Goal: Communication & Community: Answer question/provide support

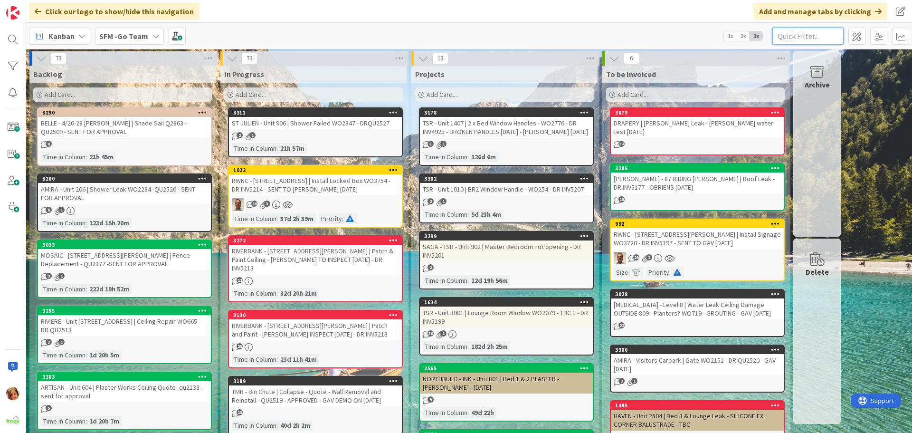
click at [813, 37] on input "text" at bounding box center [807, 36] width 71 height 17
type input "604"
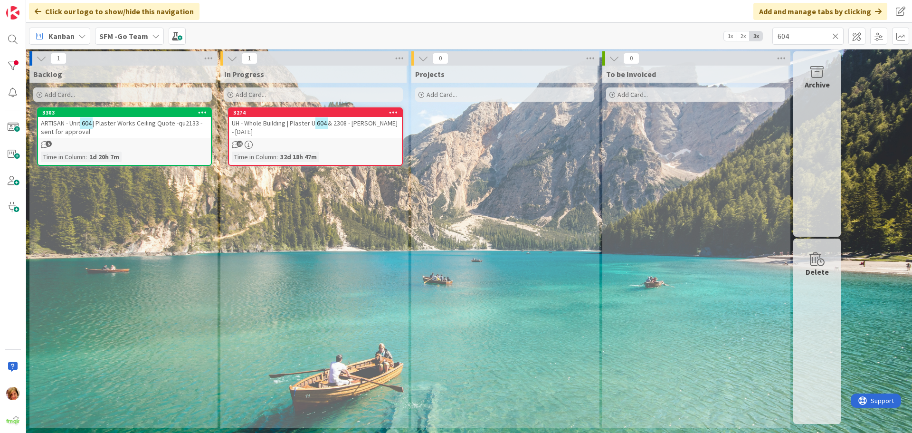
click at [107, 118] on div "ARTISAN - Unit 604 | Plaster Works Ceiling Quote -qu2133 - sent for approval" at bounding box center [124, 127] width 173 height 21
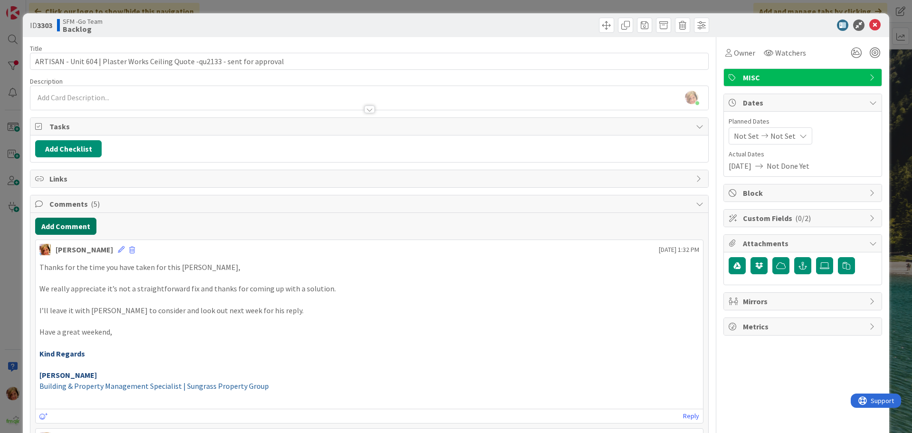
click at [57, 227] on button "Add Comment" at bounding box center [65, 226] width 61 height 17
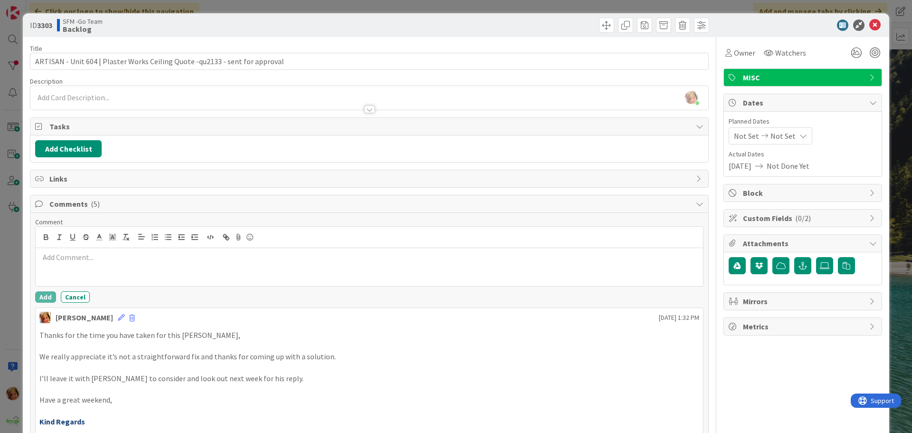
click at [74, 265] on div at bounding box center [369, 267] width 667 height 38
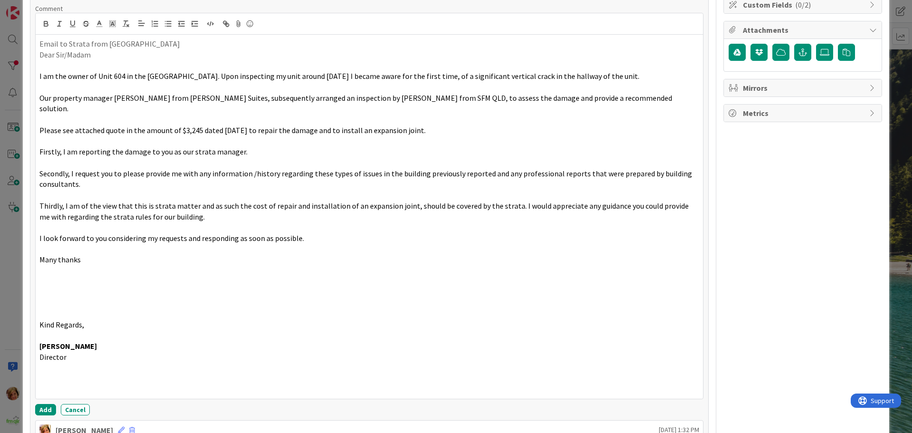
scroll to position [258, 0]
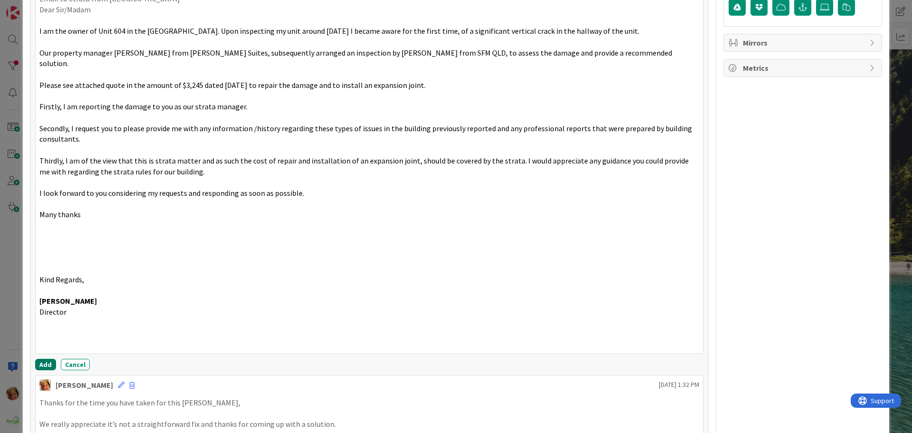
click at [42, 359] on button "Add" at bounding box center [45, 364] width 21 height 11
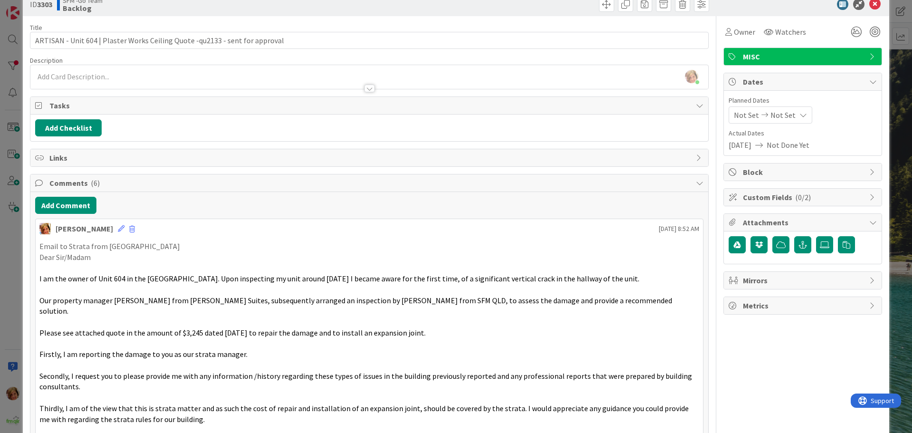
scroll to position [0, 0]
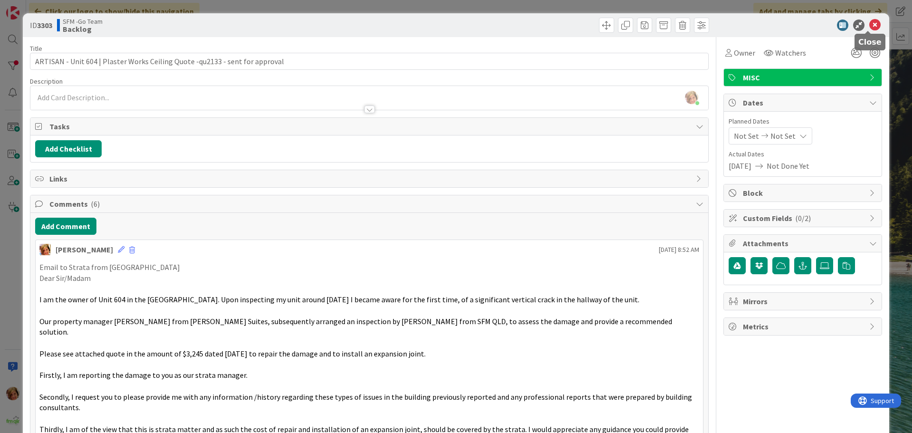
click at [869, 25] on icon at bounding box center [874, 24] width 11 height 11
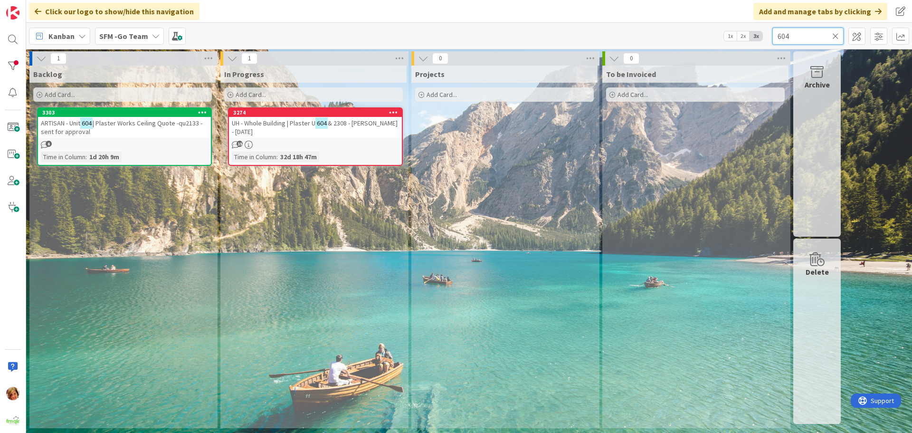
click at [814, 34] on input "604" at bounding box center [807, 36] width 71 height 17
type input "6"
type input "1406"
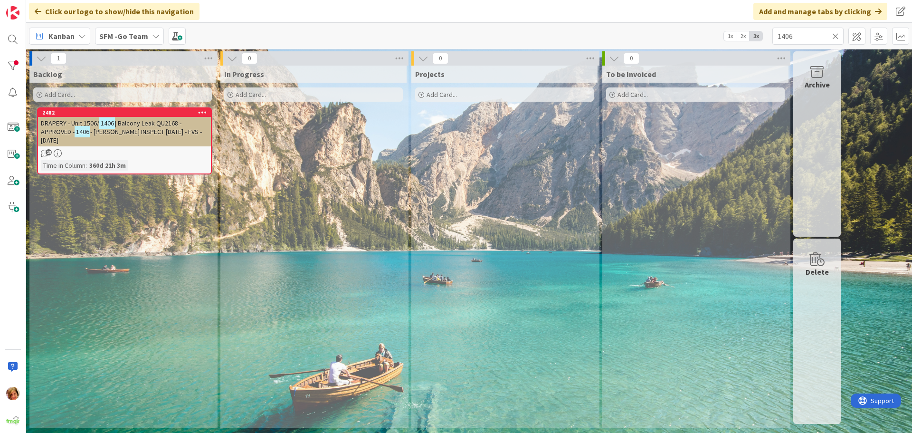
click at [118, 128] on span "- [PERSON_NAME] INSPECT [DATE] - FVS - [DATE]" at bounding box center [121, 135] width 161 height 17
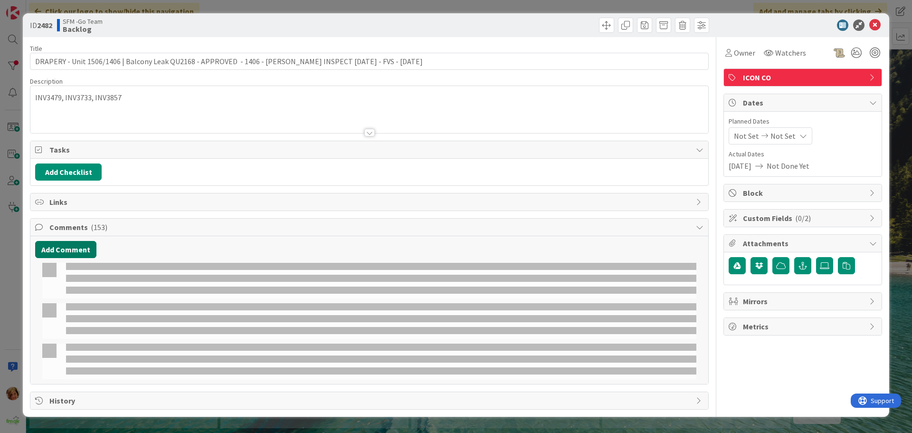
click at [60, 252] on button "Add Comment" at bounding box center [65, 249] width 61 height 17
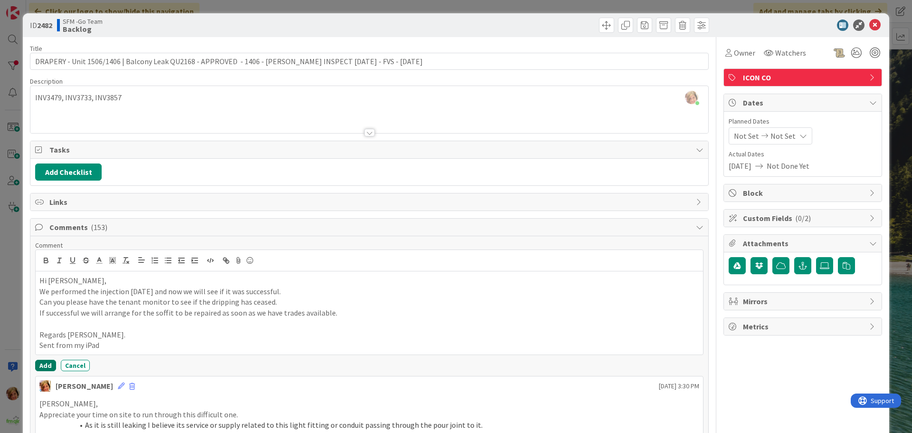
click at [50, 365] on button "Add" at bounding box center [45, 364] width 21 height 11
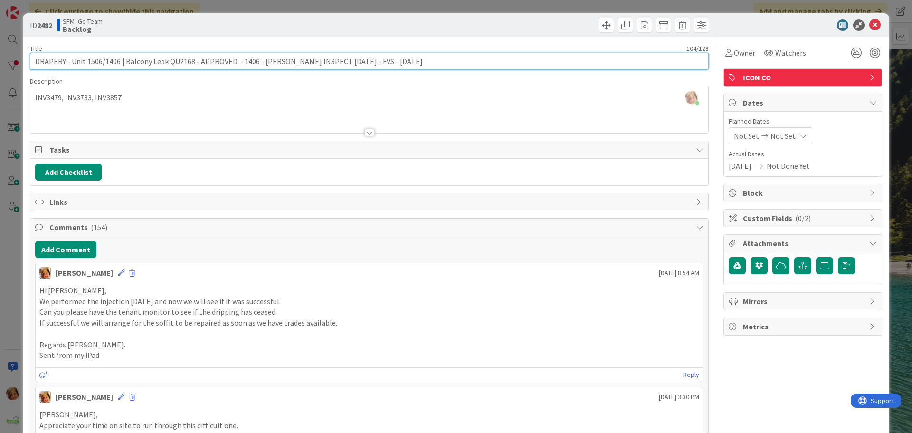
click at [383, 60] on input "DRAPERY - Unit 1506/1406 | Balcony Leak QU2168 - APPROVED - 1406 - [PERSON_NAME…" at bounding box center [369, 61] width 679 height 17
drag, startPoint x: 333, startPoint y: 62, endPoint x: 256, endPoint y: 66, distance: 77.1
click at [256, 66] on input "DRAPERY - Unit 1506/1406 | Balcony Leak QU2168 - APPROVED - 1406 - [PERSON_NAME…" at bounding box center [369, 61] width 679 height 17
click at [331, 65] on input "DRAPERY - Unit 1506/1406 | Balcony Leak QU2168 - APPROVED - 1406 - FVS - [DATE]" at bounding box center [369, 61] width 679 height 17
type input "DRAPERY - Unit 1506/1406 | Balcony Leak QU2168 - APPROVED - 1406 - FVS - [DATE]…"
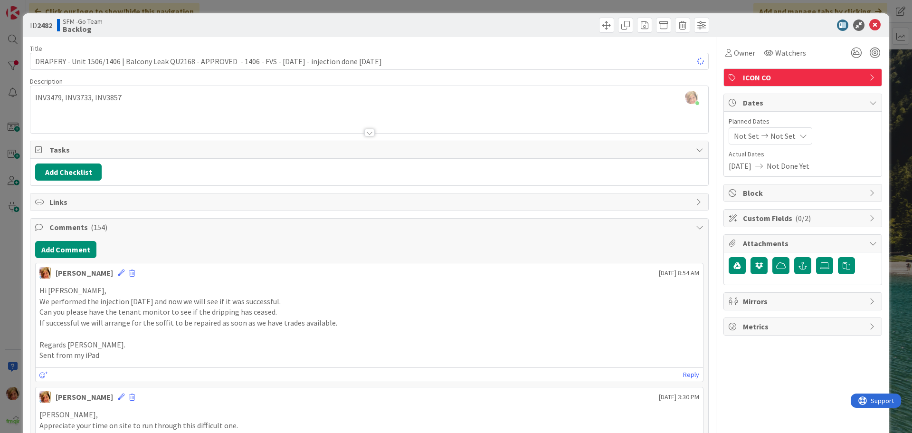
click at [494, 20] on div at bounding box center [540, 25] width 337 height 15
click at [869, 24] on icon at bounding box center [874, 24] width 11 height 11
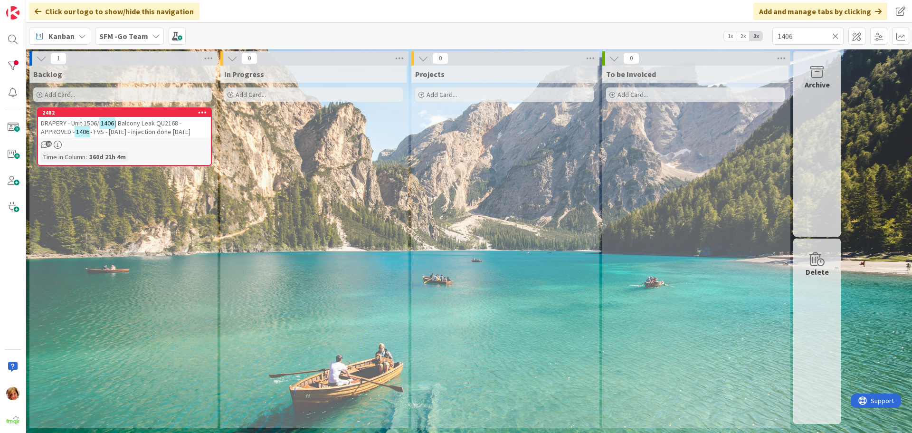
drag, startPoint x: 834, startPoint y: 35, endPoint x: 605, endPoint y: 59, distance: 231.1
click at [834, 35] on icon at bounding box center [835, 36] width 7 height 9
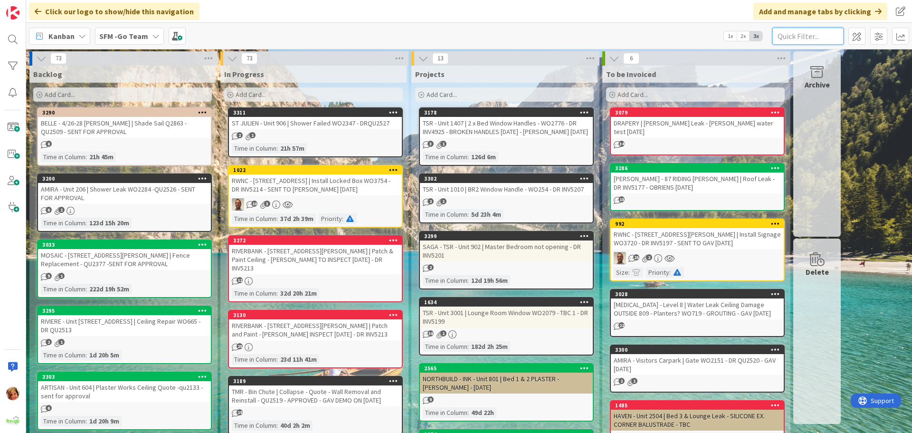
click at [786, 34] on input "text" at bounding box center [807, 36] width 71 height 17
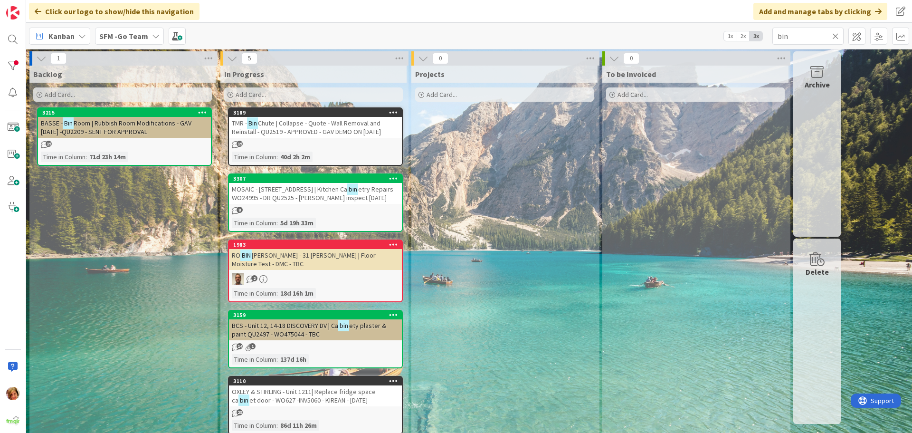
click at [146, 121] on span "Room | Rubbish Room Modifications - GAV [DATE] -QU2209 - SENT FOR APPROVAL" at bounding box center [116, 127] width 151 height 17
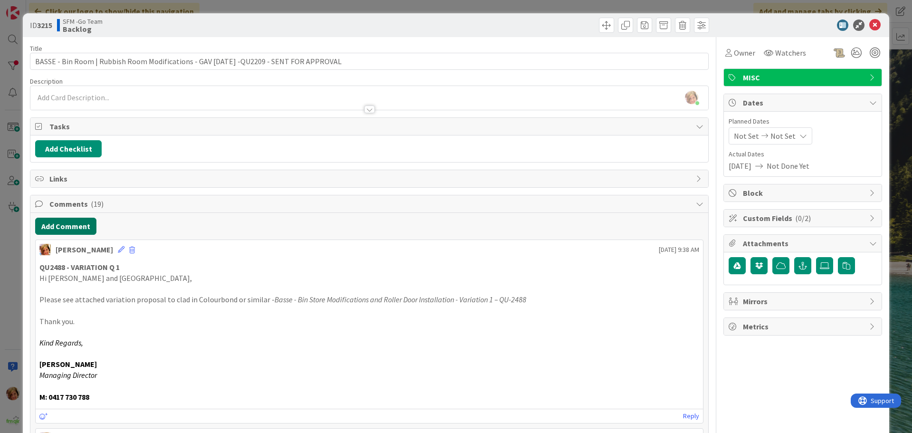
click at [64, 224] on button "Add Comment" at bounding box center [65, 226] width 61 height 17
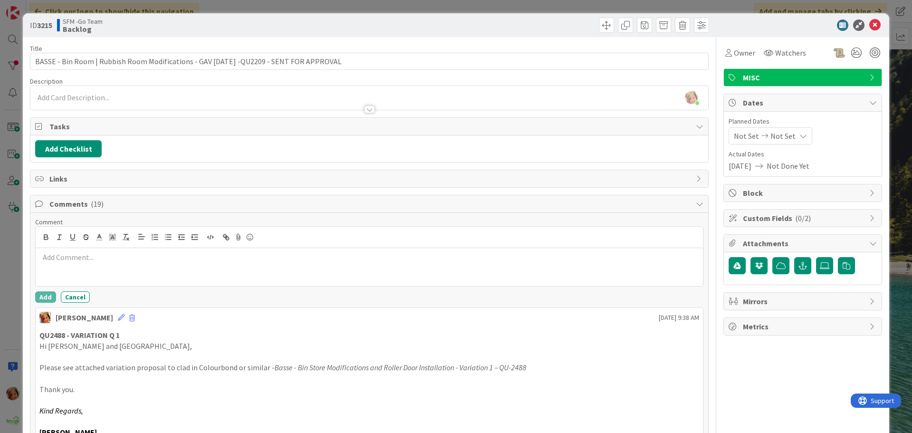
click at [71, 254] on p at bounding box center [369, 257] width 660 height 11
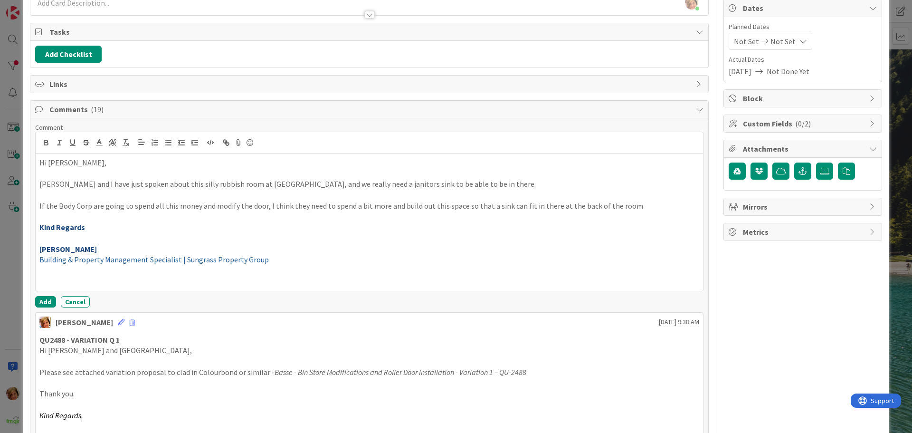
scroll to position [95, 0]
click at [45, 305] on button "Add" at bounding box center [45, 300] width 21 height 11
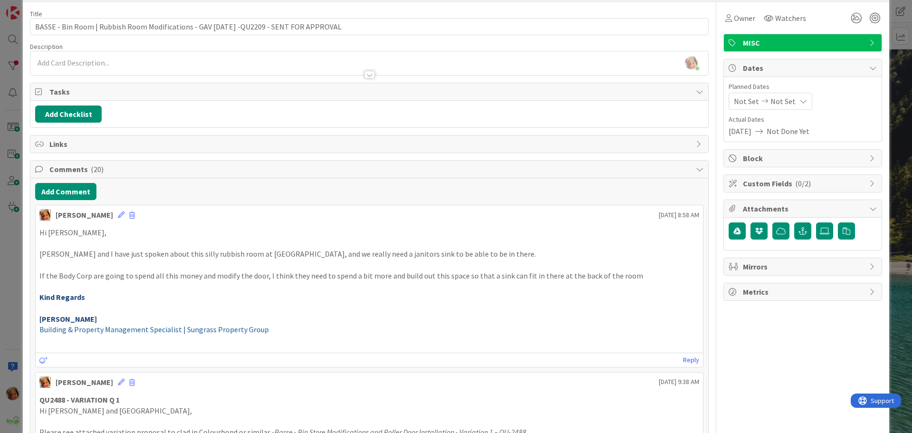
scroll to position [0, 0]
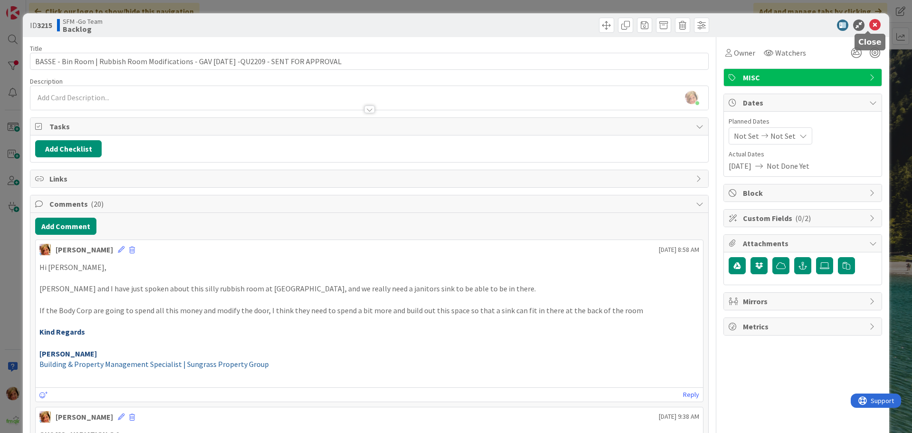
click at [869, 22] on icon at bounding box center [874, 24] width 11 height 11
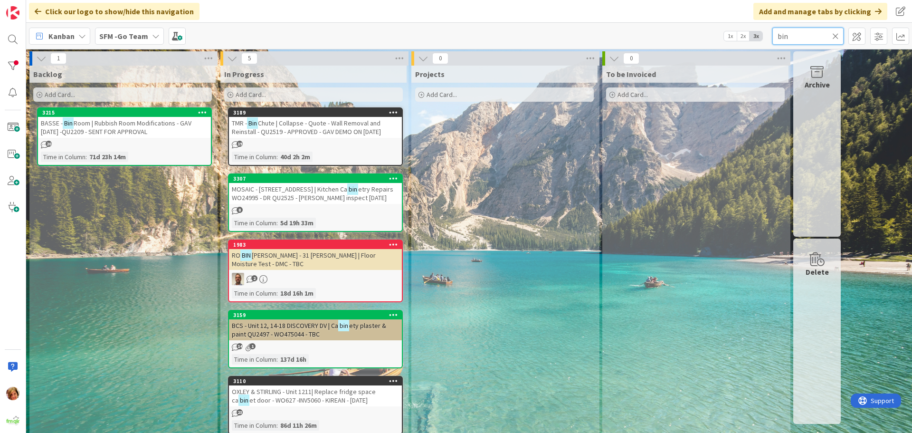
click at [810, 31] on input "bin" at bounding box center [807, 36] width 71 height 17
type input "[PERSON_NAME]"
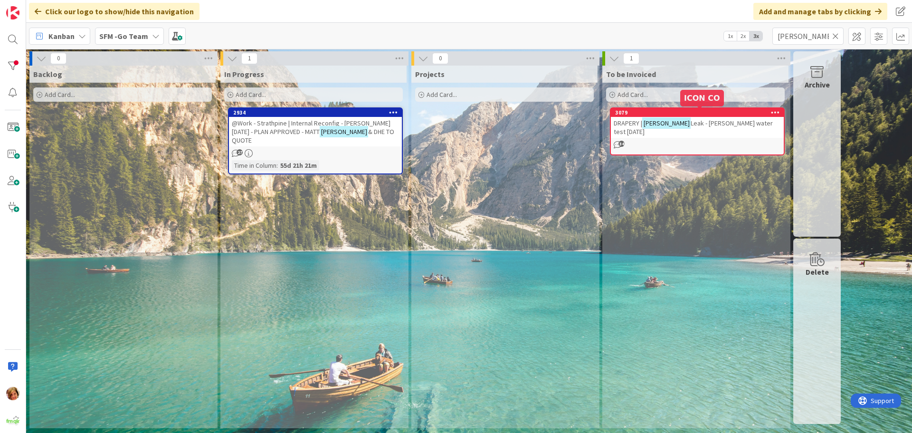
click at [700, 113] on div "3079" at bounding box center [699, 112] width 169 height 7
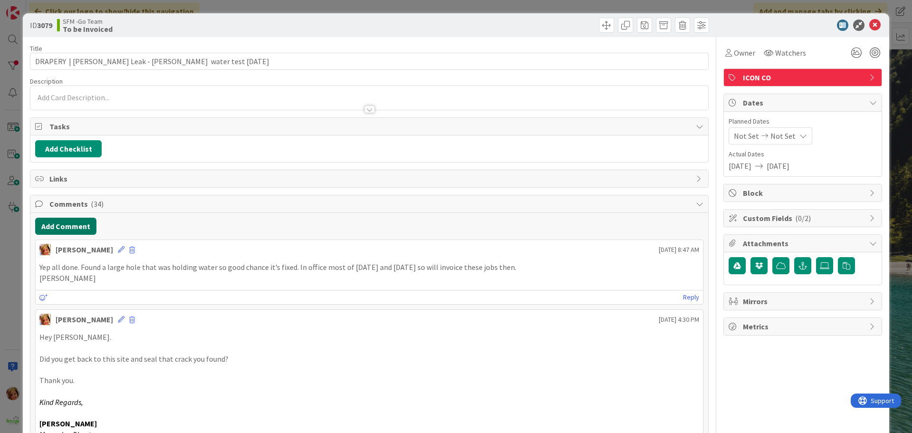
click at [63, 231] on button "Add Comment" at bounding box center [65, 226] width 61 height 17
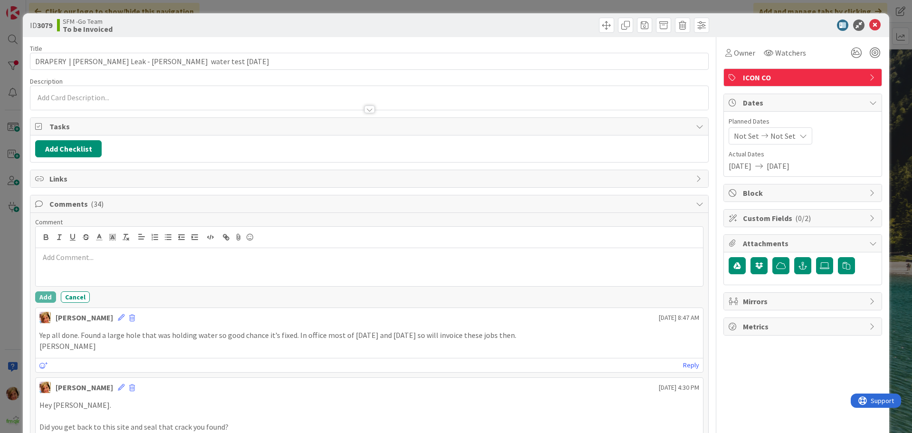
click at [71, 270] on div at bounding box center [369, 267] width 667 height 38
click at [135, 260] on p "inv5416 - gard-it" at bounding box center [369, 257] width 660 height 11
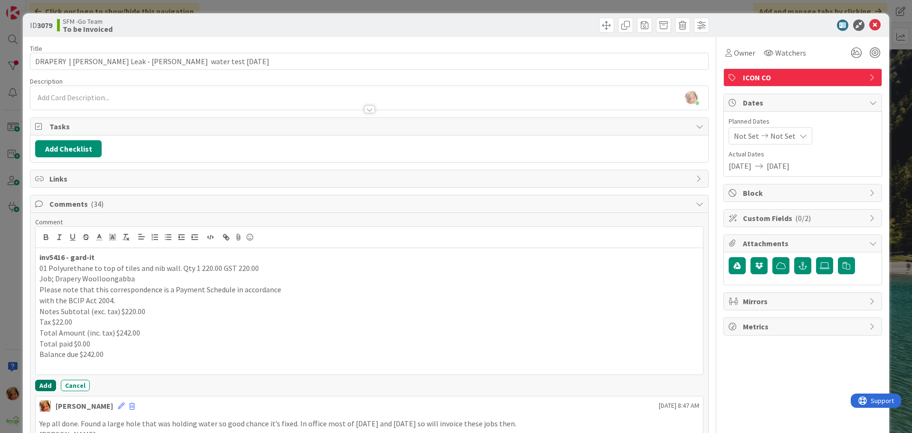
click at [38, 385] on button "Add" at bounding box center [45, 384] width 21 height 11
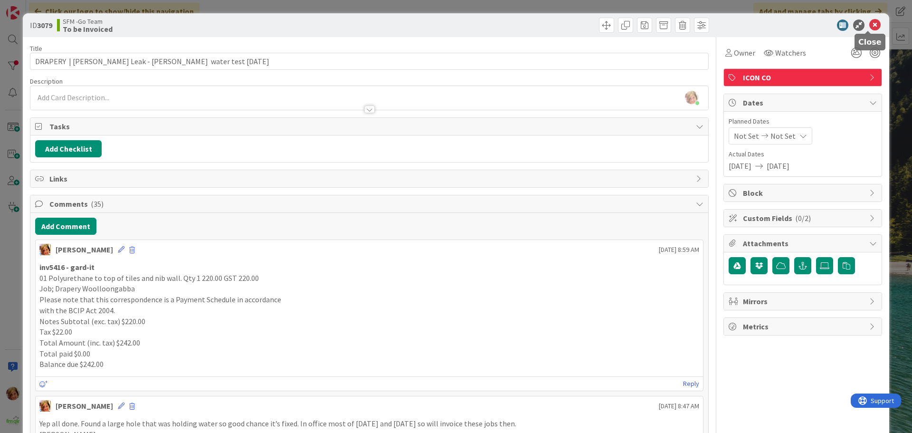
drag, startPoint x: 867, startPoint y: 24, endPoint x: 851, endPoint y: 25, distance: 16.2
click at [869, 24] on icon at bounding box center [874, 24] width 11 height 11
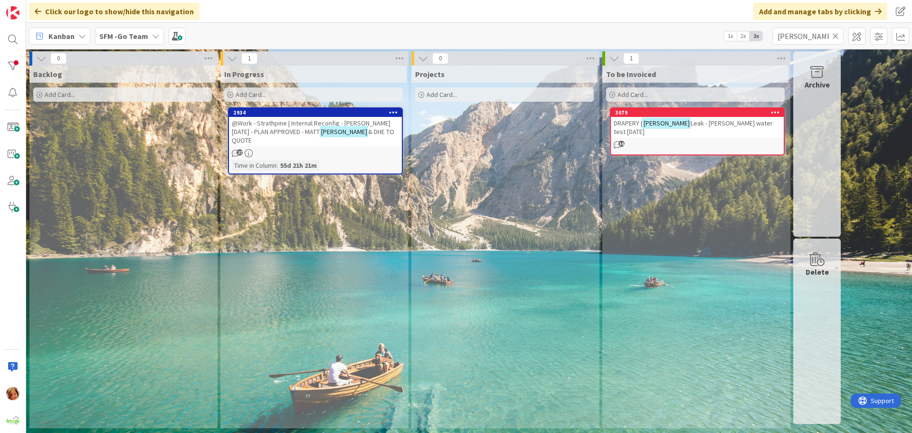
drag, startPoint x: 833, startPoint y: 36, endPoint x: 824, endPoint y: 36, distance: 9.0
click at [833, 36] on icon at bounding box center [835, 36] width 7 height 9
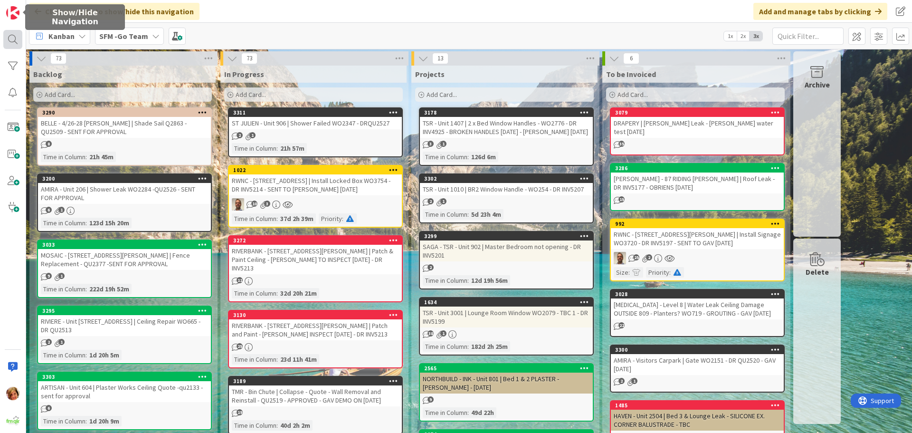
drag, startPoint x: 11, startPoint y: 34, endPoint x: 12, endPoint y: 39, distance: 5.8
click at [12, 39] on div at bounding box center [12, 39] width 19 height 19
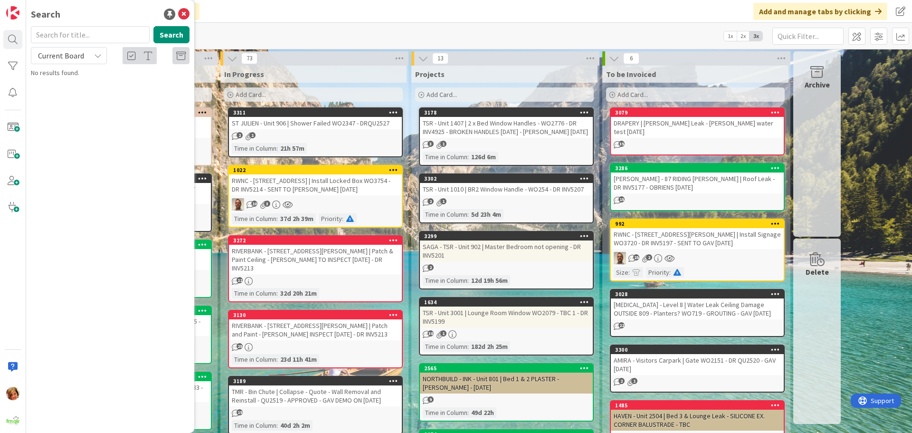
click at [70, 37] on input "text" at bounding box center [90, 34] width 119 height 17
type input "811"
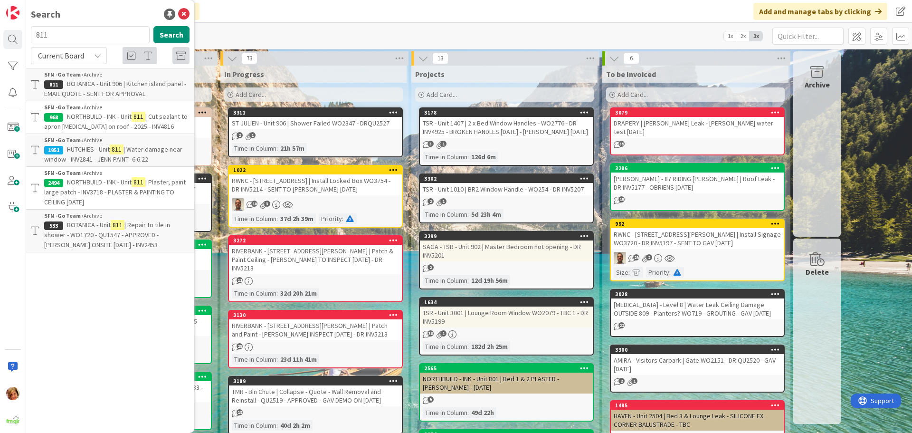
click at [288, 88] on div "Add Card..." at bounding box center [313, 94] width 179 height 14
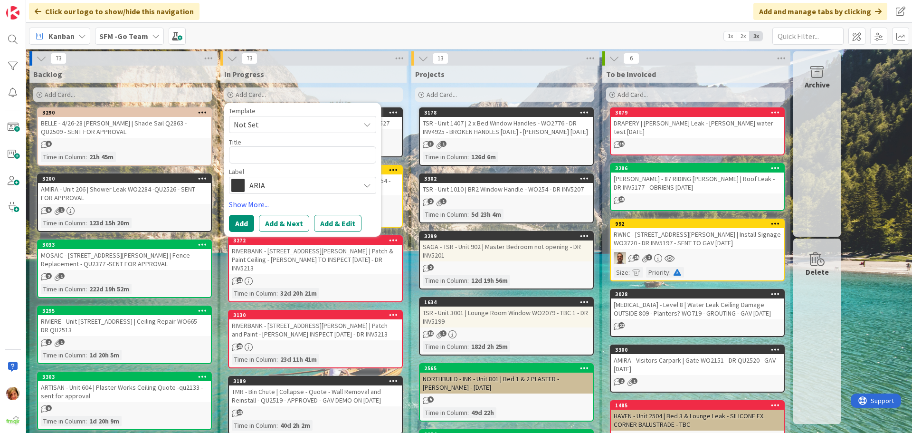
type textarea "x"
type textarea "A"
type textarea "x"
type textarea "AM"
type textarea "x"
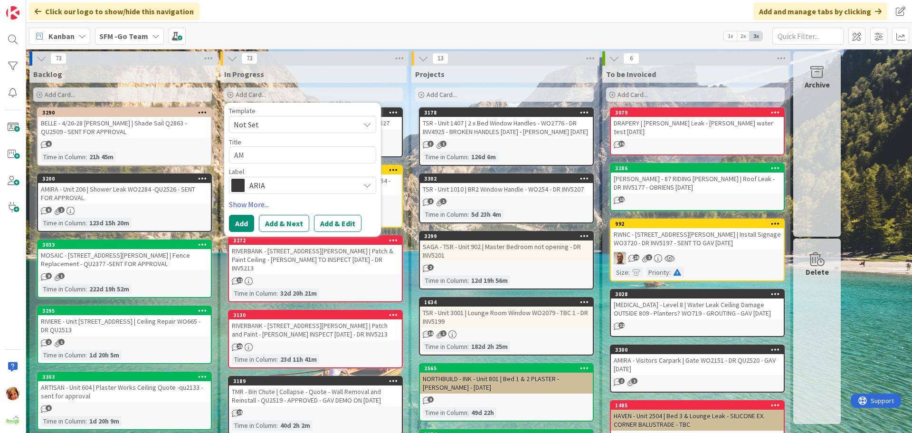
type textarea "AMI"
type textarea "x"
type textarea "AMIR"
type textarea "x"
type textarea "AMIRA"
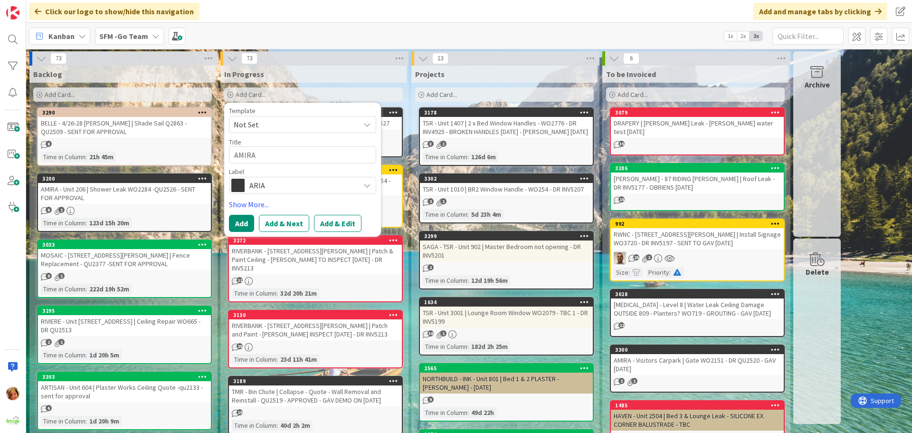
type textarea "x"
type textarea "AMIRA"
type textarea "x"
type textarea "AMIRA -"
type textarea "x"
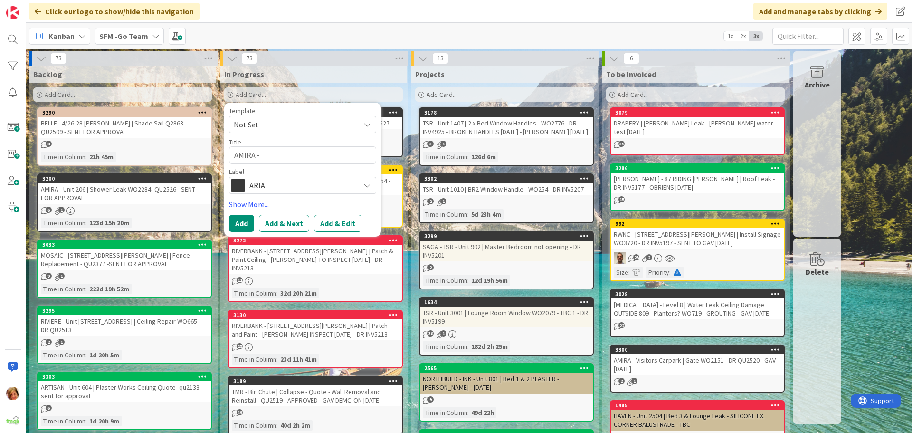
type textarea "AMIRA -"
type textarea "x"
type textarea "AMIRA - U"
type textarea "x"
type textarea "AMIRA - Ui"
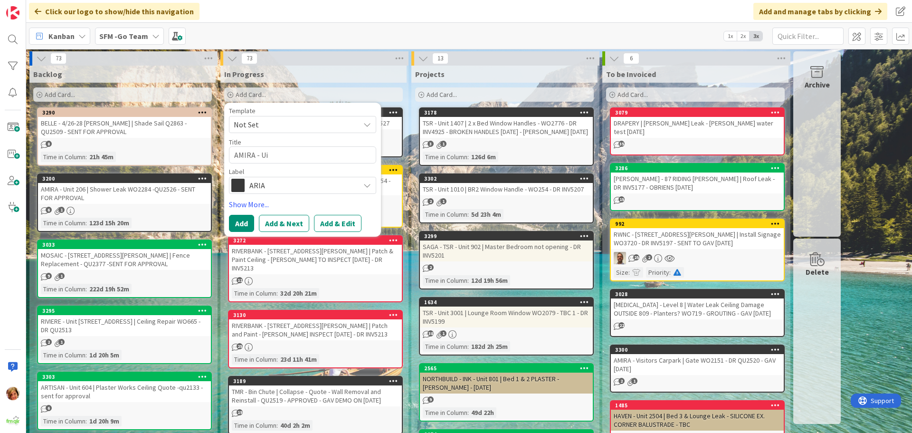
type textarea "x"
type textarea "AMIRA - Uir"
type textarea "x"
type textarea "AMIRA - Uir"
type textarea "x"
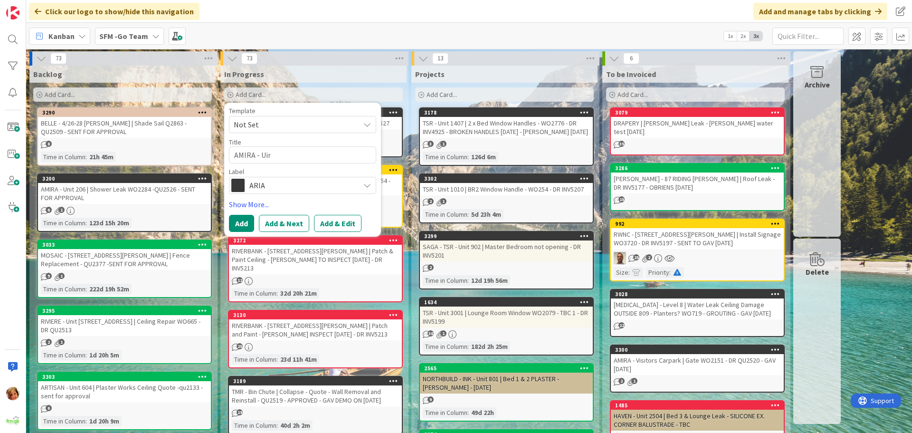
type textarea "[MEDICAL_DATA] - Uir 8"
type textarea "x"
type textarea "AMIRA - Uir 81"
type textarea "x"
type textarea "[MEDICAL_DATA] - Uir 811"
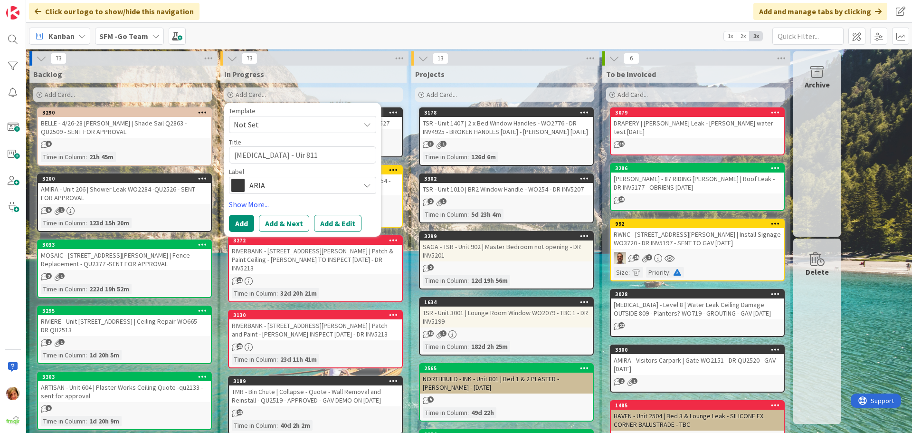
type textarea "x"
type textarea "[MEDICAL_DATA] - Uir 811"
type textarea "x"
type textarea "[MEDICAL_DATA] - Uir 811 |"
type textarea "x"
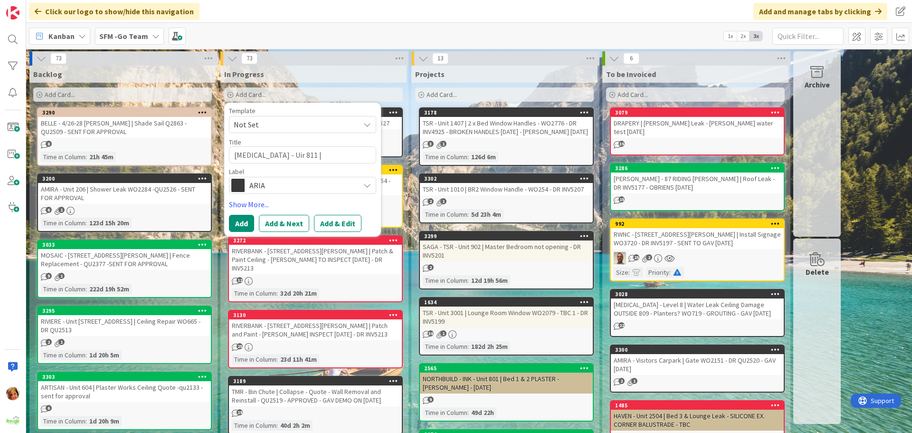
type textarea "[MEDICAL_DATA] - Uir 811 |"
type textarea "x"
type textarea "[MEDICAL_DATA] - Uir 811 | BA"
type textarea "x"
type textarea "AMIRA - Uir 811 | BAt"
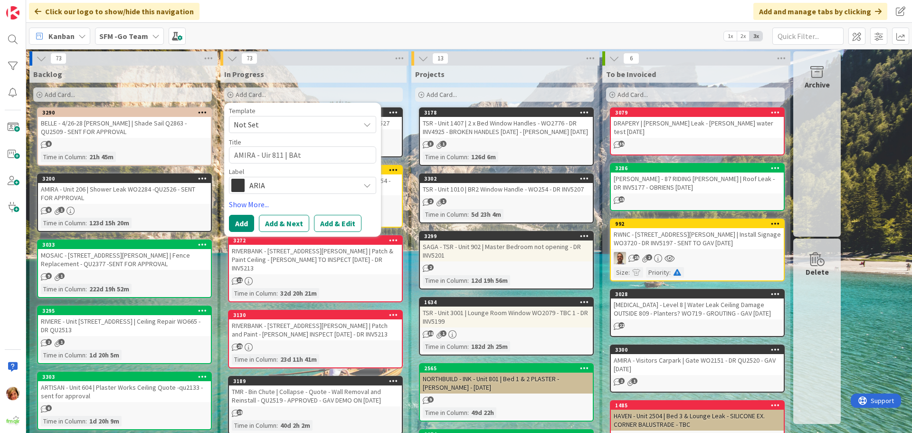
type textarea "x"
type textarea "[MEDICAL_DATA] - Uir 811 | BAth"
type textarea "x"
type textarea "AMIRA - Uir 811 | BAt"
type textarea "x"
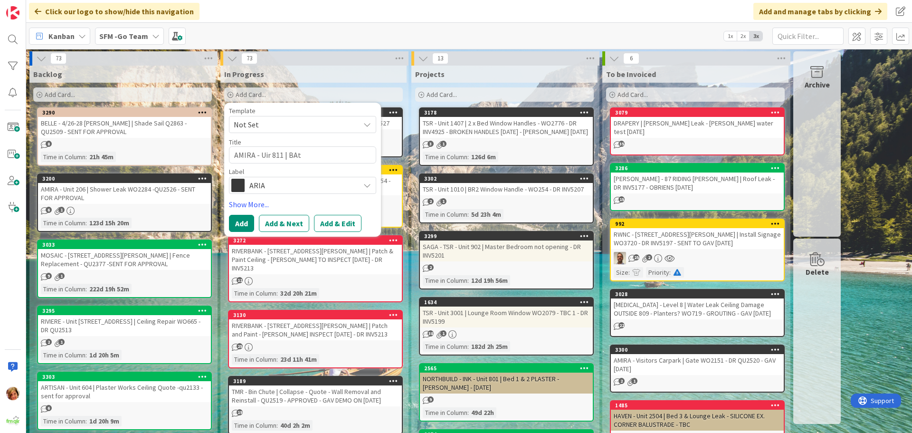
type textarea "[MEDICAL_DATA] - Uir 811 | BA"
type textarea "x"
type textarea "AMIRA - Uir 811 | Ba"
type textarea "x"
type textarea "[MEDICAL_DATA] - Uir 811 | Bat"
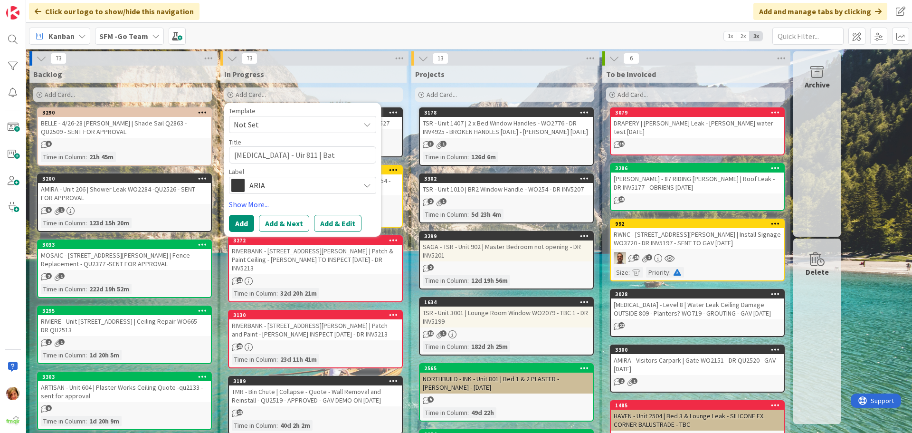
type textarea "x"
type textarea "AMIRA - Uir 811 | Bathr"
type textarea "x"
type textarea "AMIRA - Uir 811 | Bathro"
type textarea "x"
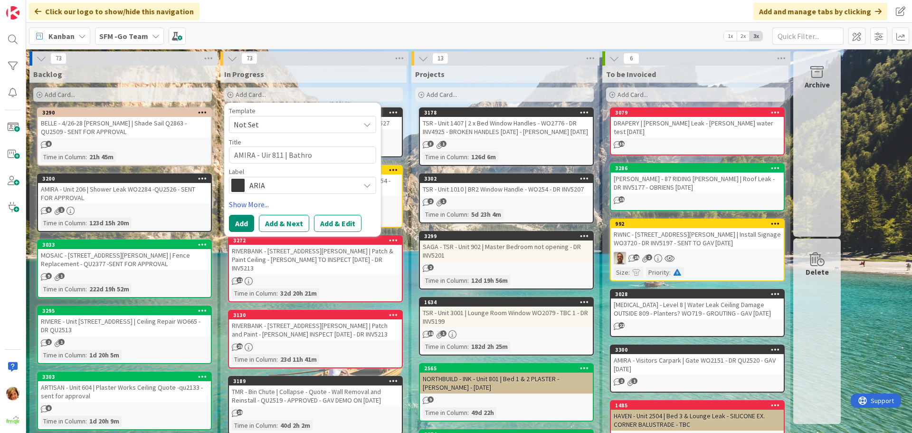
type textarea "AMIRA - Uir 811 | Bathroo"
type textarea "x"
type textarea "[MEDICAL_DATA] - Uir 811 | Bathroom"
type textarea "x"
type textarea "[MEDICAL_DATA] - Uir 811 | Bathroom"
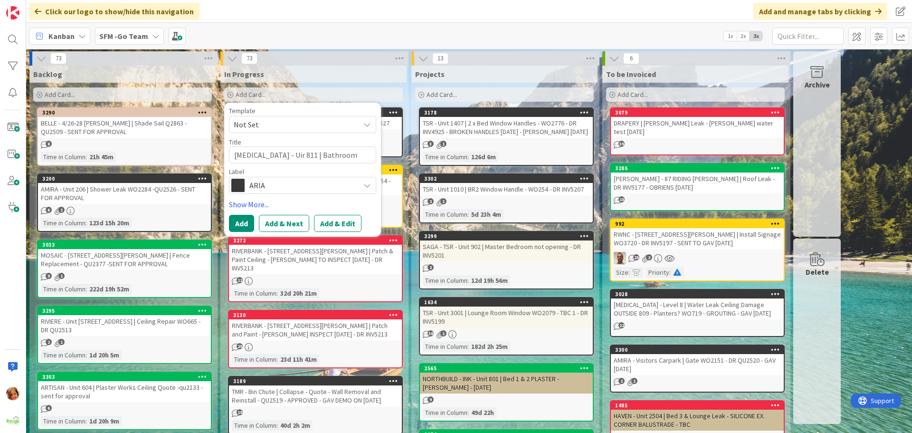
type textarea "x"
type textarea "AMIRA - Uir 811 | Bathroom L"
type textarea "x"
type textarea "AMIRA - Uir 811 | Bathroom Le"
type textarea "x"
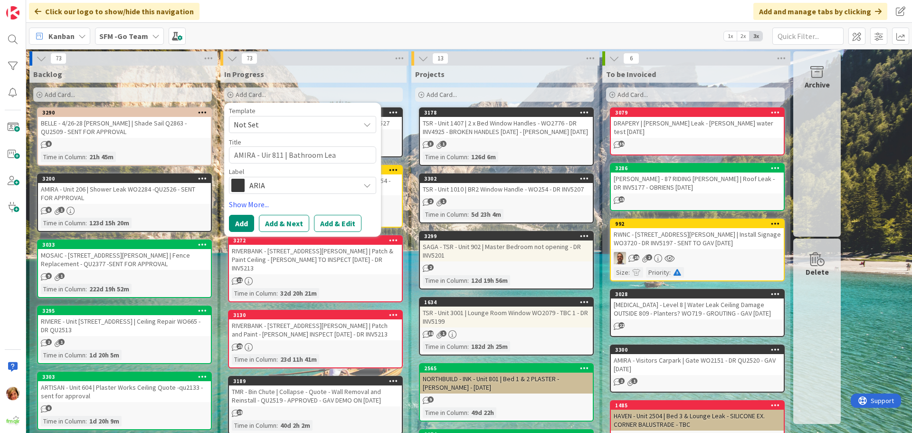
type textarea "AMIRA - Uir 811 | Bathroom Leak"
type textarea "x"
type textarea "AMIRA - Uir 811 | Bathroom Leak"
type textarea "x"
type textarea "AMIRA - Uir 811 | Bathroom Leak Q"
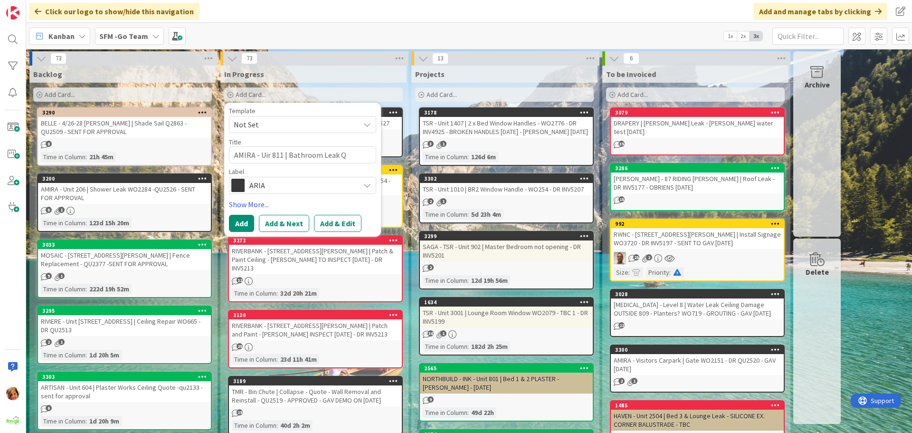
type textarea "x"
type textarea "AMIRA - Uir 811 | Bathroom Leak QU"
type textarea "x"
type textarea "AMIRA - Uir 811 | Bathroom Leak QU2"
type textarea "x"
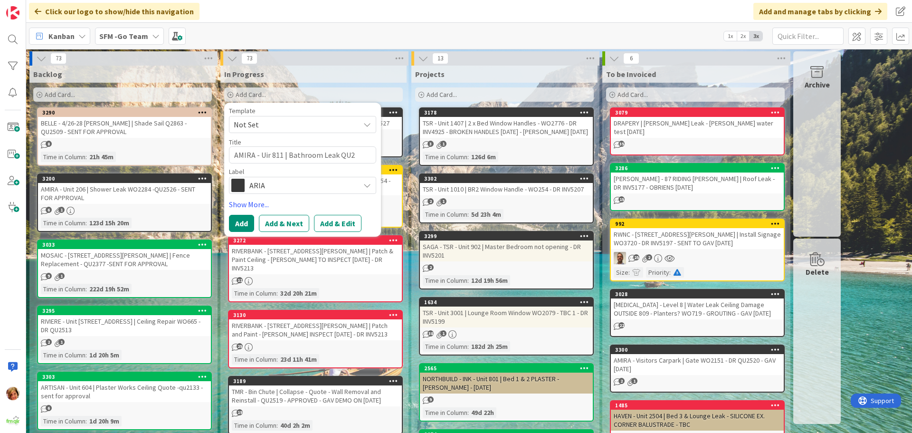
type textarea "AMIRA - Uir 811 | Bathroom Leak QU23"
type textarea "x"
type textarea "AMIRA - Uir 811 | Bathroom Leak QU236"
type textarea "x"
type textarea "AMIRA - Uir 811 | Bathroom Leak QU2369"
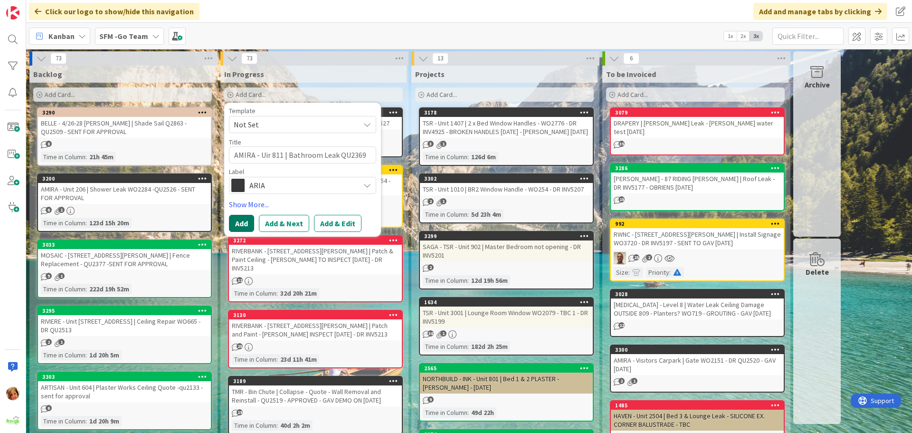
click at [237, 220] on button "Add" at bounding box center [241, 223] width 25 height 17
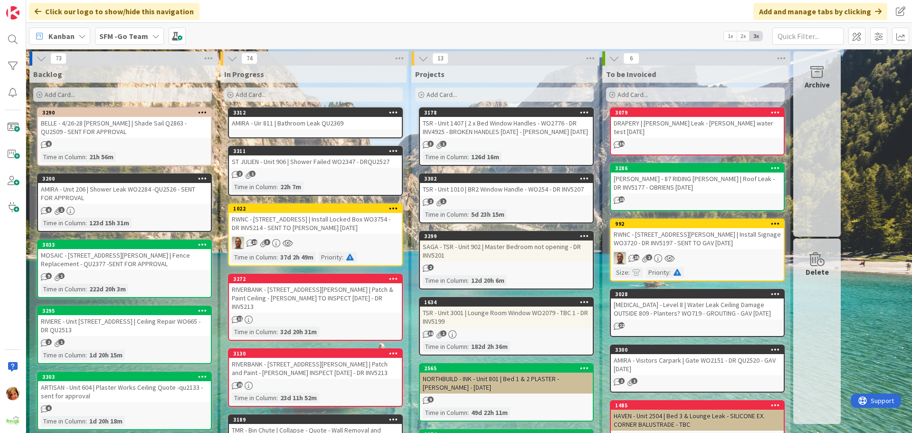
click at [319, 118] on div "AMIRA - Uir 811 | Bathroom Leak QU2369" at bounding box center [315, 123] width 173 height 12
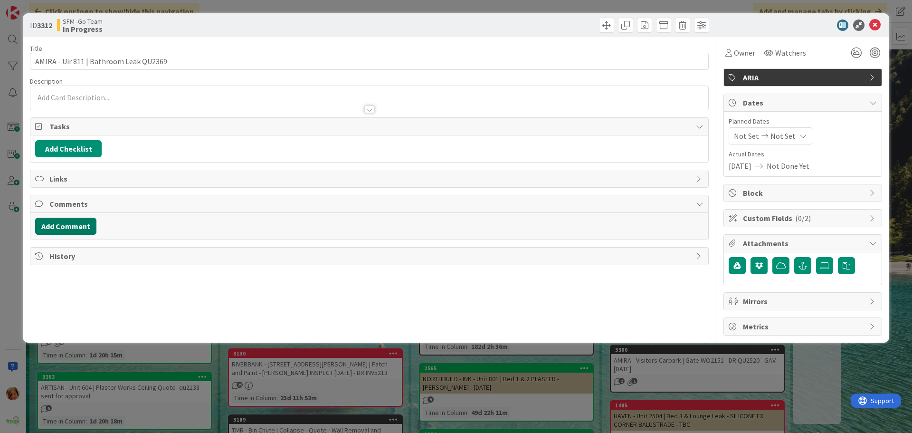
click at [69, 226] on button "Add Comment" at bounding box center [65, 226] width 61 height 17
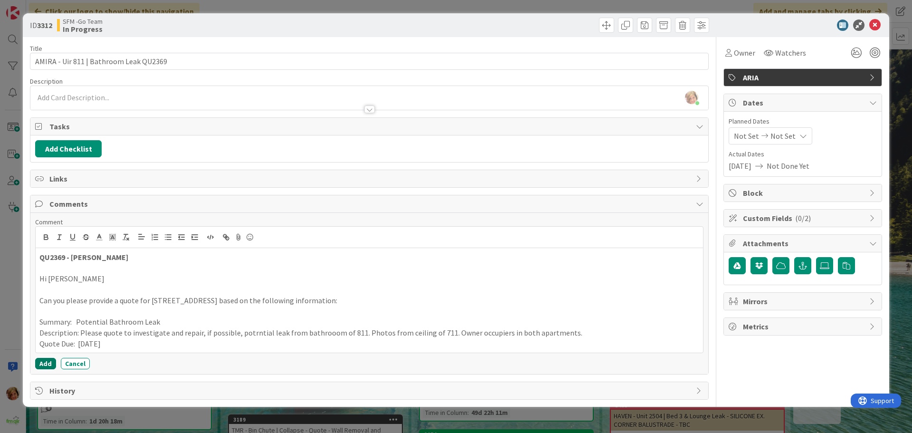
click at [47, 362] on button "Add" at bounding box center [45, 363] width 21 height 11
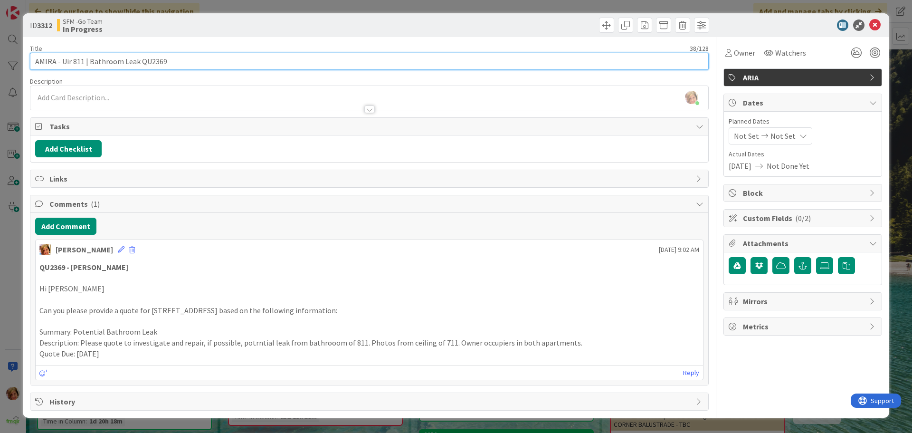
click at [71, 61] on input "AMIRA - Uir 811 | Bathroom Leak QU2369" at bounding box center [369, 61] width 679 height 17
type input "[MEDICAL_DATA] - Unit 811 | Bathroom Leak QU2369"
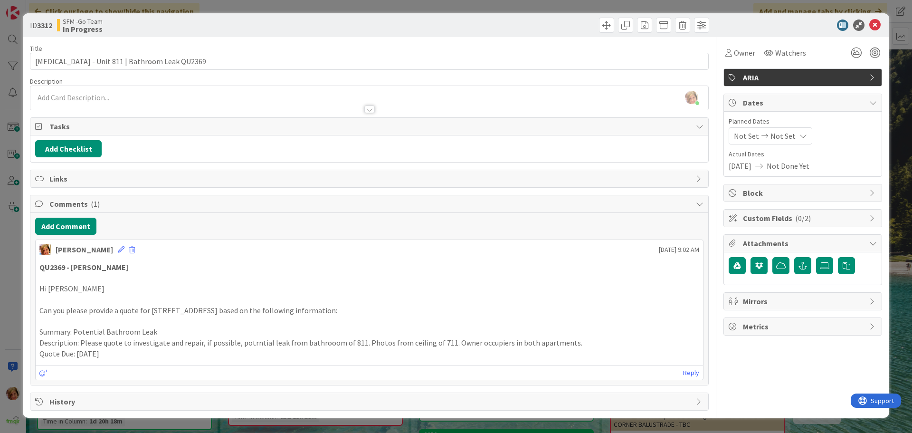
click at [441, 28] on div at bounding box center [540, 25] width 337 height 15
click at [873, 28] on icon at bounding box center [874, 24] width 11 height 11
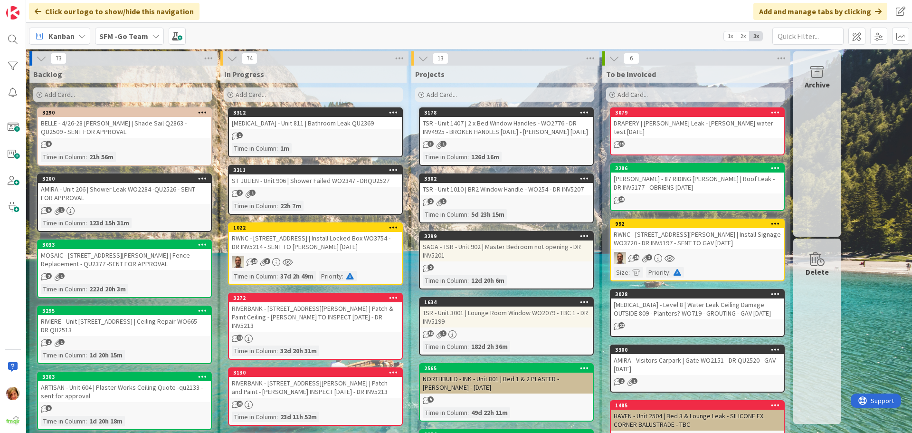
click at [330, 125] on div "[MEDICAL_DATA] - Unit 811 | Bathroom Leak QU2369" at bounding box center [315, 123] width 173 height 12
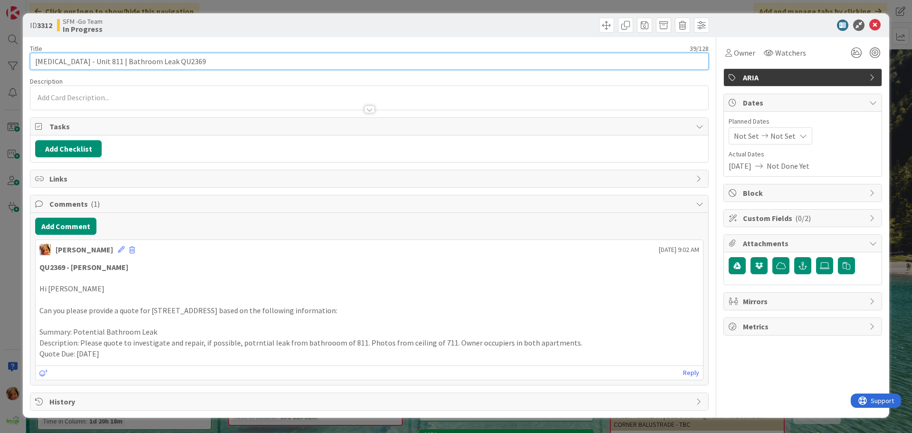
click at [220, 57] on input "[MEDICAL_DATA] - Unit 811 | Bathroom Leak QU2369" at bounding box center [369, 61] width 679 height 17
type input "AMIRA - Unit 811 | Bathroom Leak QU2369 - DR QU2528"
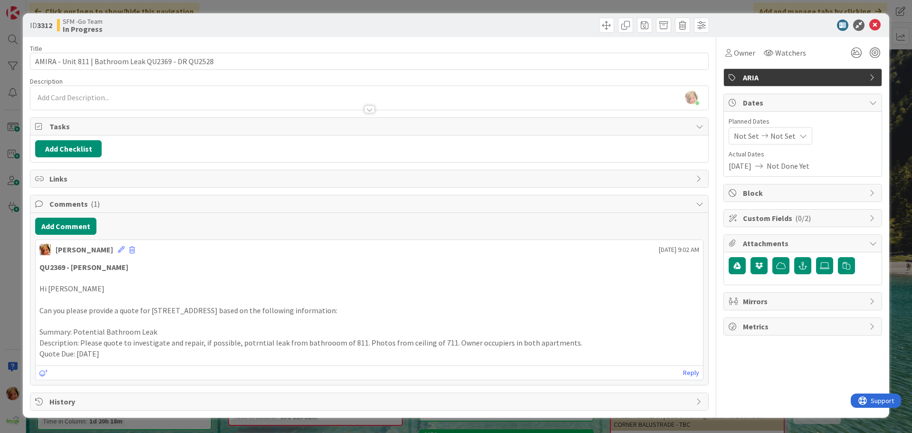
click at [510, 30] on div at bounding box center [540, 25] width 337 height 15
click at [871, 24] on icon at bounding box center [874, 24] width 11 height 11
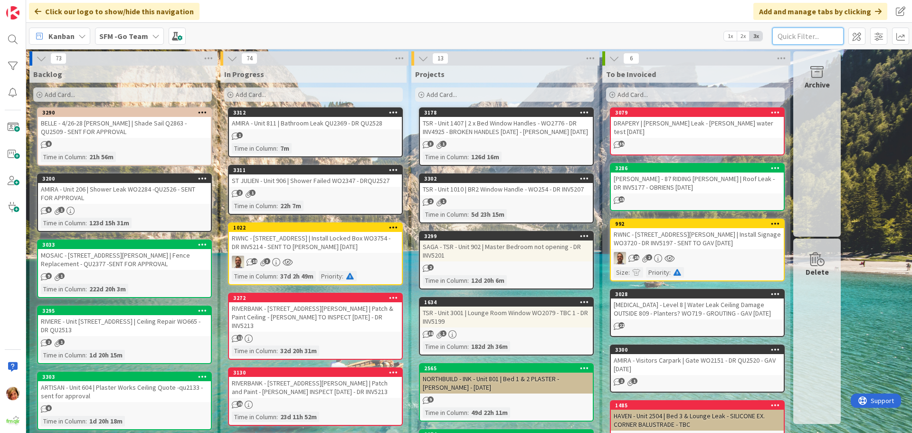
click at [797, 40] on input "text" at bounding box center [807, 36] width 71 height 17
type input "241"
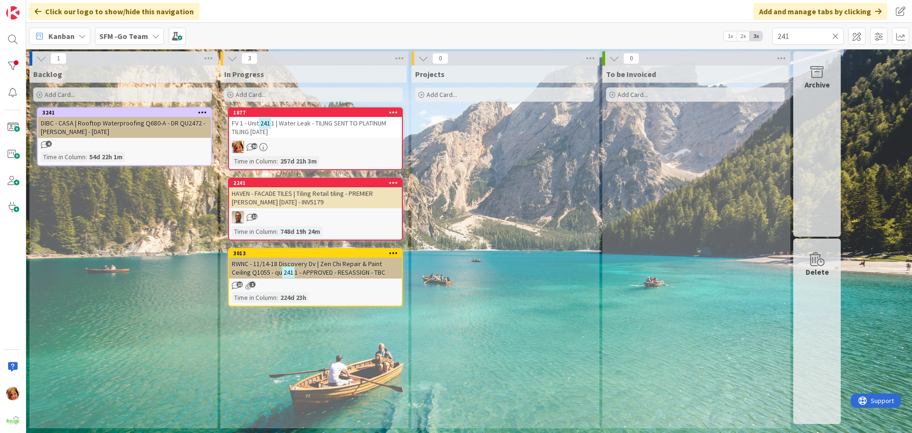
click at [335, 133] on div "FV 1 - Unit 241 1 | Water Leak - TILING SENT TO PLATINUM TILING [DATE]" at bounding box center [315, 127] width 173 height 21
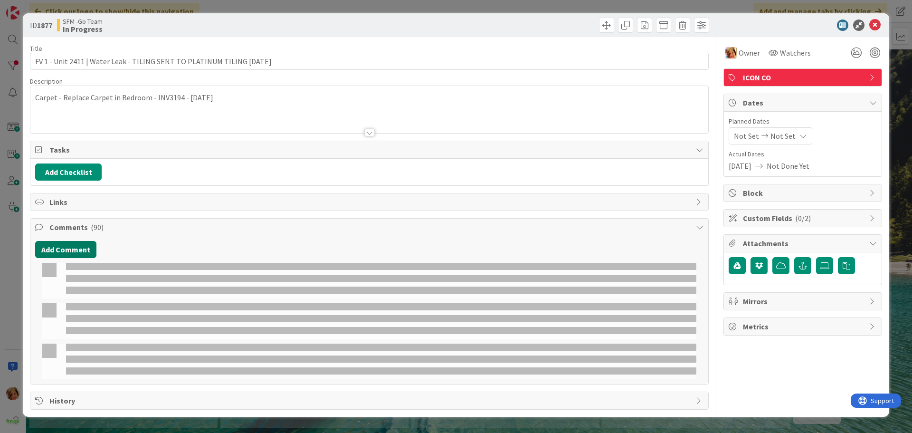
click at [74, 249] on button "Add Comment" at bounding box center [65, 249] width 61 height 17
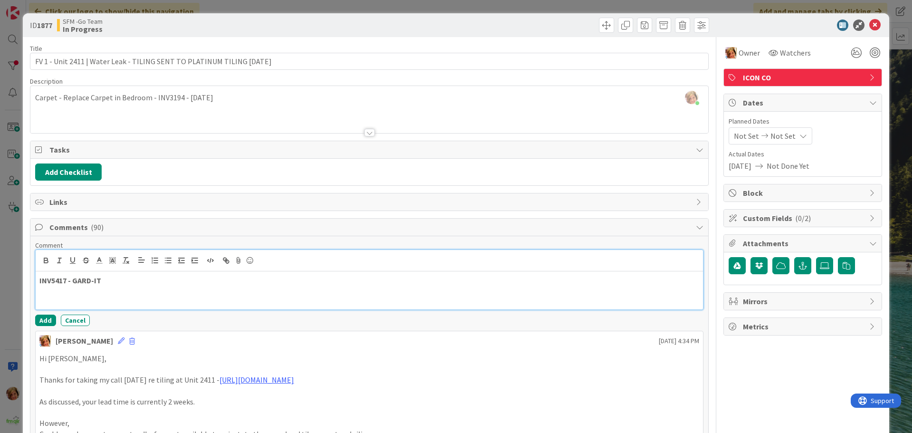
click at [137, 279] on p "INV5417 - GARD-IT" at bounding box center [369, 280] width 660 height 11
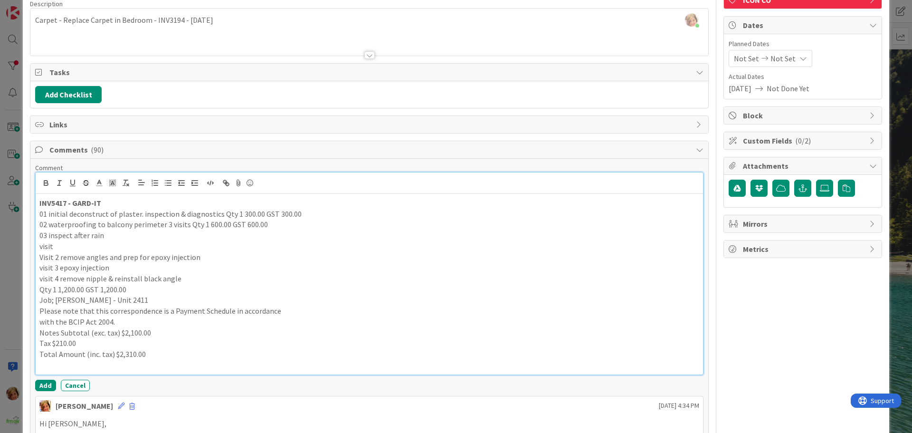
scroll to position [204, 0]
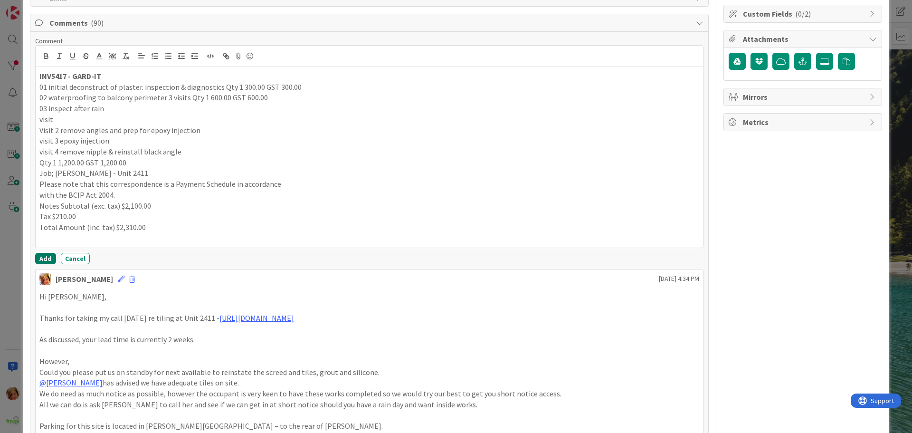
click at [42, 259] on button "Add" at bounding box center [45, 258] width 21 height 11
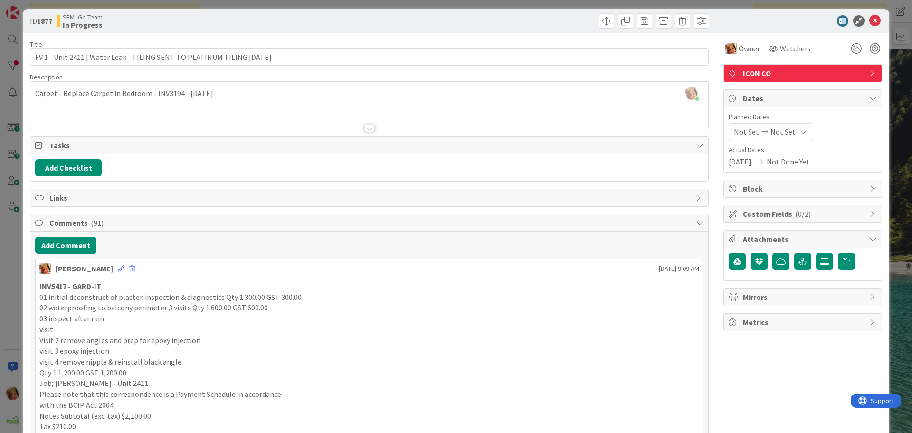
scroll to position [0, 0]
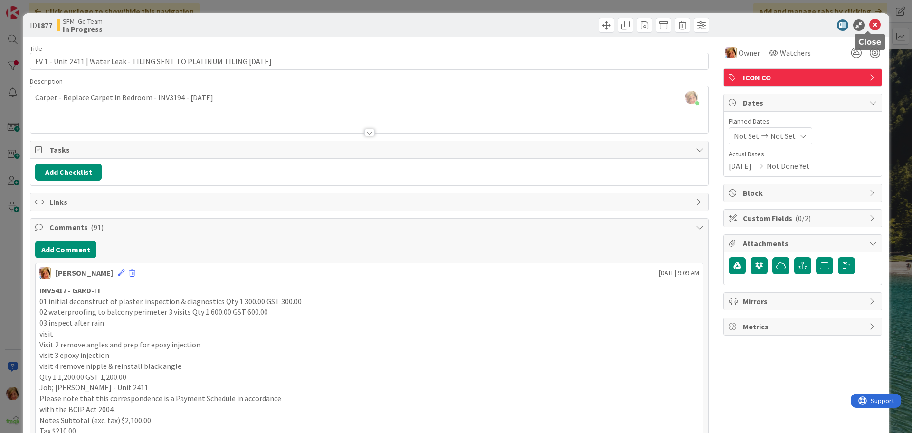
click at [869, 24] on icon at bounding box center [874, 24] width 11 height 11
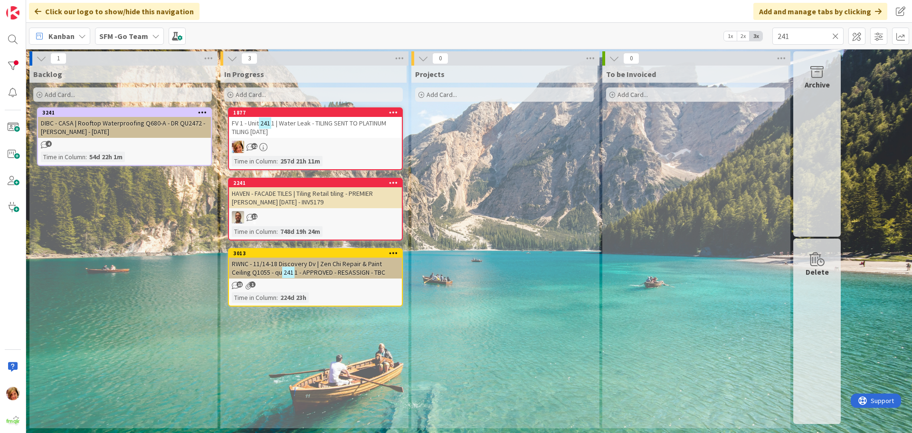
click at [837, 35] on icon at bounding box center [835, 36] width 7 height 9
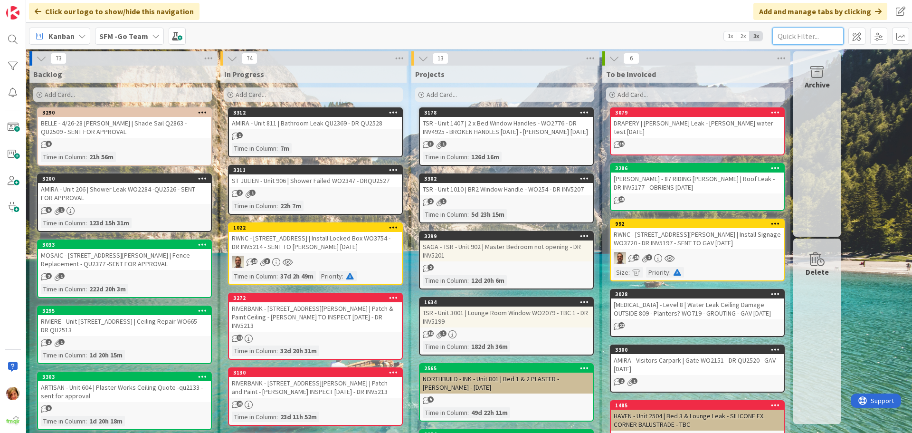
click at [796, 36] on input "text" at bounding box center [807, 36] width 71 height 17
type input "424"
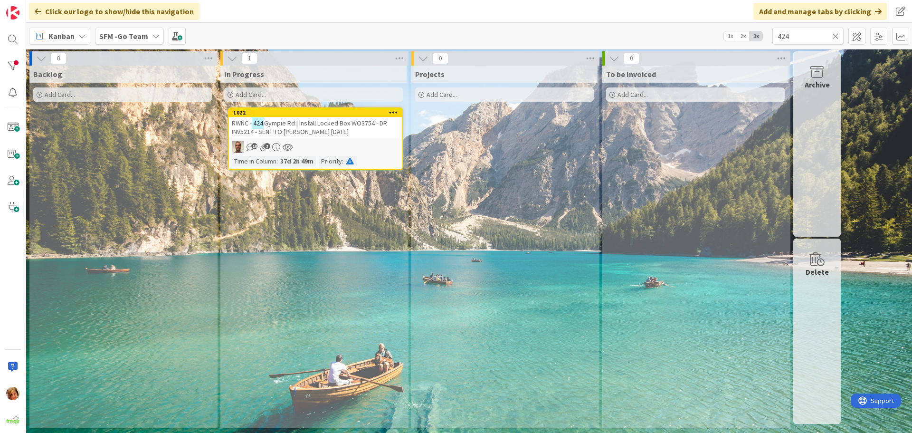
click at [314, 123] on span "Gympie Rd | Install Locked Box WO3754 - DR INV5214 - SENT TO [PERSON_NAME] [DAT…" at bounding box center [309, 127] width 155 height 17
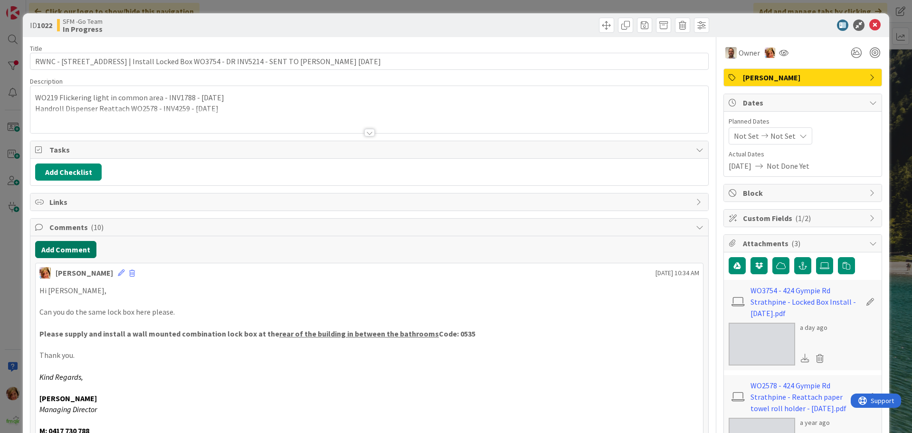
click at [53, 255] on button "Add Comment" at bounding box center [65, 249] width 61 height 17
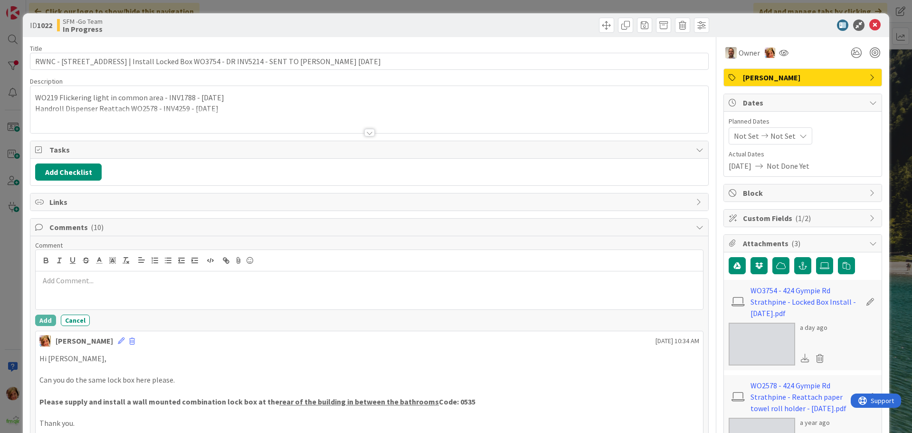
click at [78, 281] on p at bounding box center [369, 280] width 660 height 11
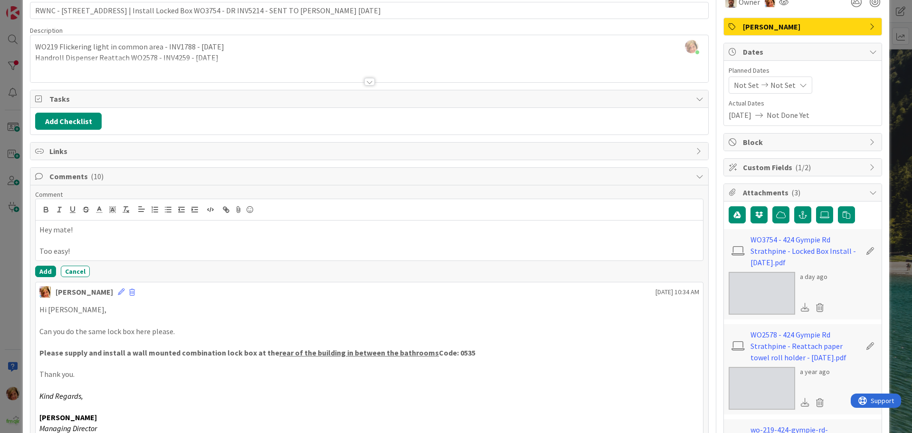
scroll to position [142, 0]
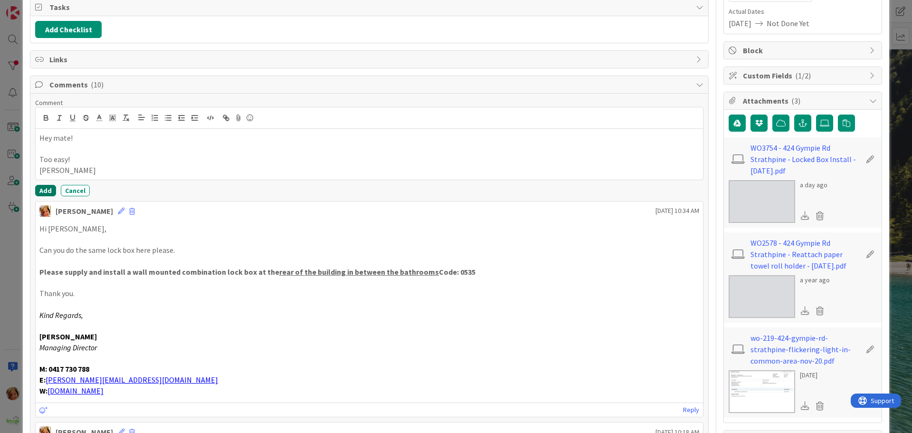
drag, startPoint x: 42, startPoint y: 189, endPoint x: 6, endPoint y: 200, distance: 37.8
click at [42, 189] on button "Add" at bounding box center [45, 190] width 21 height 11
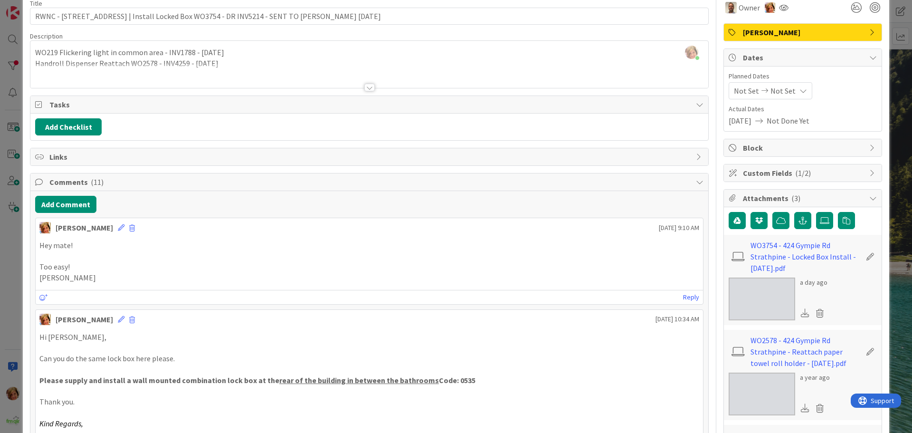
scroll to position [0, 0]
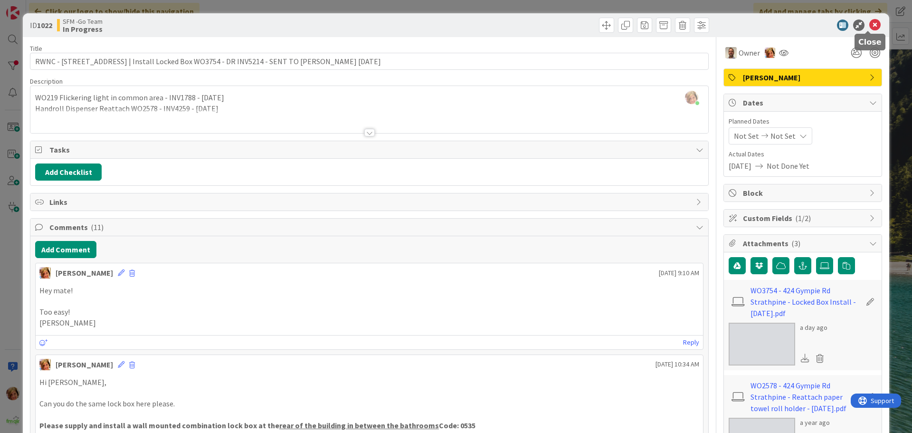
click at [869, 25] on icon at bounding box center [874, 24] width 11 height 11
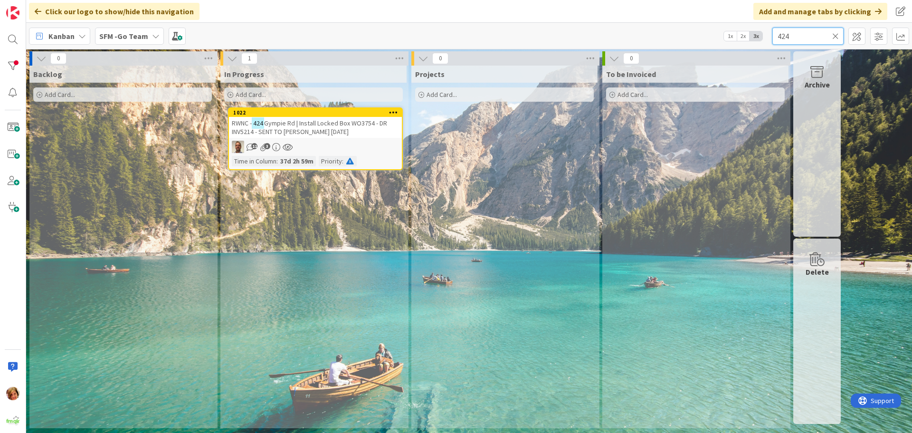
click at [817, 30] on input "424" at bounding box center [807, 36] width 71 height 17
type input "4"
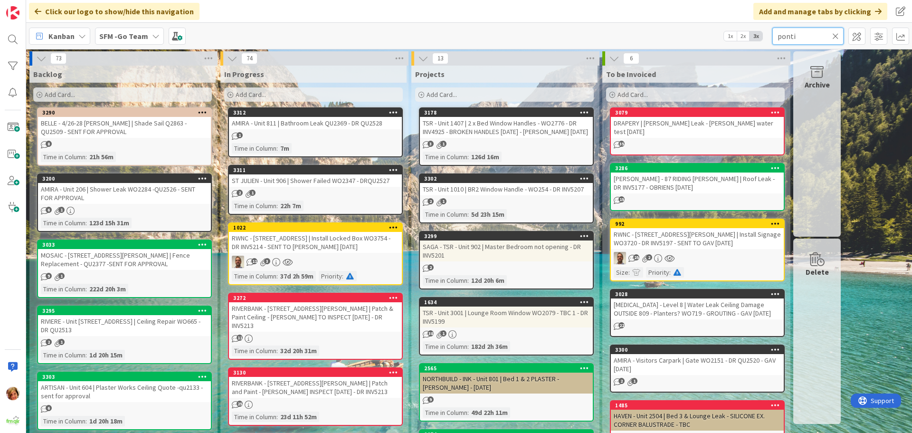
type input "ponti"
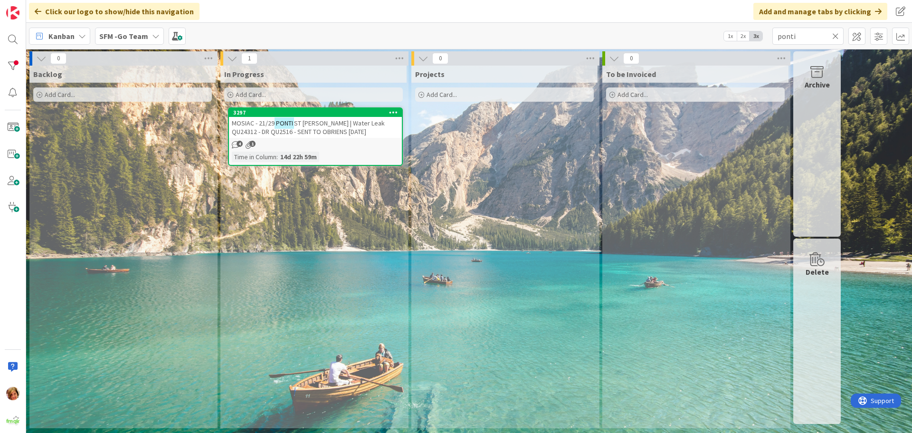
click at [326, 120] on span "ST [PERSON_NAME] | Water Leak QU24312 - DR QU2516 - SENT TO OBRIENS [DATE]" at bounding box center [308, 127] width 153 height 17
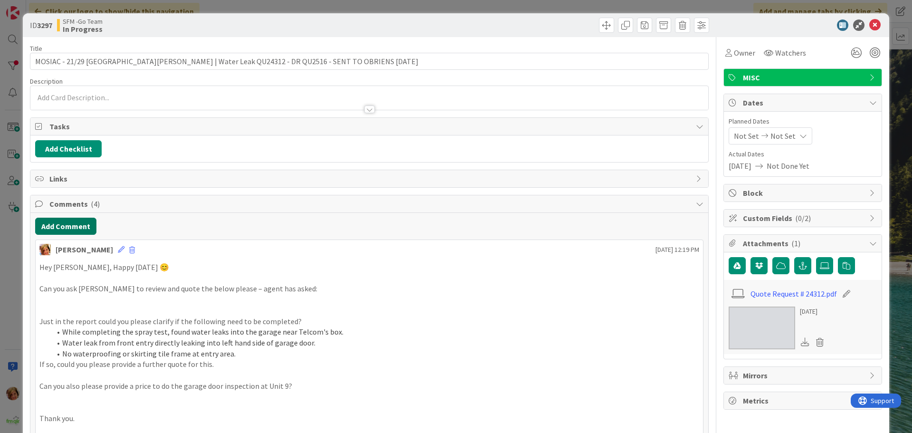
drag, startPoint x: 64, startPoint y: 231, endPoint x: 24, endPoint y: 232, distance: 40.4
click at [64, 232] on button "Add Comment" at bounding box center [65, 226] width 61 height 17
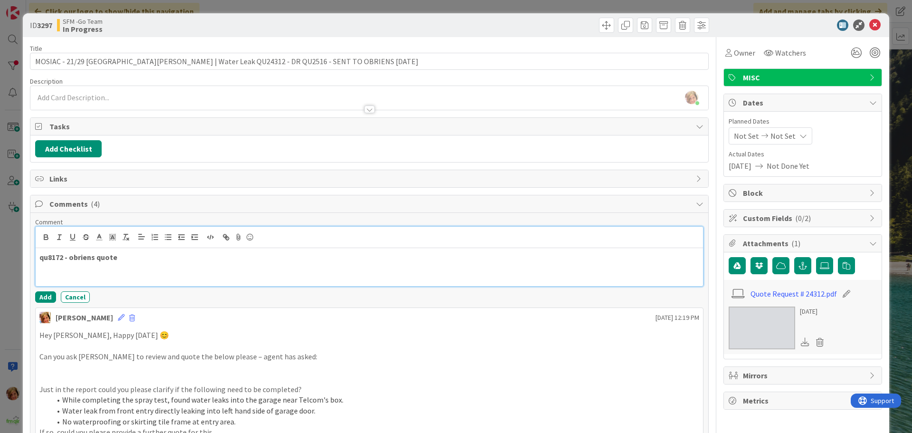
click at [200, 261] on p "qu8172 - obriens quote" at bounding box center [369, 257] width 660 height 11
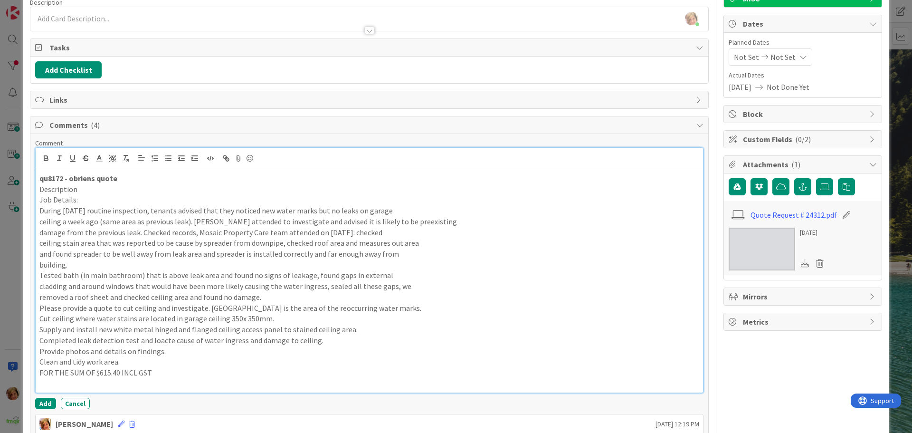
scroll to position [224, 0]
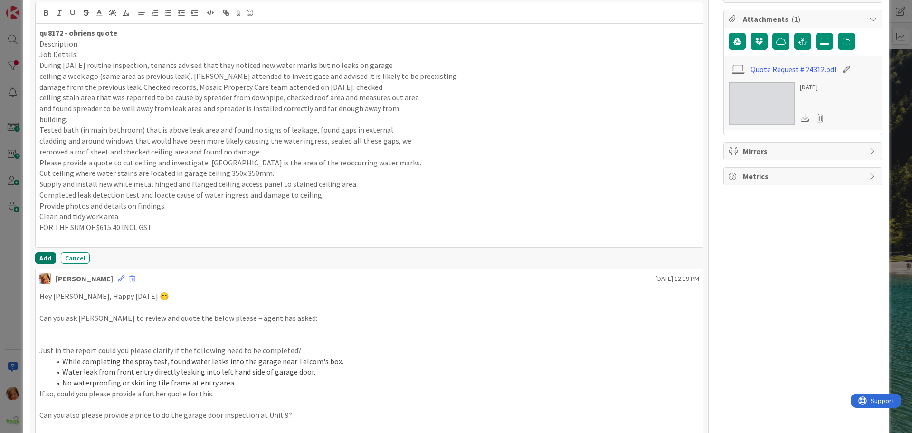
click at [46, 257] on button "Add" at bounding box center [45, 257] width 21 height 11
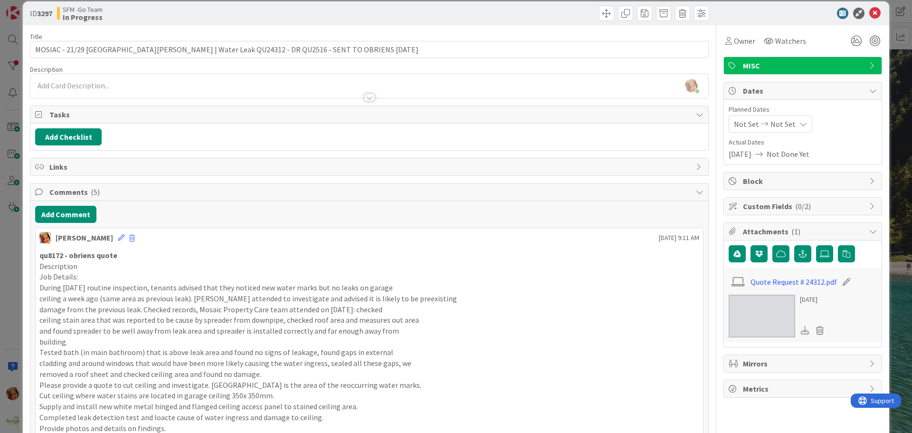
scroll to position [0, 0]
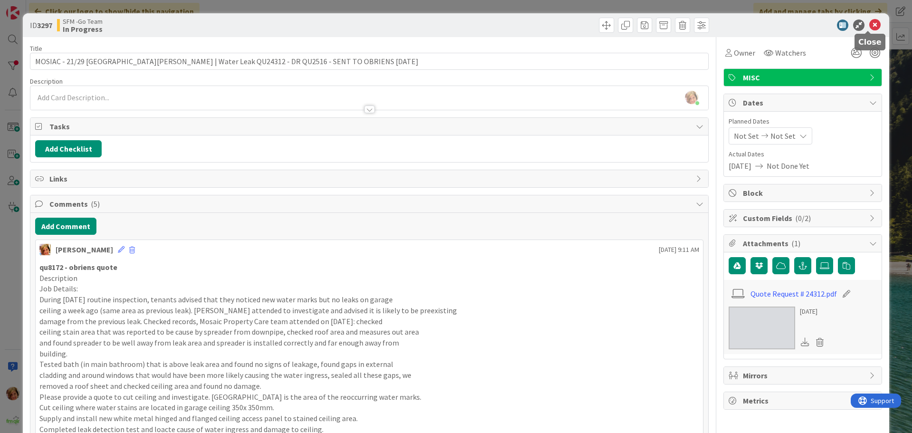
click at [869, 25] on icon at bounding box center [874, 24] width 11 height 11
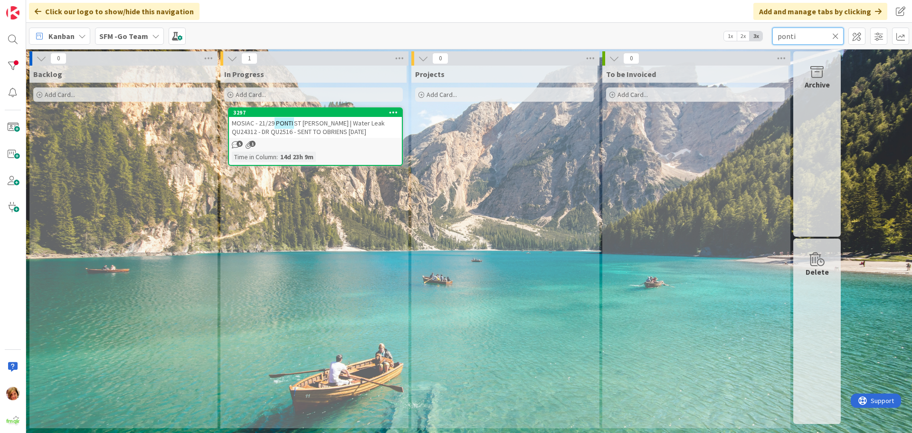
click at [811, 36] on input "ponti" at bounding box center [807, 36] width 71 height 17
type input "p"
type input "riding"
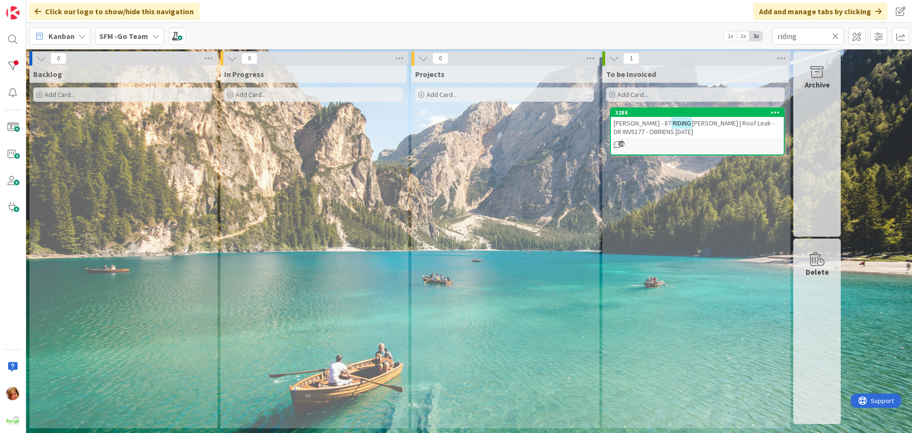
click at [636, 123] on span "[PERSON_NAME] - 87" at bounding box center [642, 123] width 57 height 9
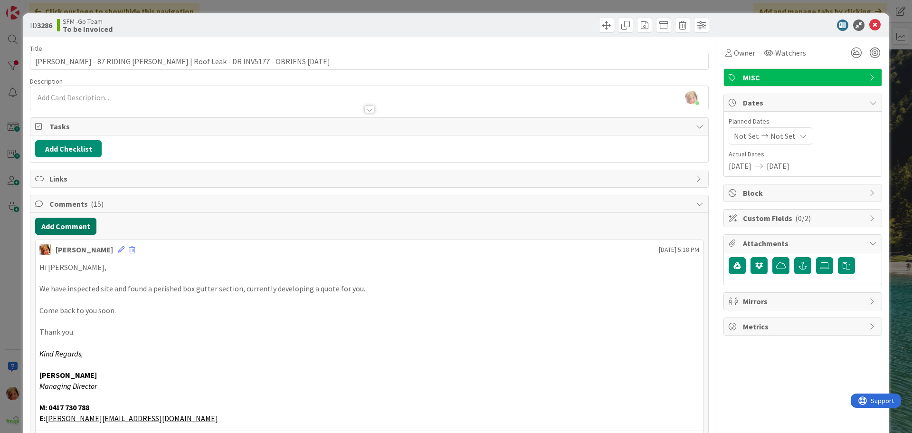
click at [65, 223] on button "Add Comment" at bounding box center [65, 226] width 61 height 17
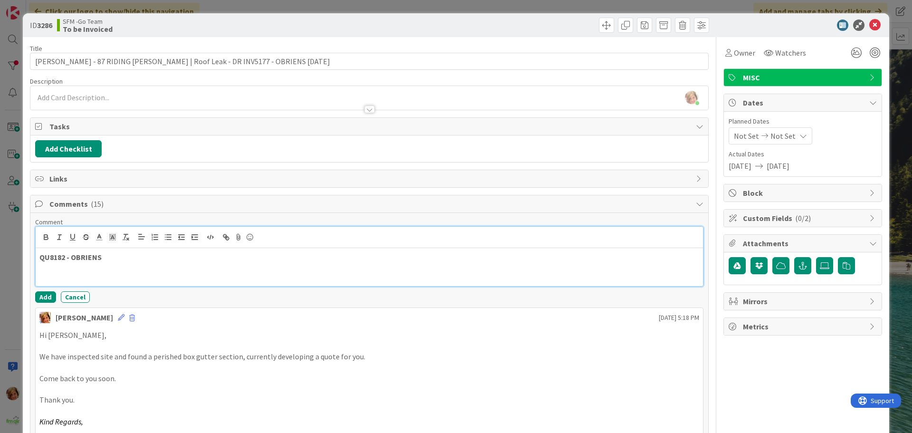
click at [131, 257] on p "QU8182 - OBRIENS" at bounding box center [369, 257] width 660 height 11
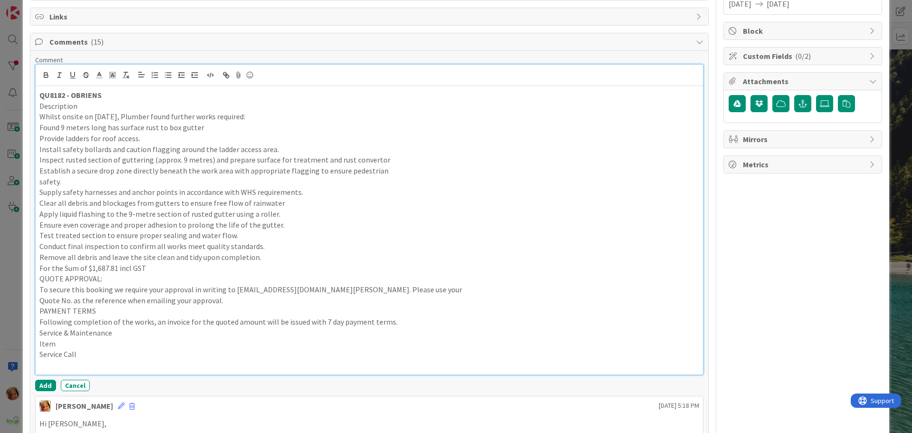
scroll to position [289, 0]
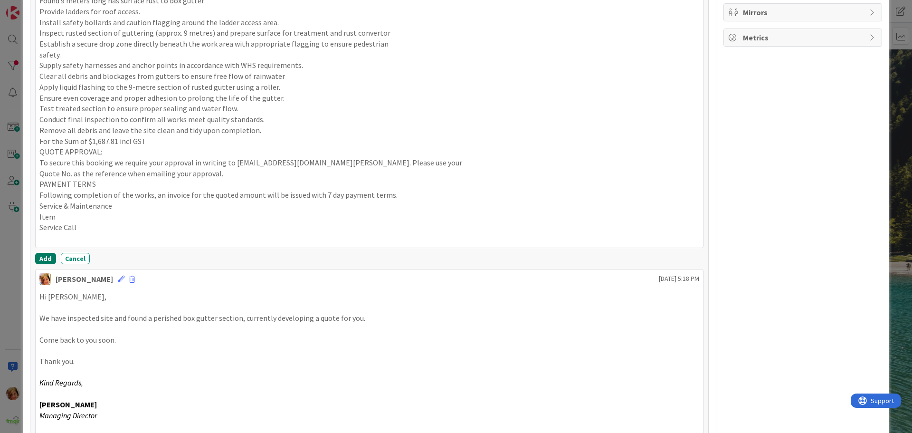
click at [47, 257] on button "Add" at bounding box center [45, 258] width 21 height 11
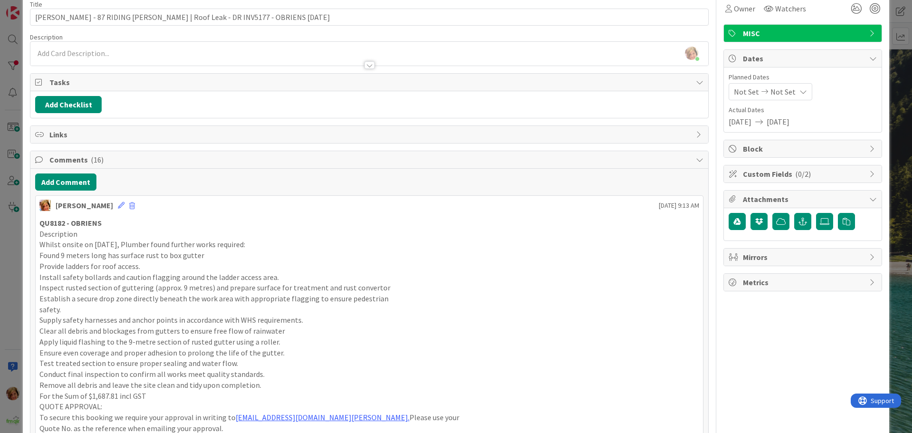
scroll to position [0, 0]
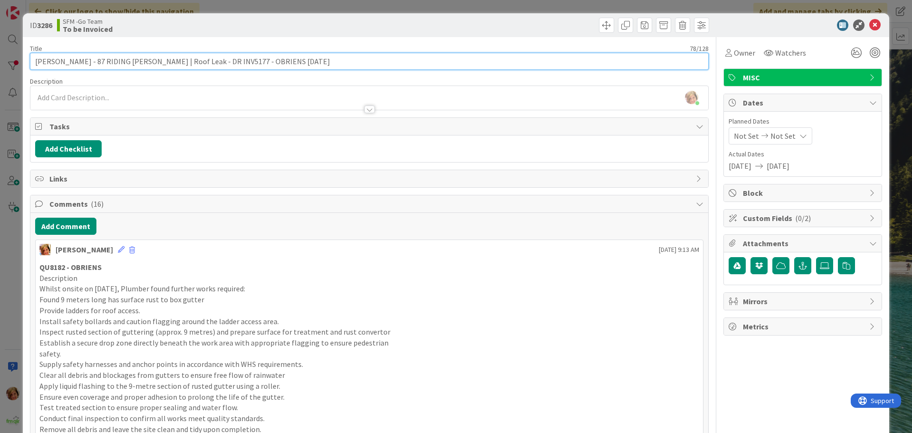
click at [312, 64] on input "[PERSON_NAME] - 87 RIDING [PERSON_NAME] | Roof Leak - DR INV5177 - OBRIENS [DAT…" at bounding box center [369, 61] width 679 height 17
type input "[PERSON_NAME] - 87 RIDING [PERSON_NAME] | Roof Leak - DR INV5177 - OBRIENS [DAT…"
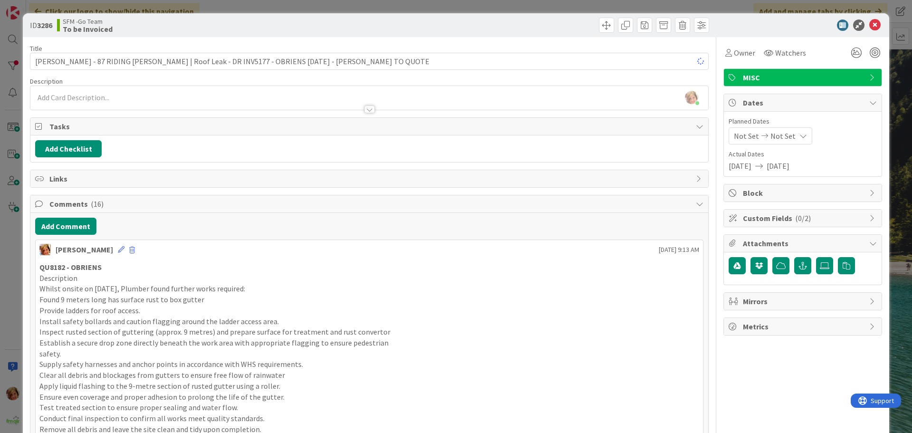
drag, startPoint x: 528, startPoint y: 23, endPoint x: 578, endPoint y: 32, distance: 50.7
click at [529, 23] on div at bounding box center [540, 25] width 337 height 15
click at [869, 22] on icon at bounding box center [874, 24] width 11 height 11
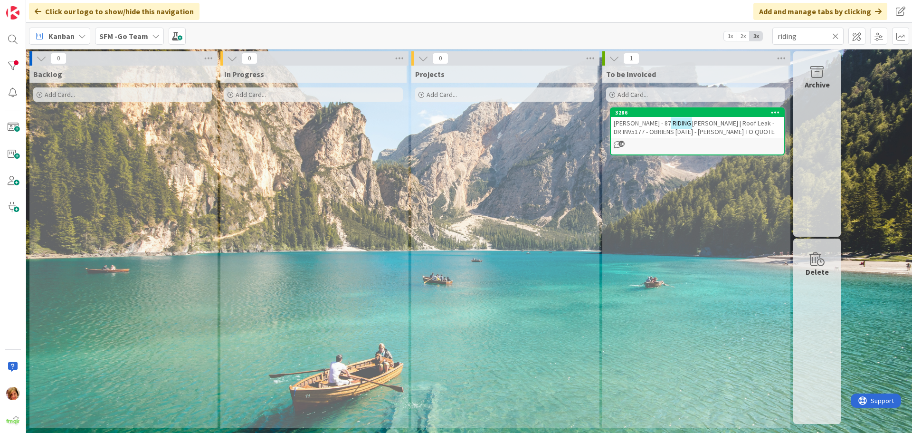
click at [835, 37] on icon at bounding box center [835, 36] width 7 height 9
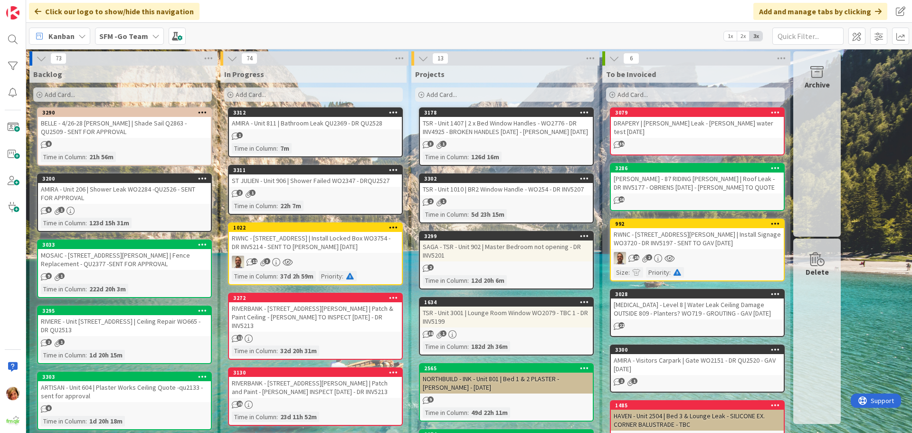
click at [120, 192] on div "AMIRA - Unit 206 | Shower Leak WO2284 -QU2526 - SENT FOR APPROVAL" at bounding box center [124, 193] width 173 height 21
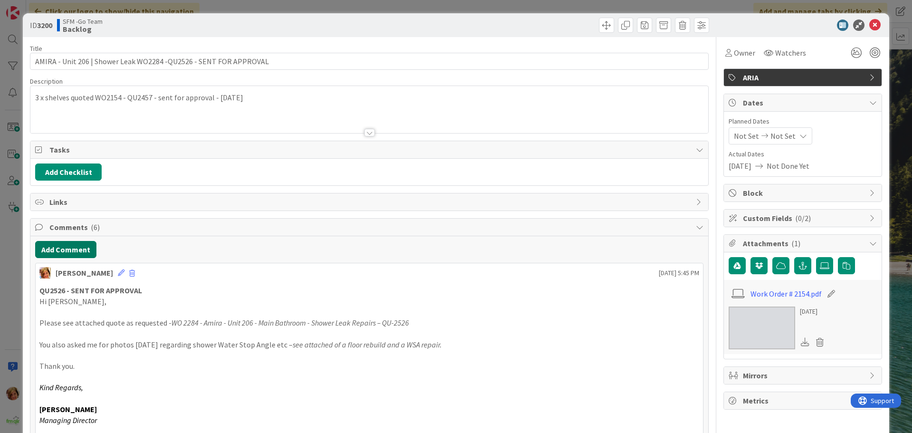
click at [68, 252] on button "Add Comment" at bounding box center [65, 249] width 61 height 17
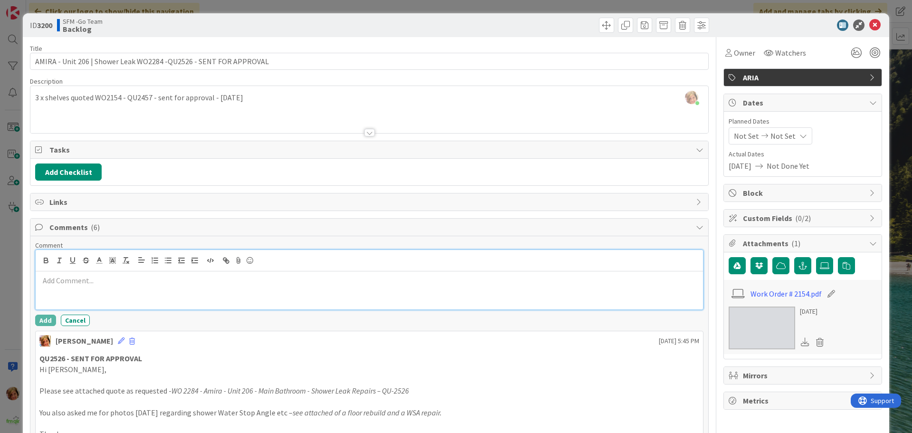
click at [65, 291] on div at bounding box center [369, 290] width 667 height 38
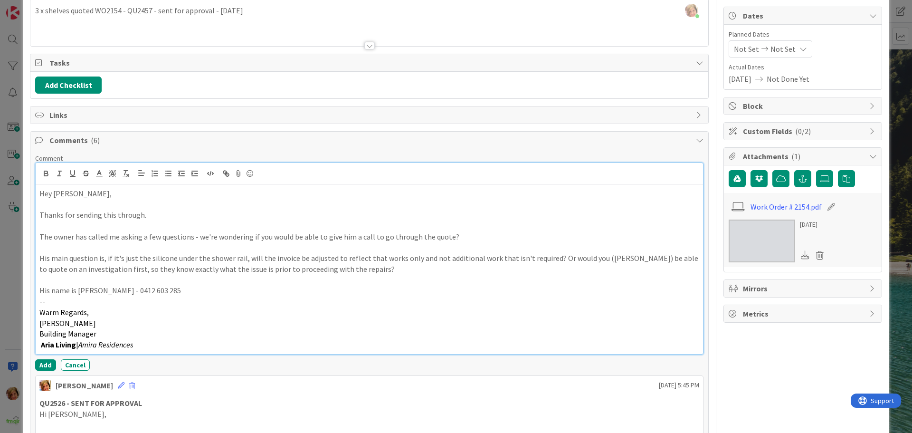
scroll to position [241, 0]
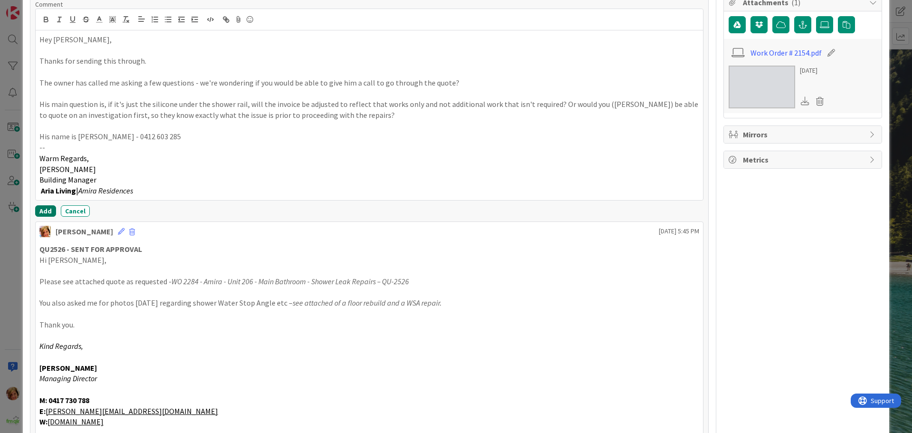
click at [44, 210] on button "Add" at bounding box center [45, 210] width 21 height 11
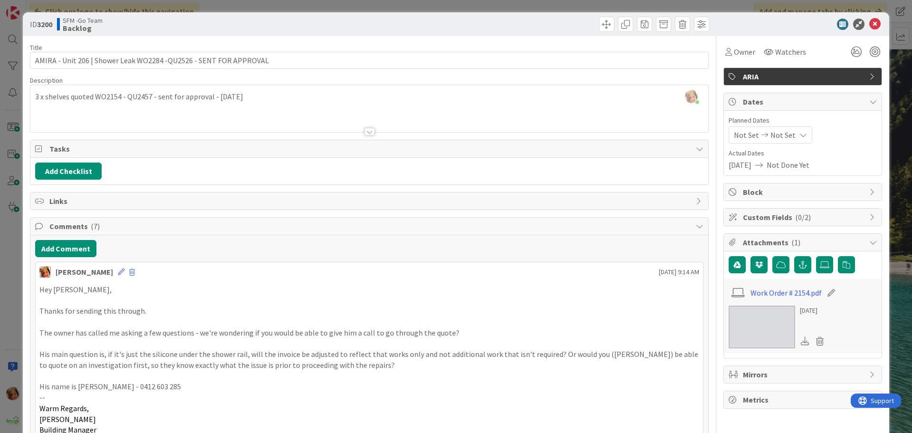
scroll to position [0, 0]
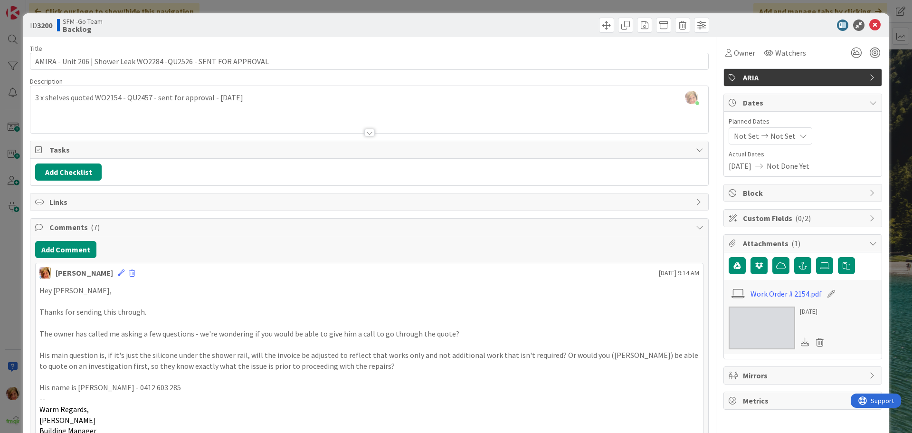
click at [511, 23] on div at bounding box center [540, 25] width 337 height 15
drag, startPoint x: 866, startPoint y: 22, endPoint x: 35, endPoint y: 43, distance: 831.3
click at [869, 22] on icon at bounding box center [874, 24] width 11 height 11
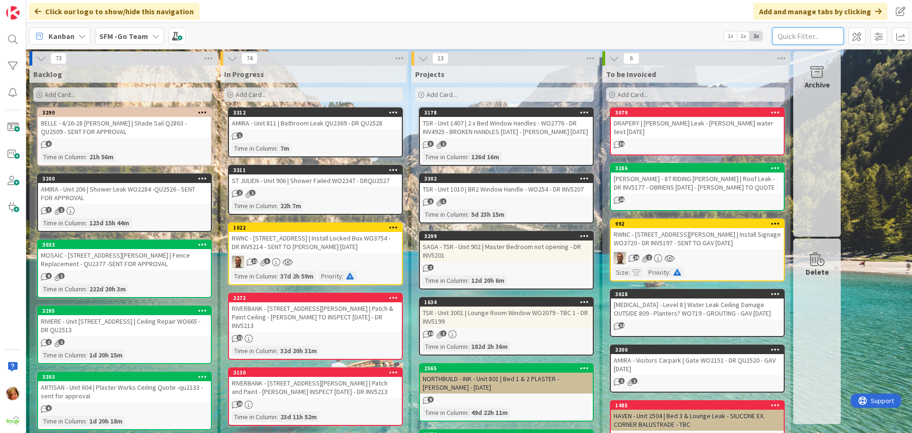
click at [810, 37] on input "text" at bounding box center [807, 36] width 71 height 17
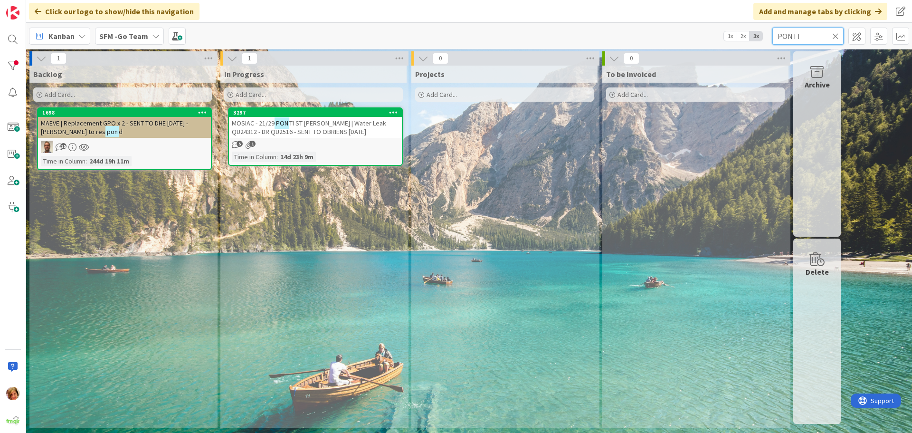
type input "PONTI"
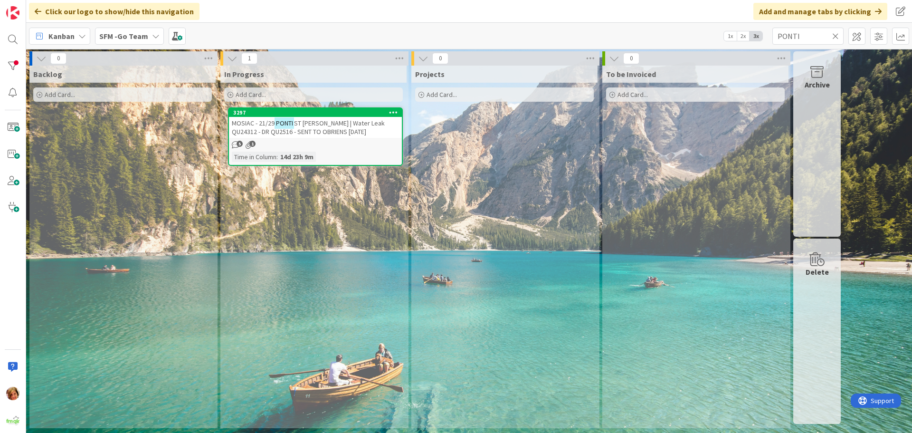
click at [107, 98] on div "Add Card..." at bounding box center [122, 94] width 179 height 14
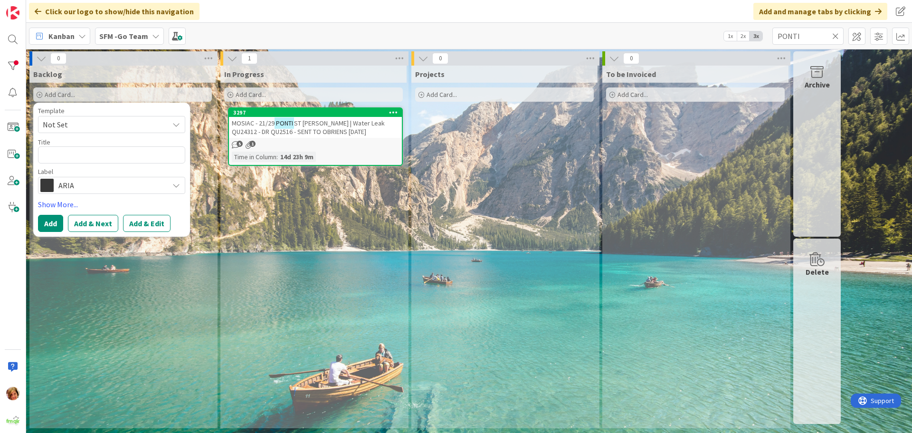
click at [837, 35] on icon at bounding box center [835, 36] width 7 height 9
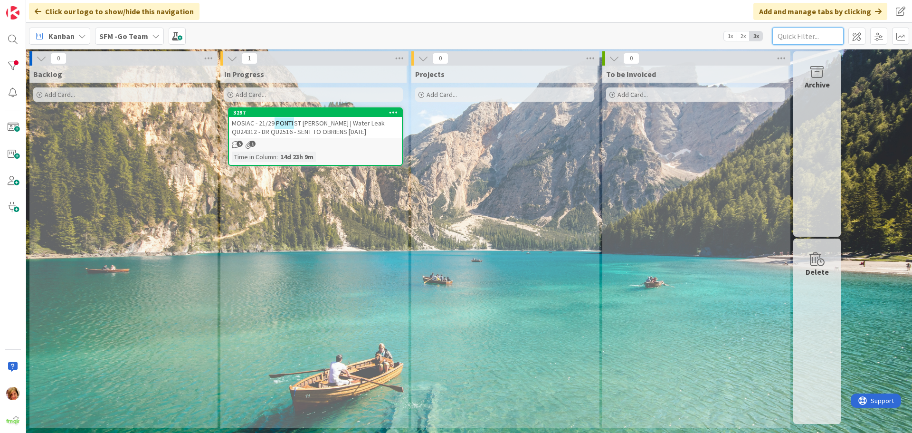
click at [815, 33] on input "text" at bounding box center [807, 36] width 71 height 17
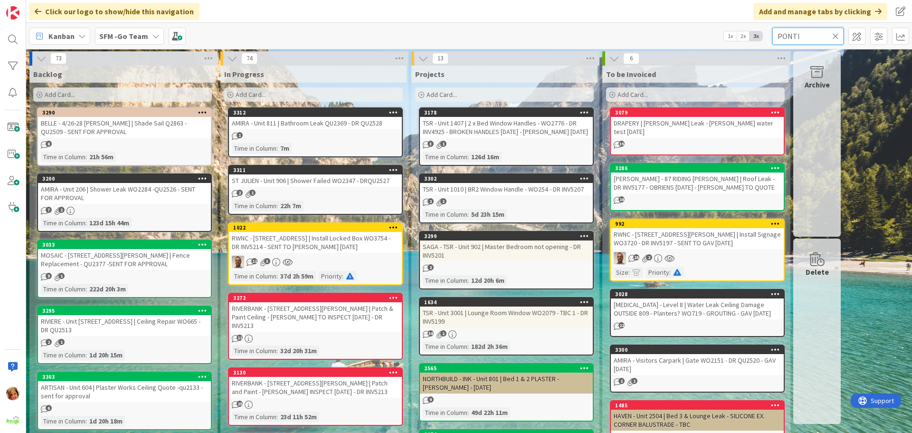
type input "PONTI"
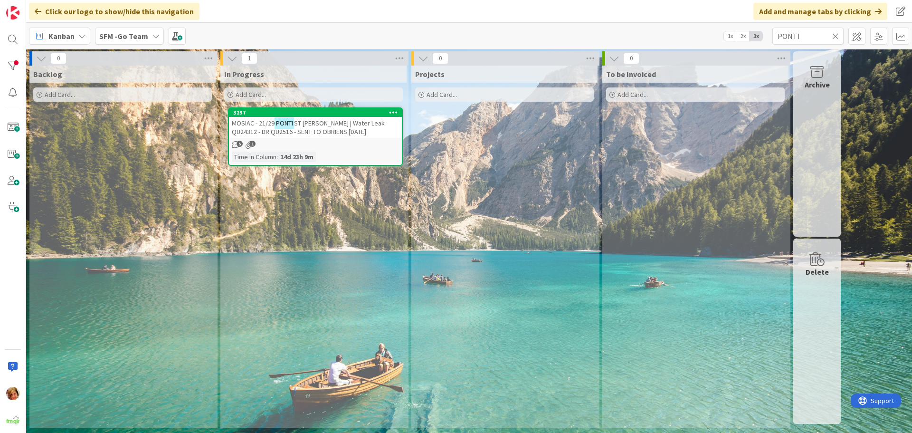
click at [837, 35] on icon at bounding box center [835, 36] width 7 height 9
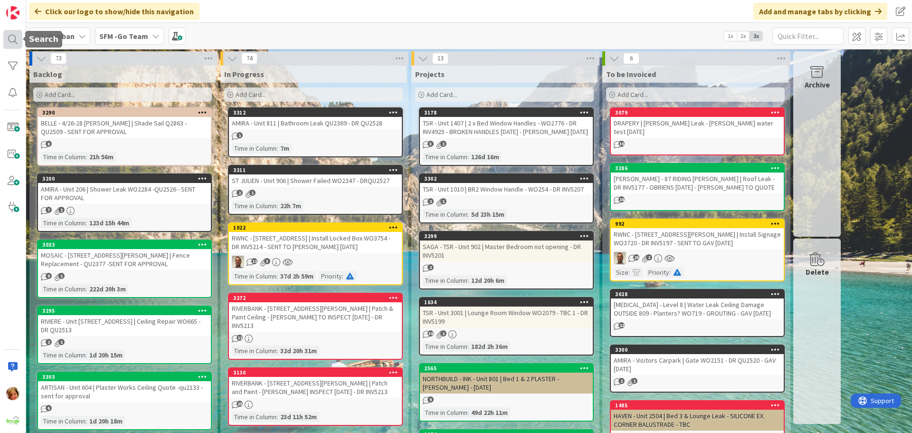
click at [15, 36] on div at bounding box center [12, 39] width 19 height 19
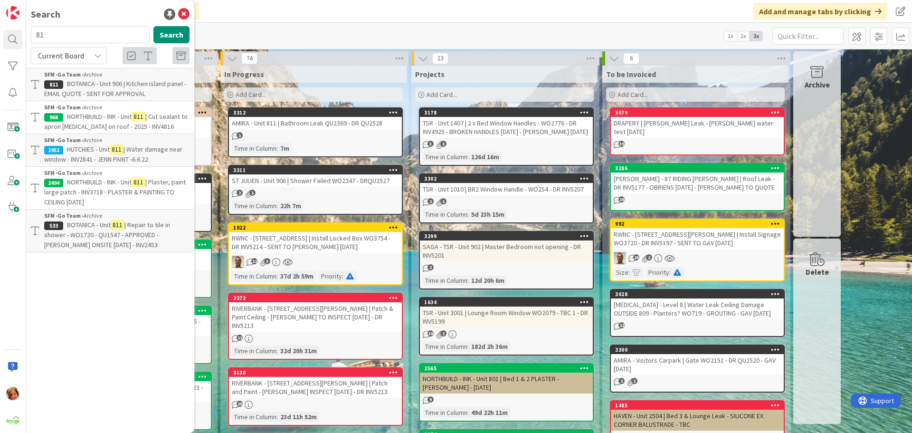
type input "8"
type input "PONTI"
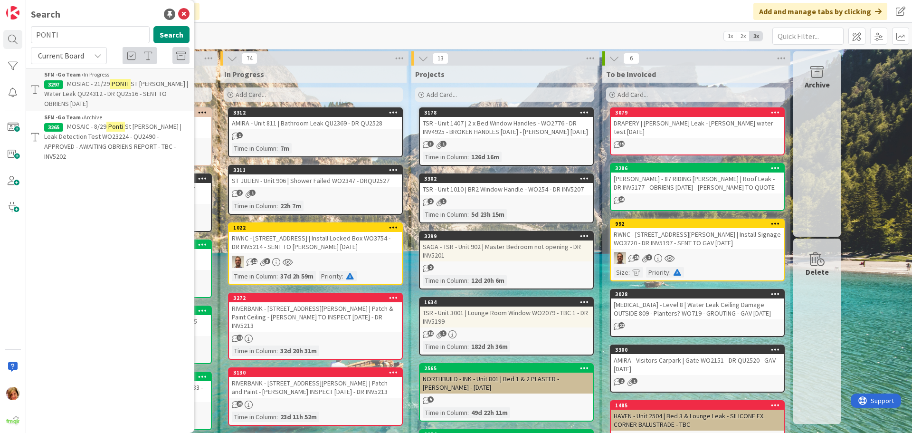
click at [80, 129] on span "MOSAIC - 8/29" at bounding box center [86, 126] width 39 height 9
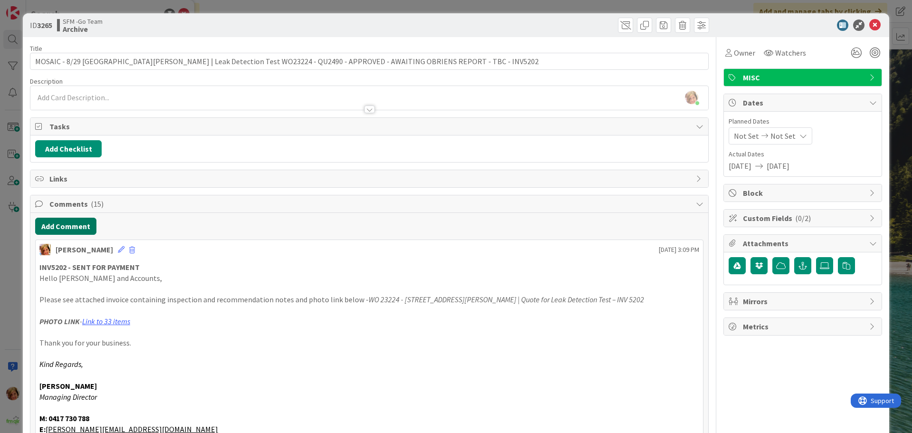
click at [75, 222] on button "Add Comment" at bounding box center [65, 226] width 61 height 17
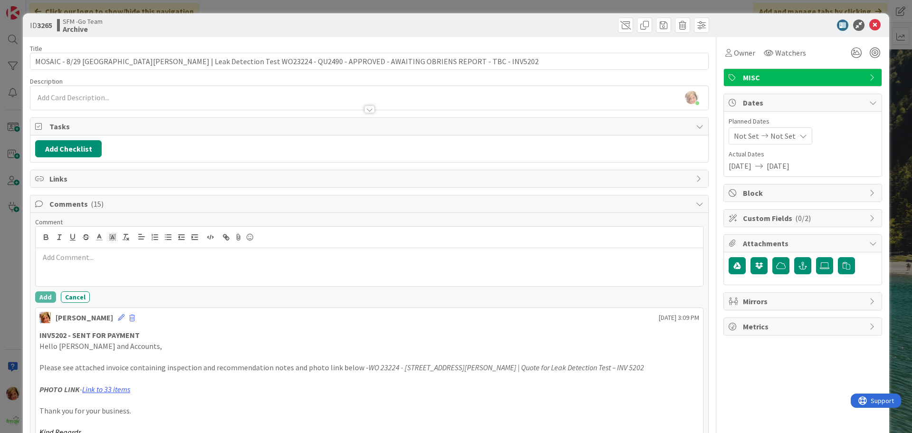
click at [100, 267] on div at bounding box center [369, 267] width 667 height 38
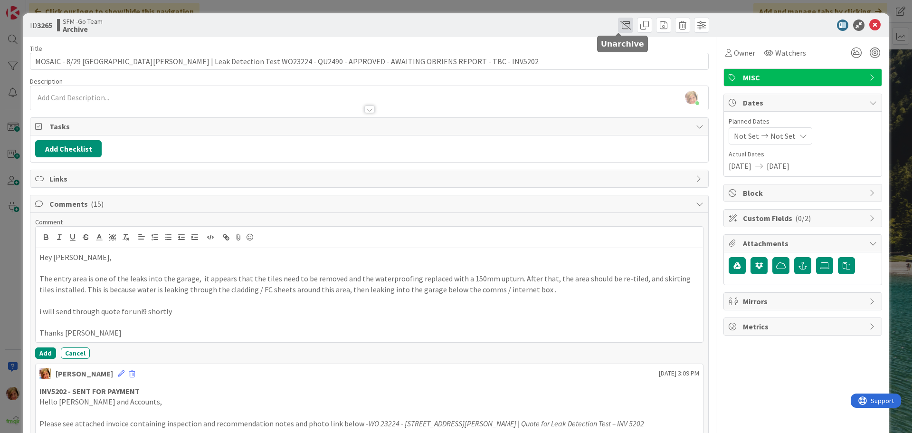
click at [618, 21] on span at bounding box center [625, 25] width 15 height 15
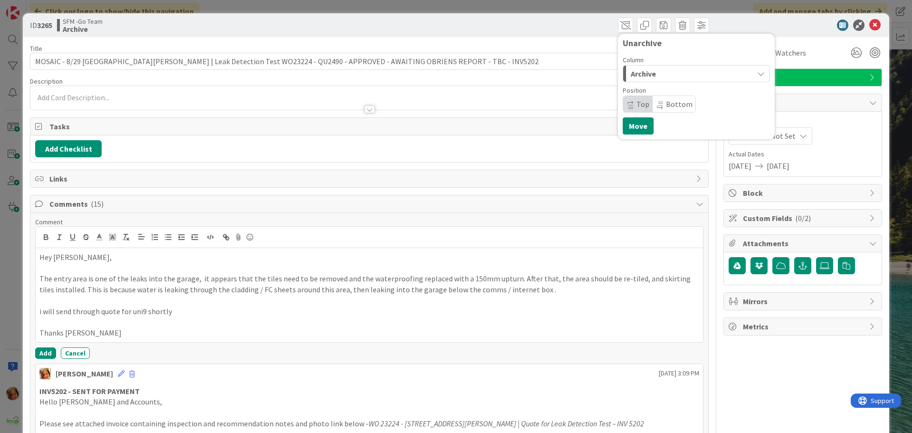
click at [650, 72] on div "Archive" at bounding box center [690, 73] width 125 height 15
drag, startPoint x: 666, startPoint y: 113, endPoint x: 651, endPoint y: 128, distance: 21.5
click at [666, 113] on span "In Progress" at bounding box center [662, 111] width 34 height 11
click at [636, 121] on button "Move" at bounding box center [638, 125] width 31 height 17
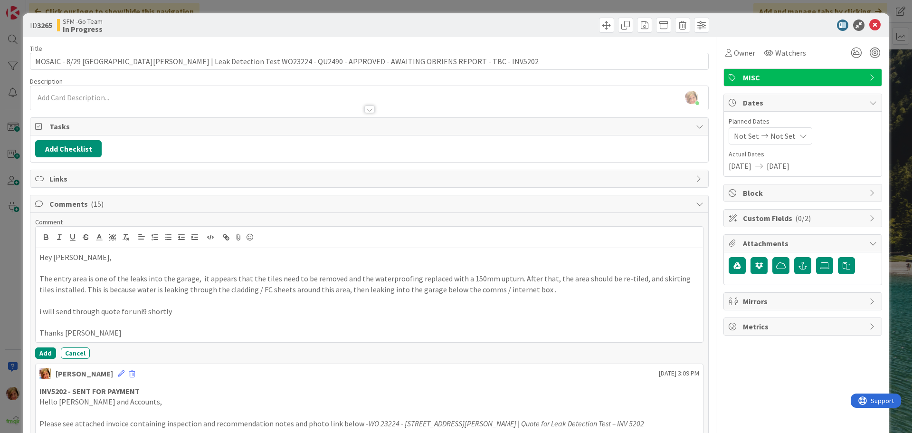
click at [539, 23] on div "Move Move" at bounding box center [540, 25] width 337 height 15
drag, startPoint x: 868, startPoint y: 24, endPoint x: 738, endPoint y: 23, distance: 130.1
click at [869, 24] on icon at bounding box center [874, 24] width 11 height 11
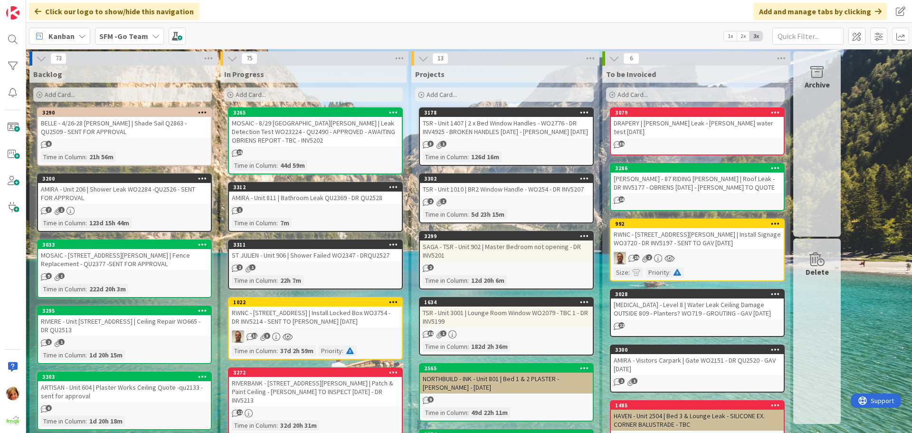
click at [303, 126] on div "MOSAIC - 8/29 [GEOGRAPHIC_DATA][PERSON_NAME] | Leak Detection Test WO23224 - QU…" at bounding box center [315, 131] width 173 height 29
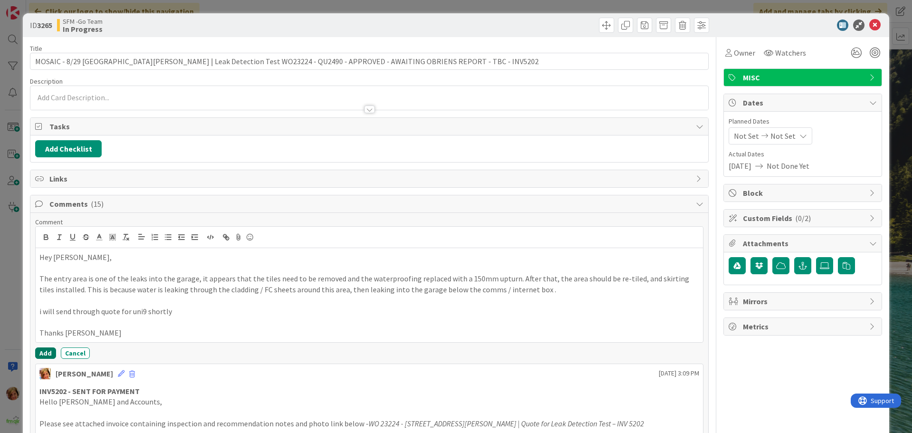
drag, startPoint x: 43, startPoint y: 351, endPoint x: 43, endPoint y: 342, distance: 9.5
click at [43, 351] on button "Add" at bounding box center [45, 352] width 21 height 11
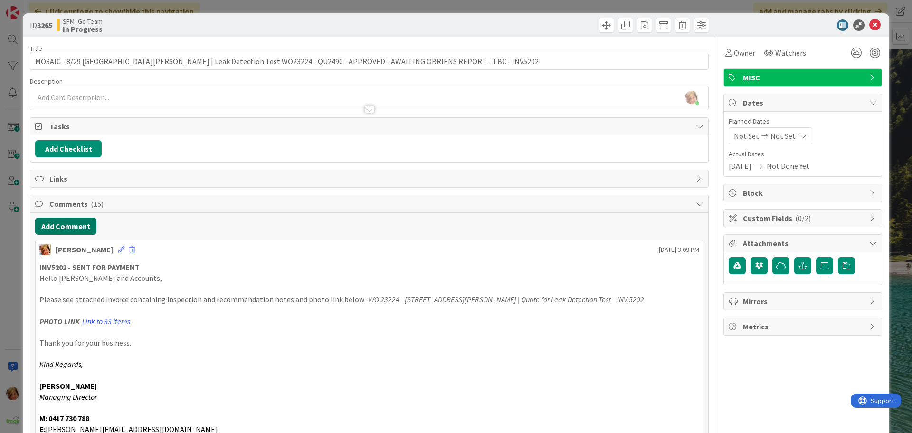
click at [60, 226] on button "Add Comment" at bounding box center [65, 226] width 61 height 17
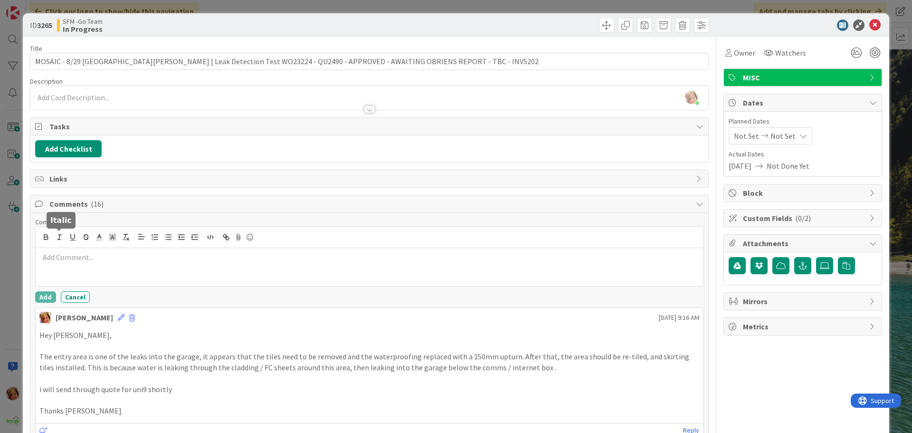
click at [67, 255] on div at bounding box center [369, 267] width 667 height 38
click at [143, 257] on p "QU8185 - OBRIENS QUOTE" at bounding box center [369, 257] width 660 height 11
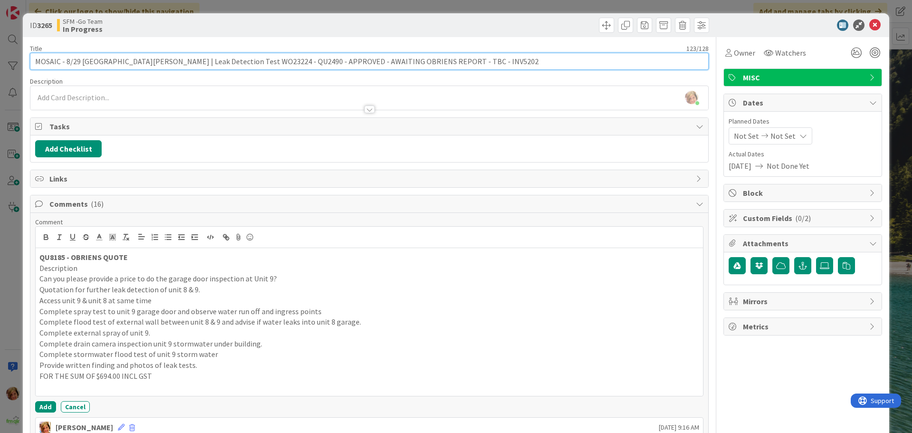
click at [69, 61] on input "MOSAIC - 8/29 [GEOGRAPHIC_DATA][PERSON_NAME] | Leak Detection Test WO23224 - QU…" at bounding box center [369, 61] width 679 height 17
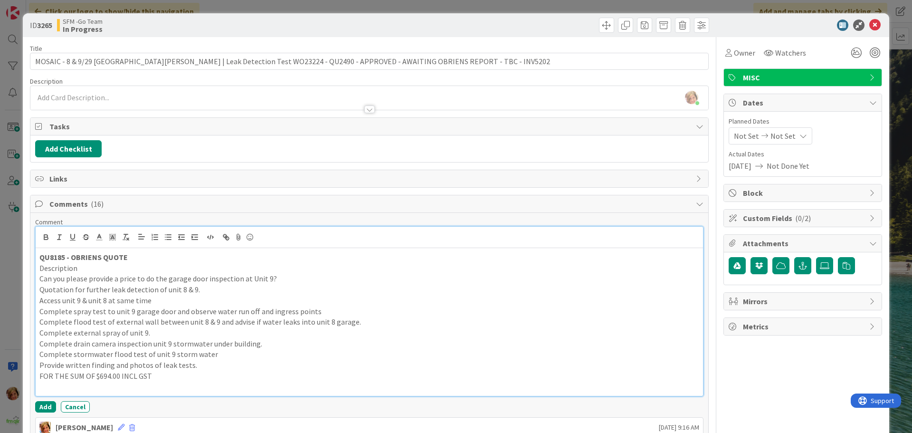
click at [452, 303] on p "Access unit 9 & unit 8 at same time" at bounding box center [369, 300] width 660 height 11
click at [45, 403] on button "Add" at bounding box center [45, 406] width 21 height 11
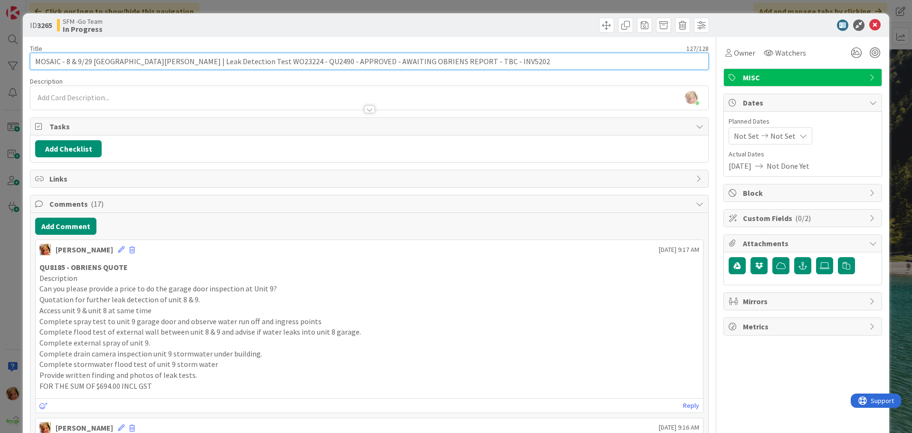
drag, startPoint x: 469, startPoint y: 62, endPoint x: 322, endPoint y: 67, distance: 146.4
click at [322, 67] on input "MOSAIC - 8 & 9/29 [GEOGRAPHIC_DATA][PERSON_NAME] | Leak Detection Test WO23224 …" at bounding box center [369, 61] width 679 height 17
type input "MOSAIC - 8 & 9/29 Ponti St [PERSON_NAME] | Leak Detection Test WO23224 - QU2490…"
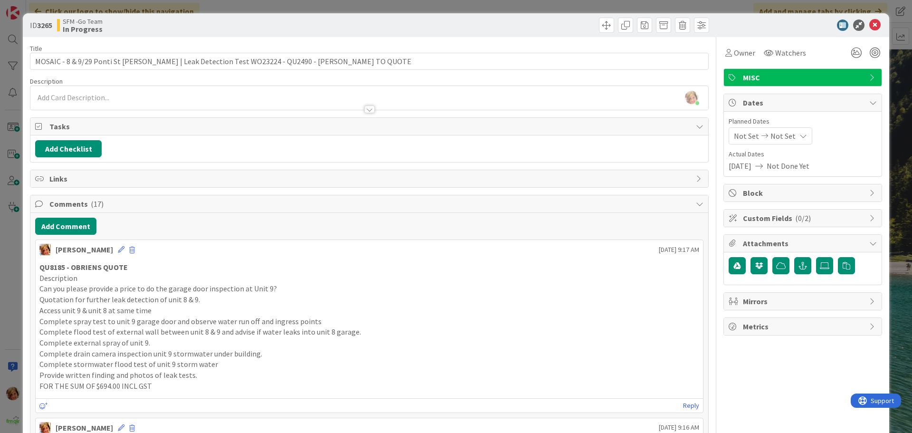
click at [435, 19] on div at bounding box center [540, 25] width 337 height 15
click at [869, 27] on icon at bounding box center [874, 24] width 11 height 11
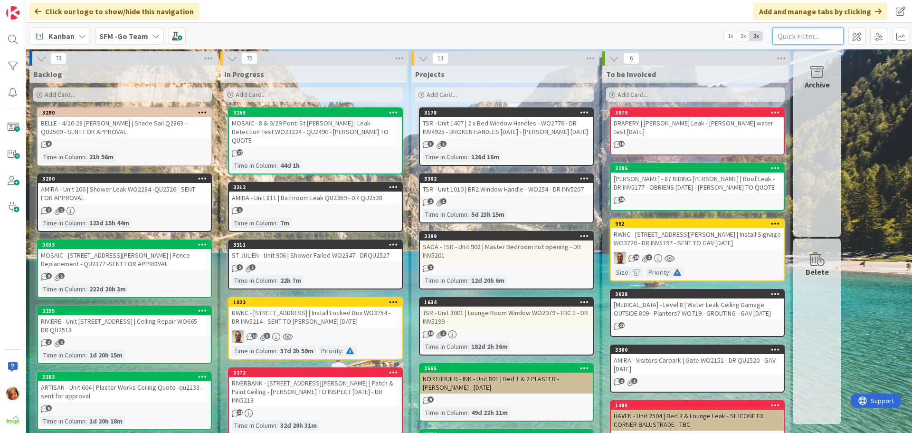
click at [816, 37] on input "text" at bounding box center [807, 36] width 71 height 17
type input "101"
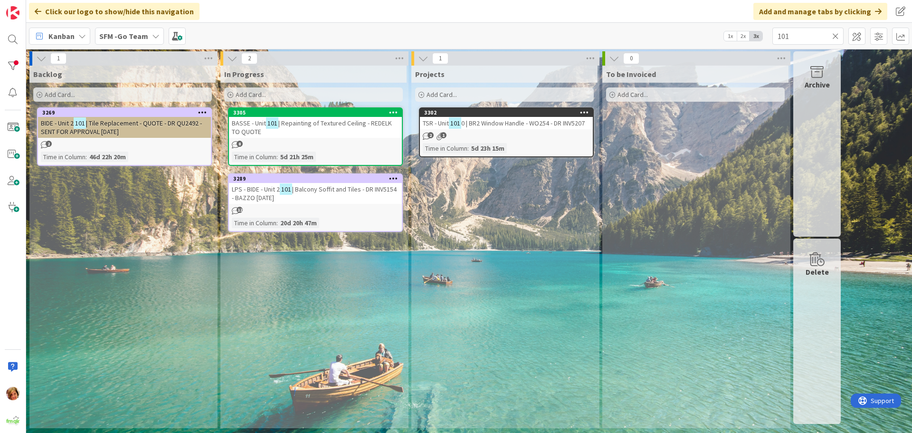
click at [323, 131] on div "BASSE - Unit 101 | Repainting of Textured Ceiling - REDELK TO QUOTE" at bounding box center [315, 127] width 173 height 21
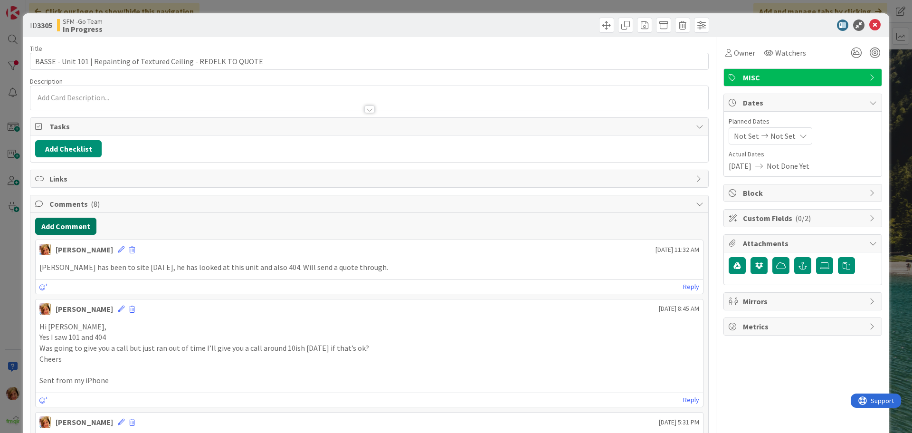
click at [66, 226] on button "Add Comment" at bounding box center [65, 226] width 61 height 17
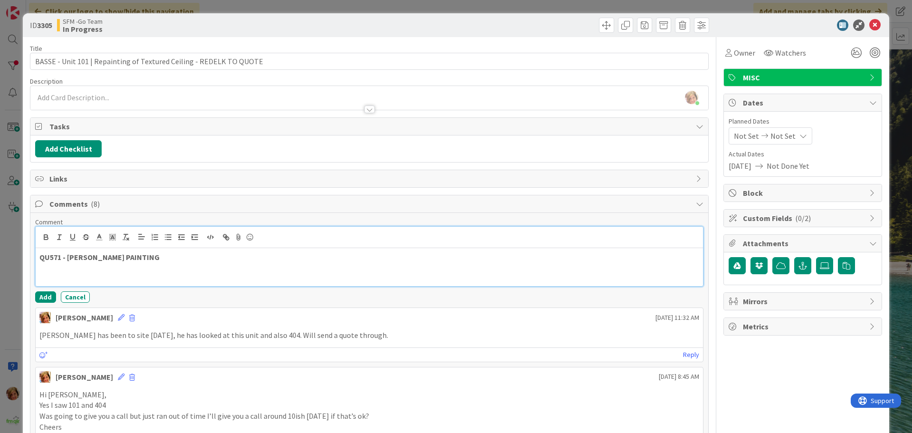
click at [142, 255] on p "QU571 - [PERSON_NAME] PAINTING" at bounding box center [369, 257] width 660 height 11
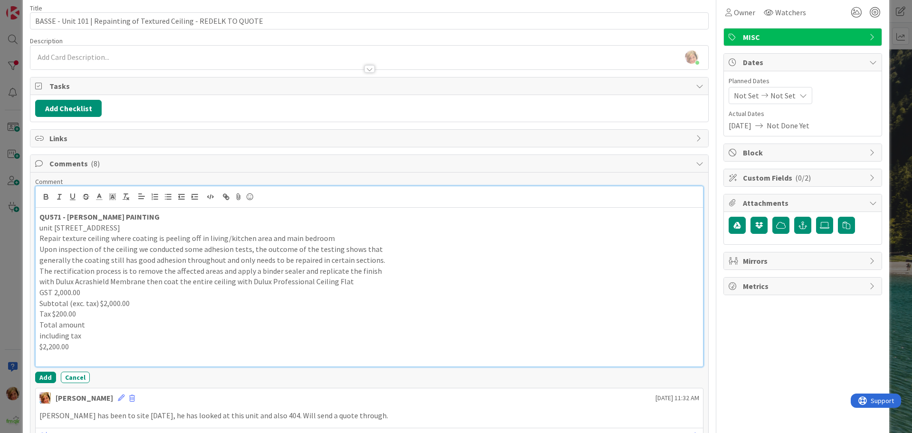
scroll to position [95, 0]
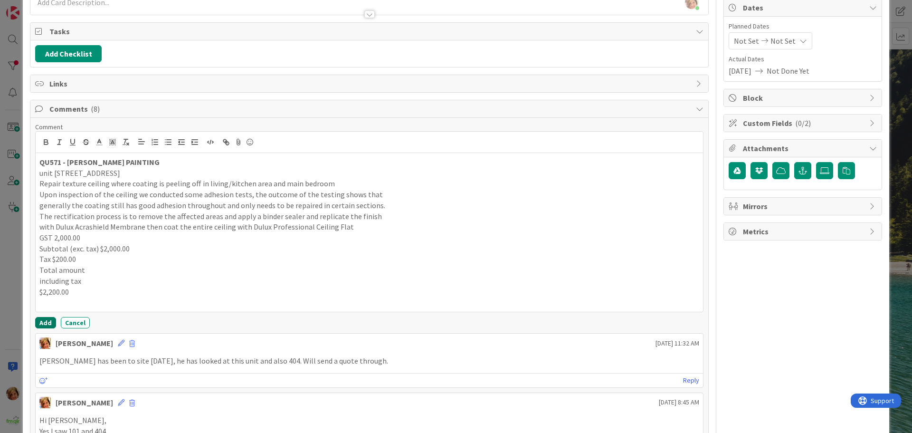
click at [44, 320] on button "Add" at bounding box center [45, 322] width 21 height 11
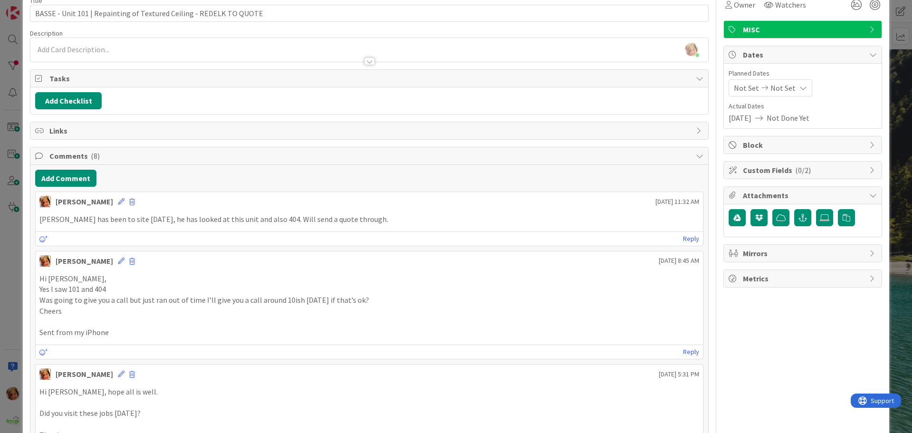
scroll to position [0, 0]
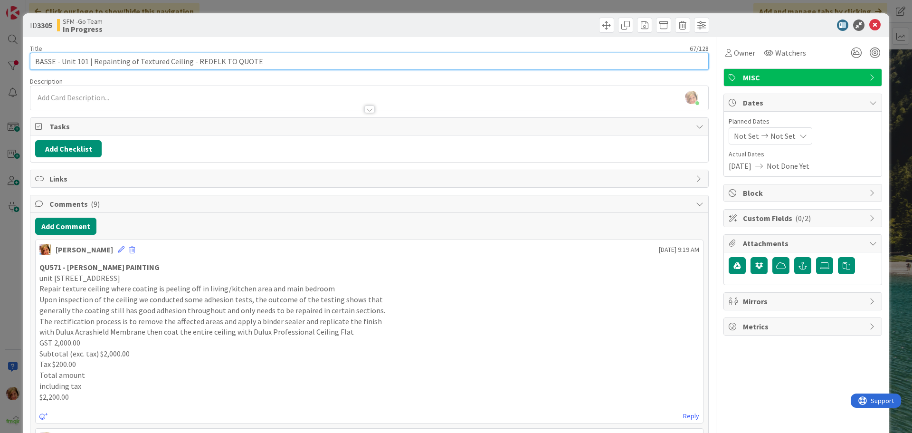
drag, startPoint x: 266, startPoint y: 62, endPoint x: 192, endPoint y: 64, distance: 73.6
click at [192, 64] on input "BASSE - Unit 101 | Repainting of Textured Ceiling - REDELK TO QUOTE" at bounding box center [369, 61] width 679 height 17
type input "BASSE - Unit 101 | Repainting of Textured Ceiling - [PERSON_NAME] TO QUOTE"
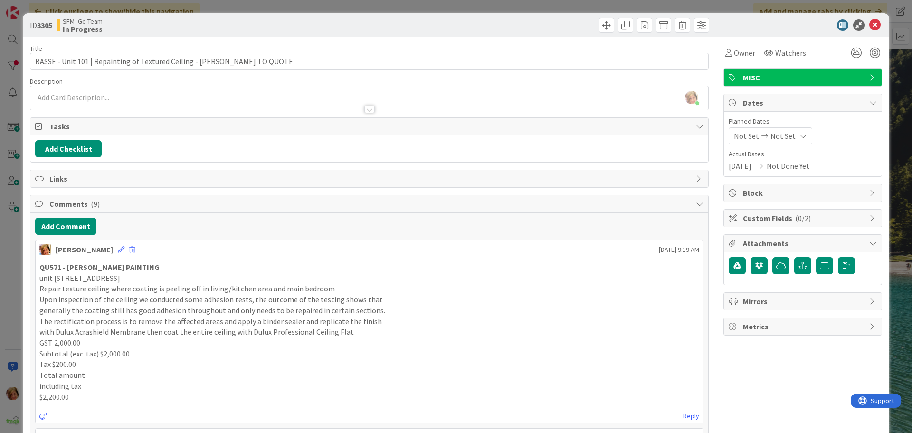
drag, startPoint x: 465, startPoint y: 22, endPoint x: 503, endPoint y: 25, distance: 38.1
click at [480, 25] on div at bounding box center [540, 25] width 337 height 15
click at [869, 22] on icon at bounding box center [874, 24] width 11 height 11
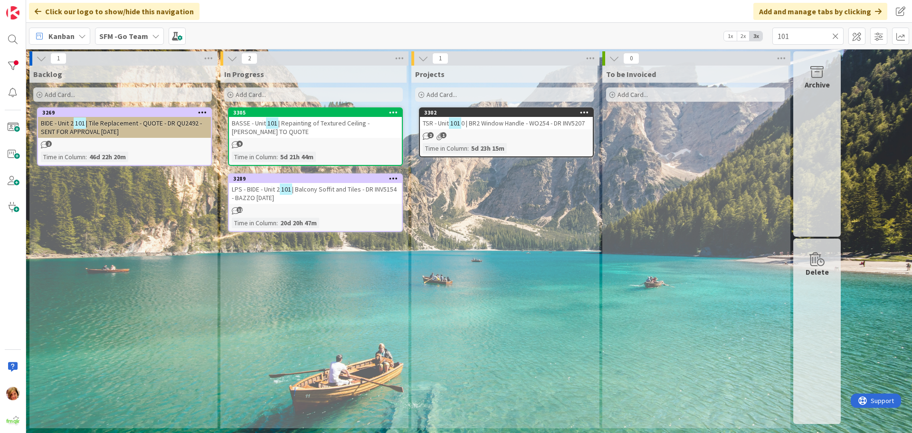
click at [835, 36] on icon at bounding box center [835, 36] width 7 height 9
click at [835, 36] on input "text" at bounding box center [807, 36] width 71 height 17
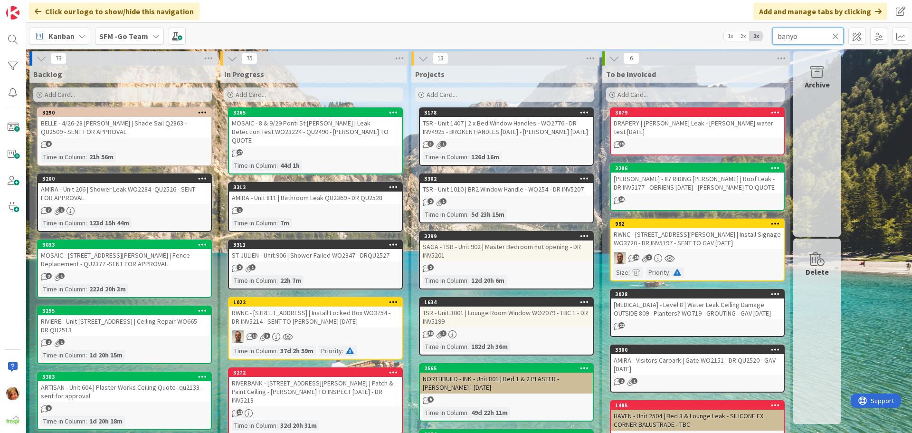
type input "banyo"
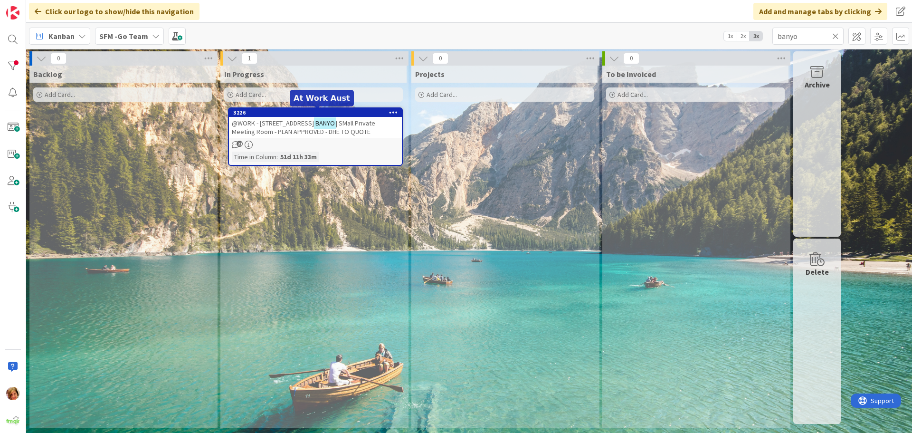
click at [288, 124] on span "@WORK - [STREET_ADDRESS]" at bounding box center [273, 123] width 82 height 9
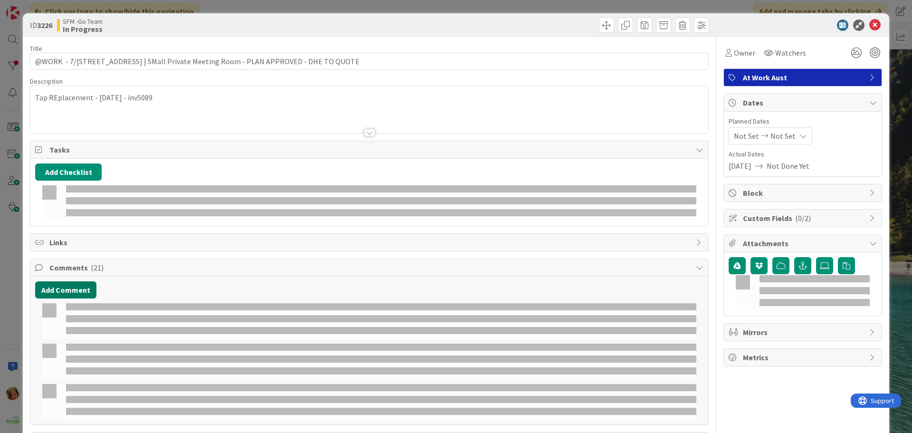
click at [60, 284] on button "Add Comment" at bounding box center [65, 289] width 61 height 17
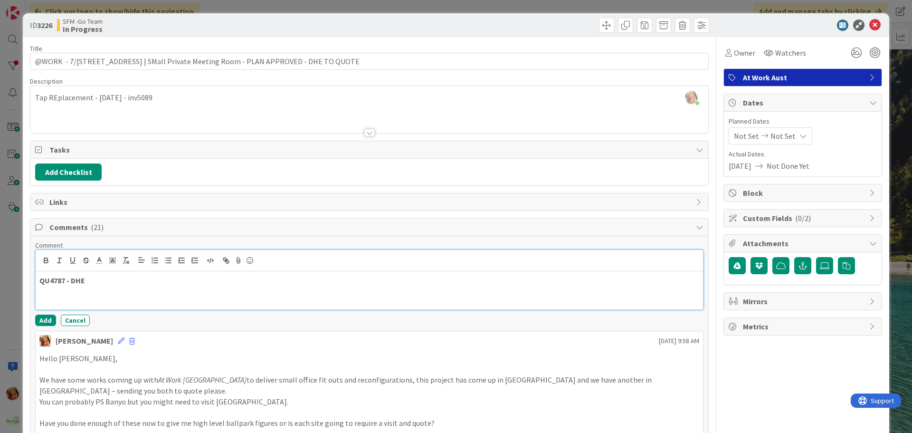
click at [95, 276] on p "QU4787 - DHE" at bounding box center [369, 280] width 660 height 11
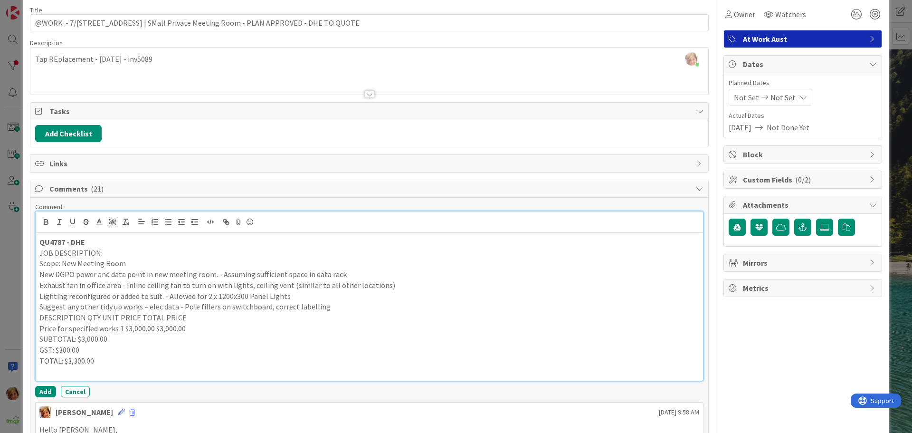
scroll to position [47, 0]
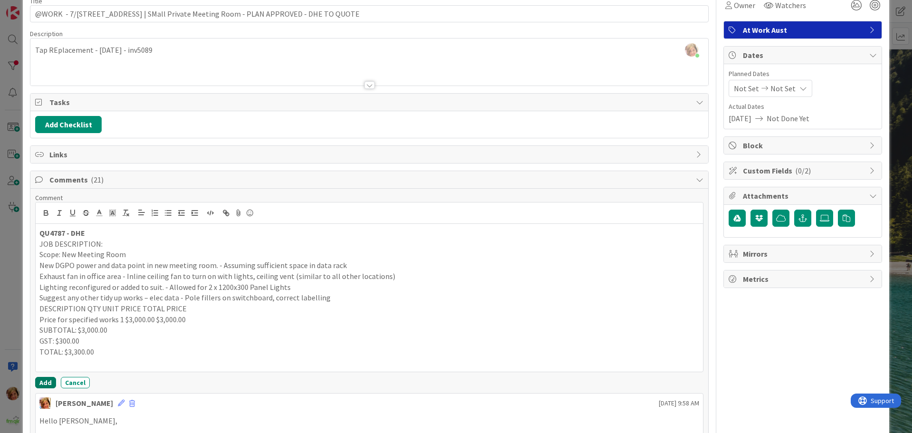
click at [45, 378] on button "Add" at bounding box center [45, 382] width 21 height 11
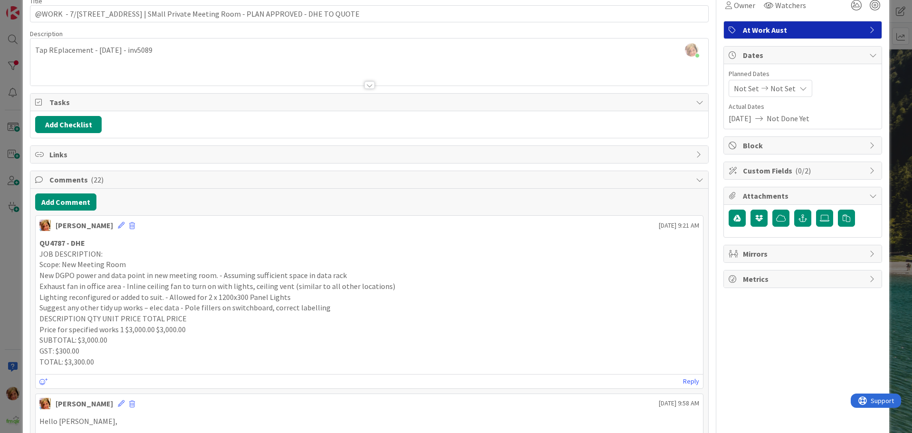
scroll to position [0, 0]
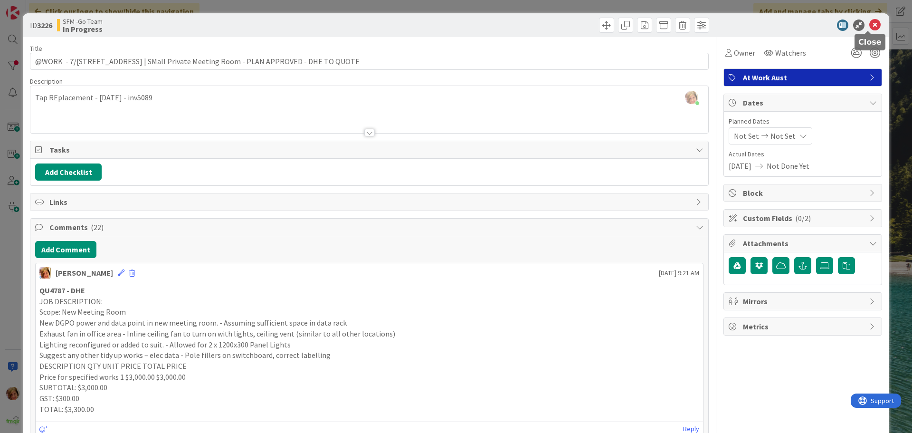
click at [869, 24] on icon at bounding box center [874, 24] width 11 height 11
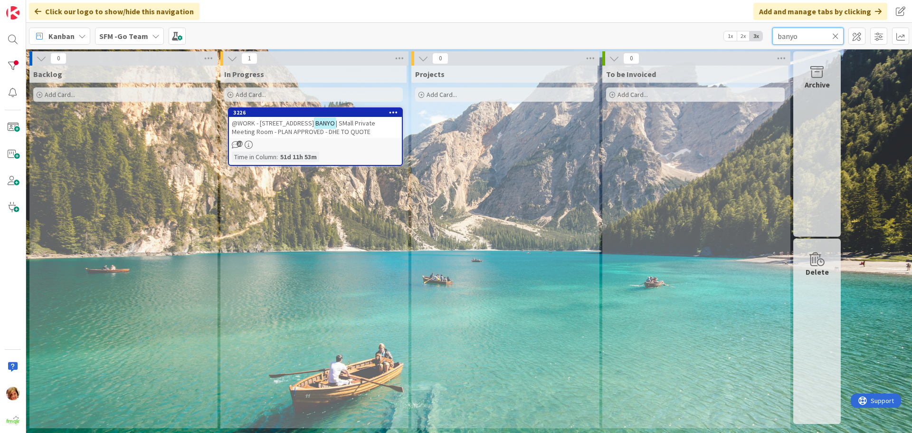
click at [823, 42] on input "banyo" at bounding box center [807, 36] width 71 height 17
type input "b"
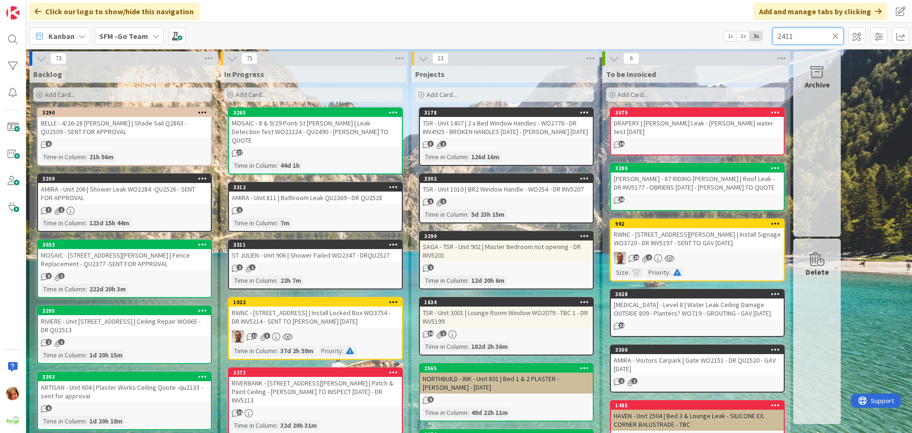
type input "2411"
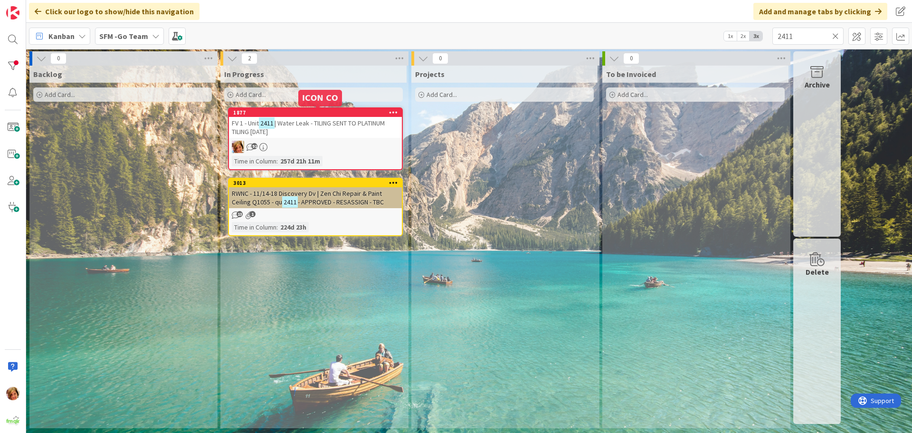
click at [301, 122] on span "| Water Leak - TILING SENT TO PLATINUM TILING [DATE]" at bounding box center [308, 127] width 153 height 17
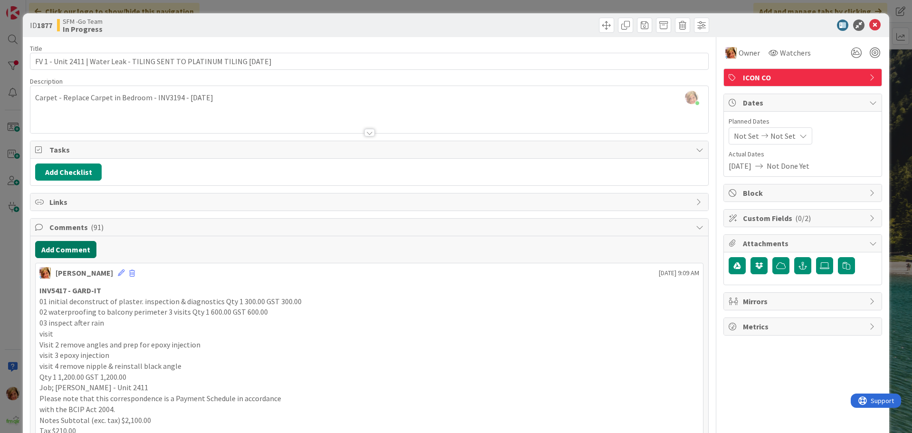
click at [48, 243] on button "Add Comment" at bounding box center [65, 249] width 61 height 17
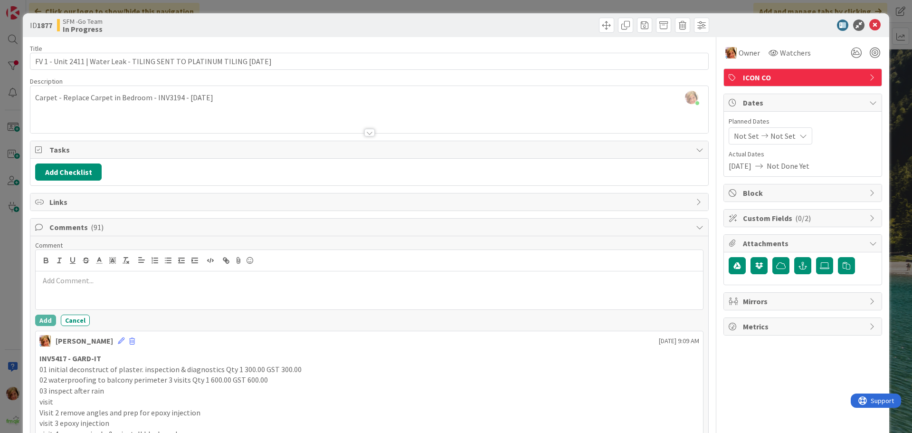
click at [83, 283] on p at bounding box center [369, 280] width 660 height 11
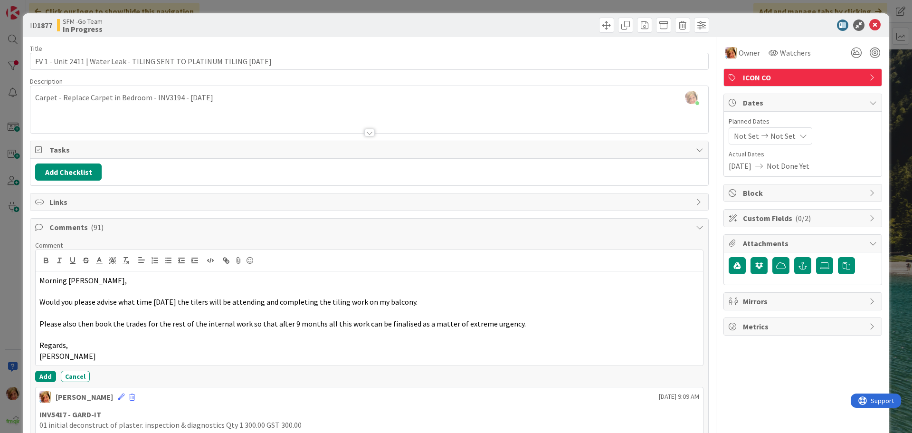
scroll to position [95, 0]
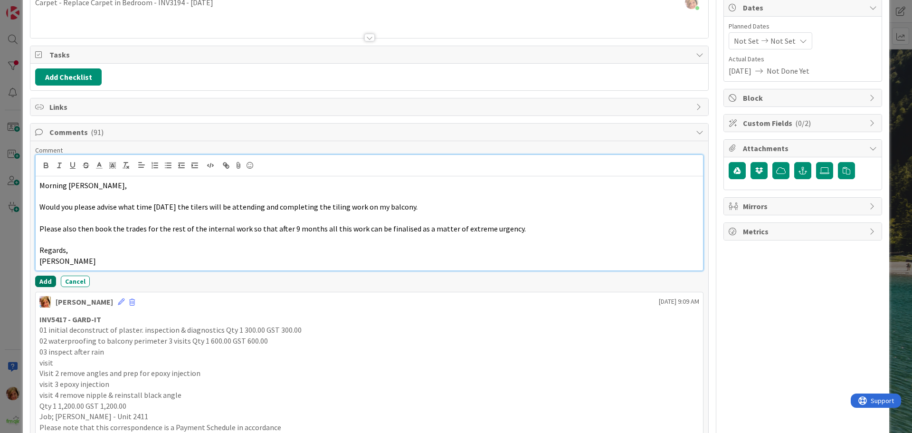
click at [47, 280] on button "Add" at bounding box center [45, 280] width 21 height 11
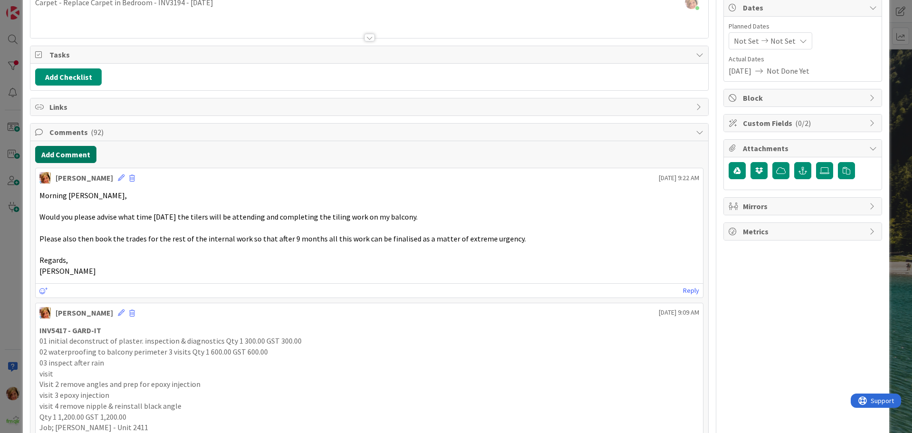
click at [79, 157] on button "Add Comment" at bounding box center [65, 154] width 61 height 17
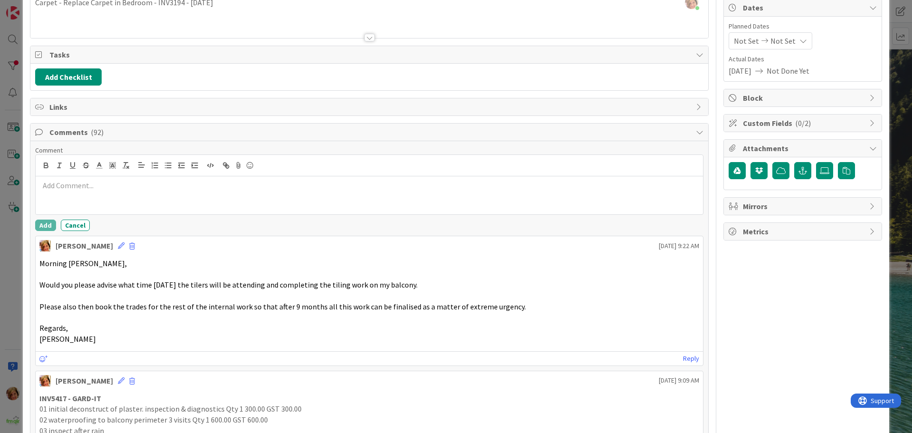
click at [89, 194] on div at bounding box center [369, 195] width 667 height 38
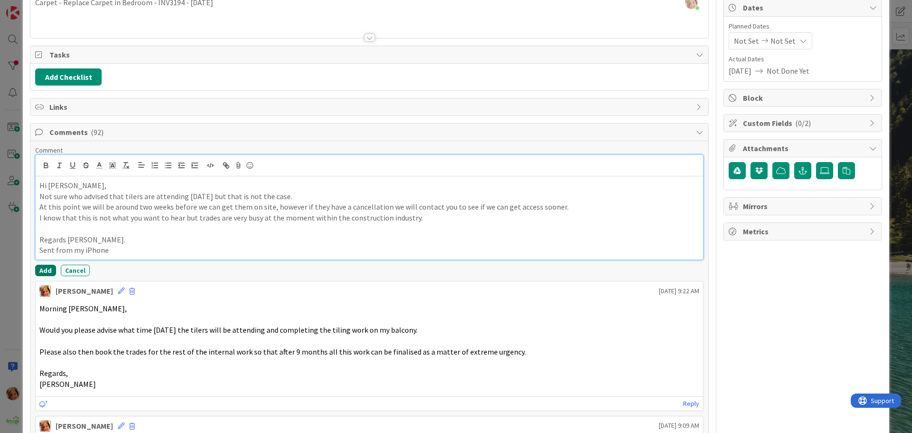
click at [40, 270] on button "Add" at bounding box center [45, 270] width 21 height 11
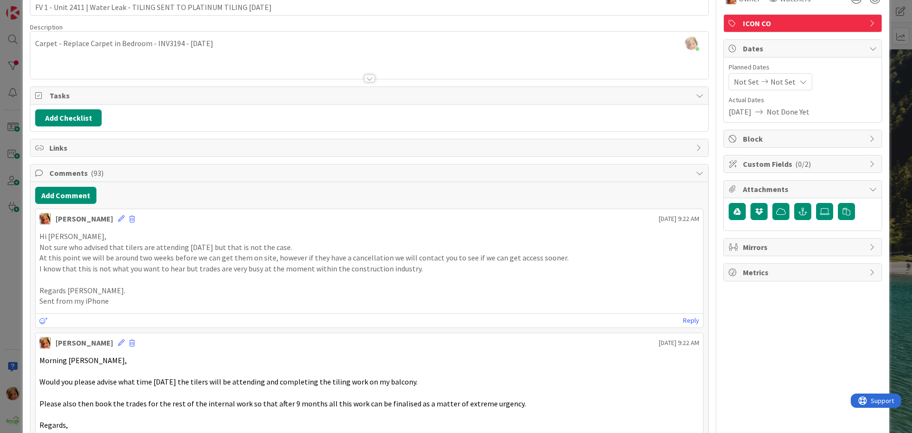
scroll to position [0, 0]
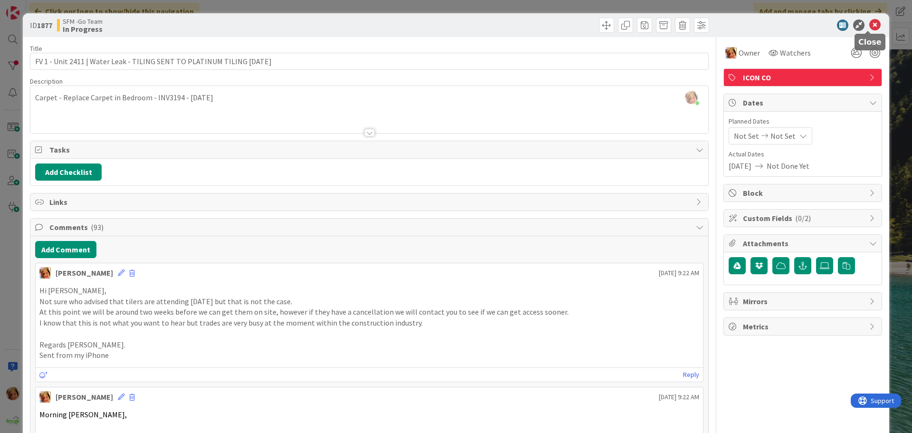
click at [869, 23] on icon at bounding box center [874, 24] width 11 height 11
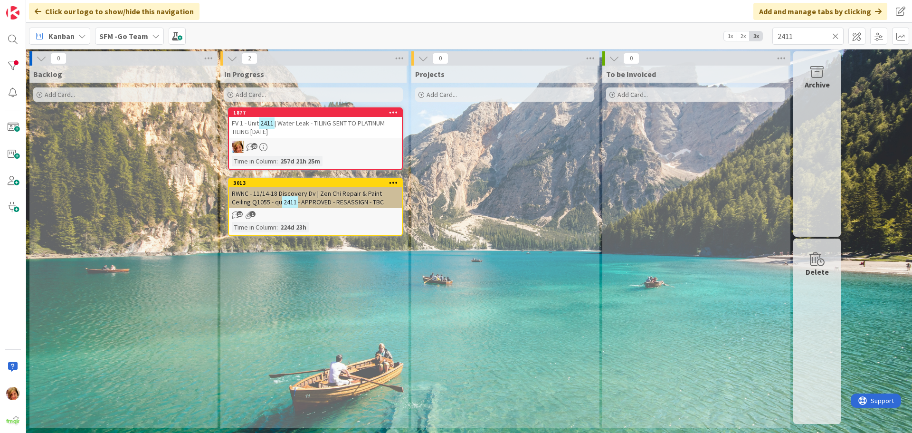
click at [836, 33] on icon at bounding box center [835, 36] width 7 height 9
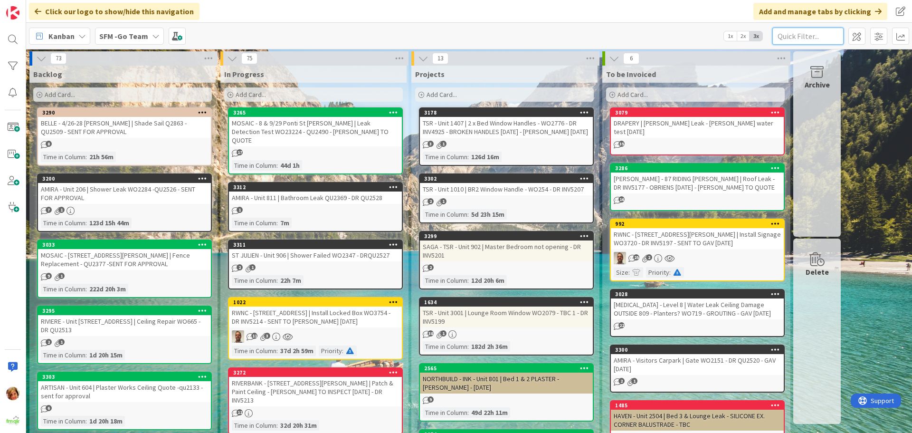
click at [793, 32] on input "text" at bounding box center [807, 36] width 71 height 17
type input "heix"
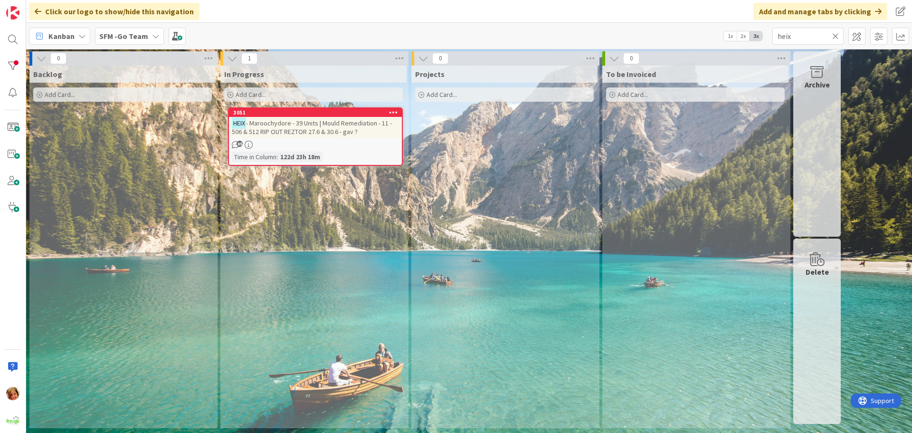
click at [322, 119] on span "- Maroochydore - 39 Units | Mould Remediation - 11 - 506 & 512 RIP OUT REZTOR 2…" at bounding box center [312, 127] width 160 height 17
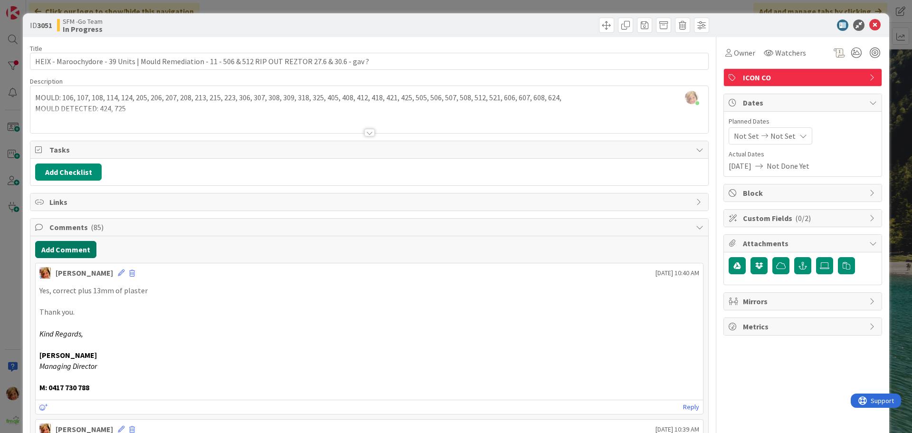
click at [69, 243] on button "Add Comment" at bounding box center [65, 249] width 61 height 17
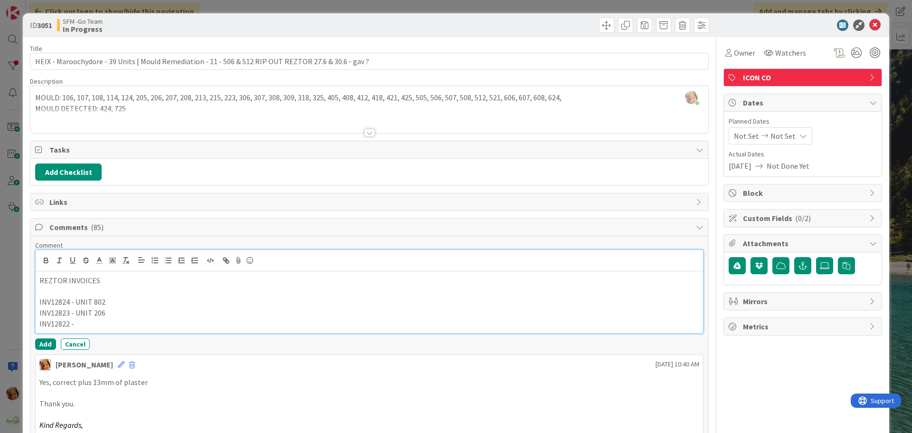
click at [104, 312] on p "INV12823 - UNIT 206" at bounding box center [369, 312] width 660 height 11
click at [84, 327] on p "INV12822 -" at bounding box center [369, 323] width 660 height 11
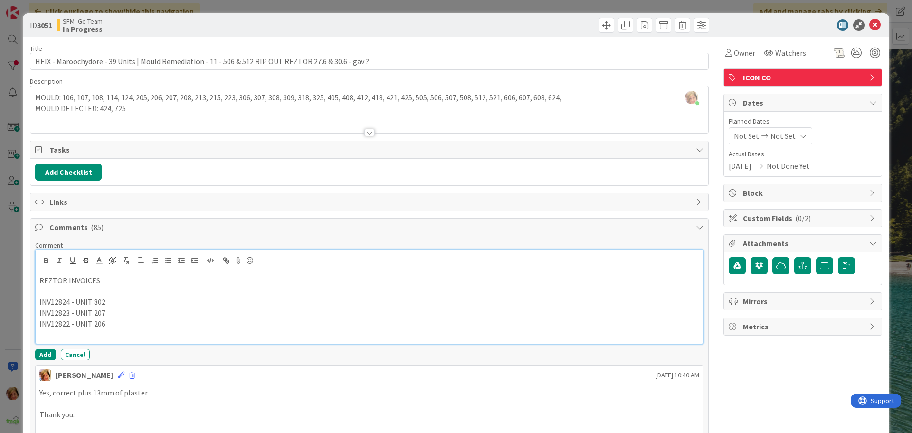
drag, startPoint x: 105, startPoint y: 324, endPoint x: 128, endPoint y: 330, distance: 24.0
click at [105, 324] on p "INV12822 - UNIT 206" at bounding box center [369, 323] width 660 height 11
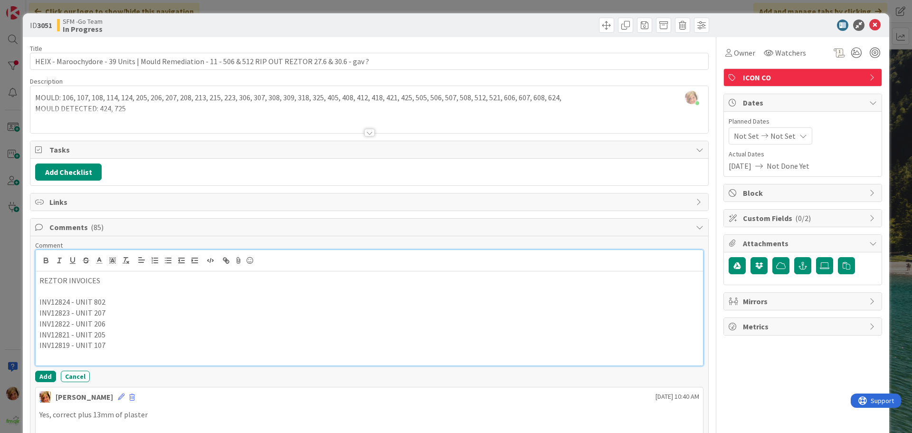
click at [110, 344] on p "INV12819 - UNIT 107" at bounding box center [369, 345] width 660 height 11
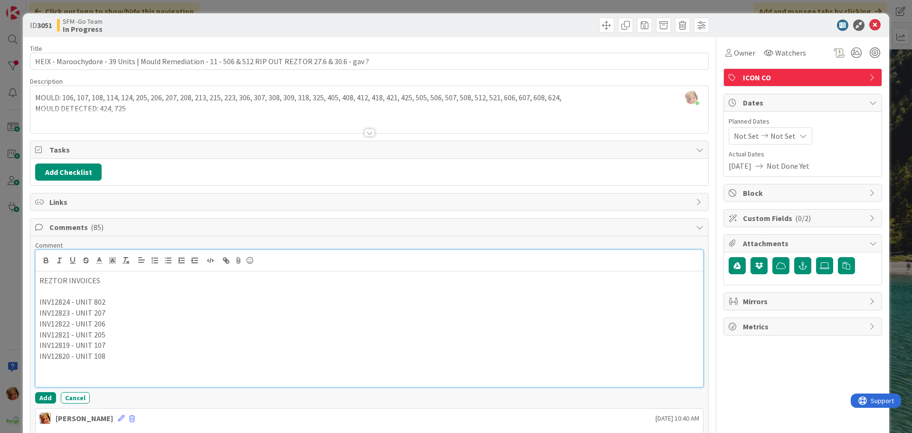
click at [111, 355] on p "INV12820 - UNIT 108" at bounding box center [369, 355] width 660 height 11
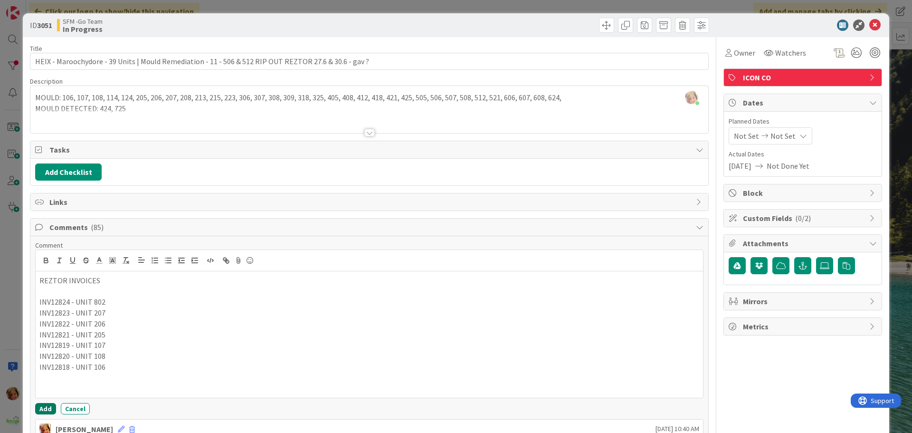
drag, startPoint x: 47, startPoint y: 408, endPoint x: 131, endPoint y: 303, distance: 133.8
click at [47, 408] on button "Add" at bounding box center [45, 408] width 21 height 11
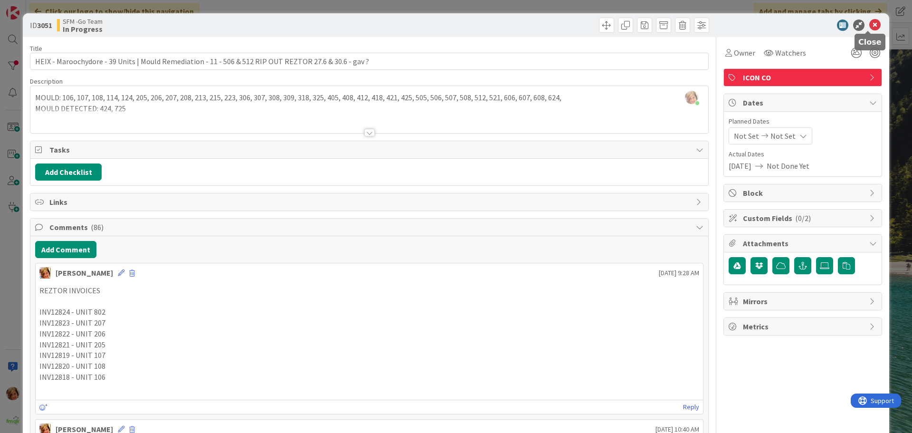
drag, startPoint x: 869, startPoint y: 24, endPoint x: 826, endPoint y: 23, distance: 42.3
click at [869, 24] on icon at bounding box center [874, 24] width 11 height 11
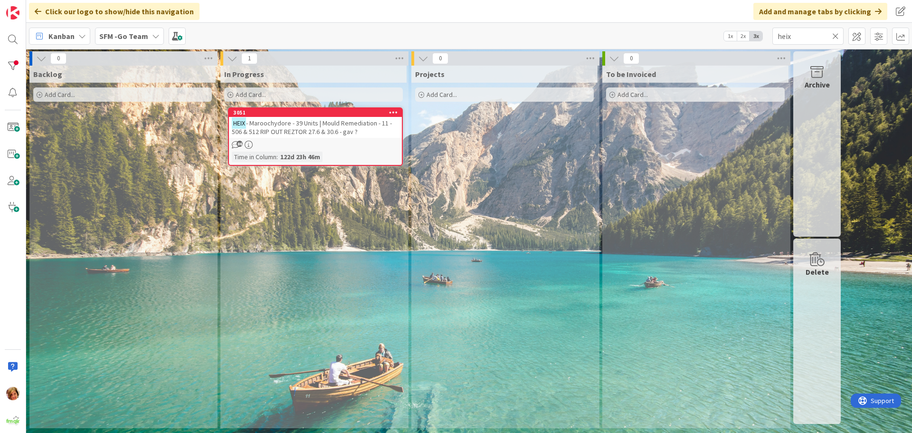
click at [835, 35] on icon at bounding box center [835, 36] width 7 height 9
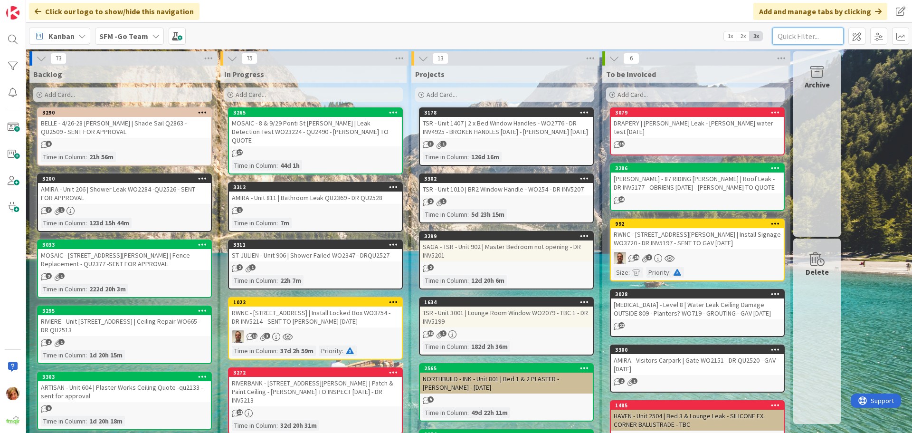
click at [818, 35] on input "text" at bounding box center [807, 36] width 71 height 17
type input "1211"
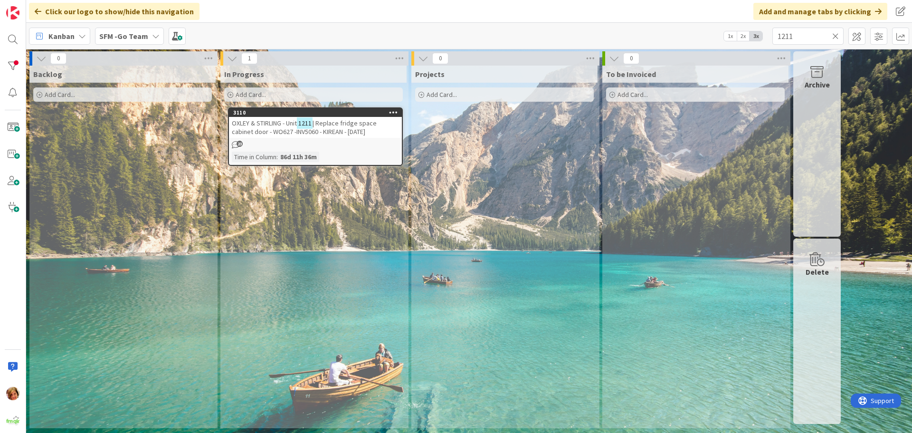
click at [366, 126] on span "| Replace fridge space cabinet door - WO627 -INV5060 - KIREAN - [DATE]" at bounding box center [304, 127] width 145 height 17
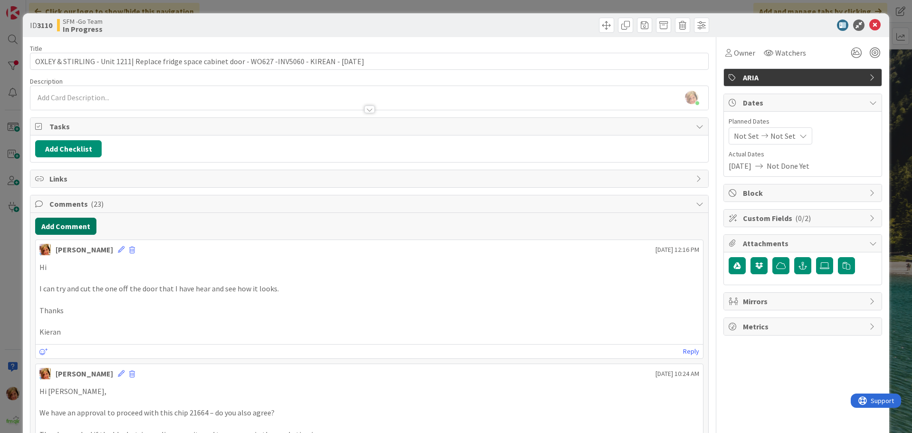
click at [81, 225] on button "Add Comment" at bounding box center [65, 226] width 61 height 17
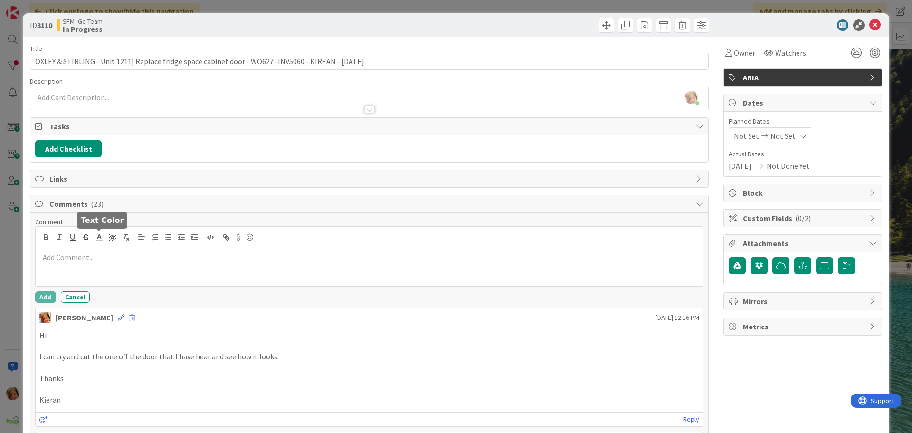
click at [130, 255] on p at bounding box center [369, 257] width 660 height 11
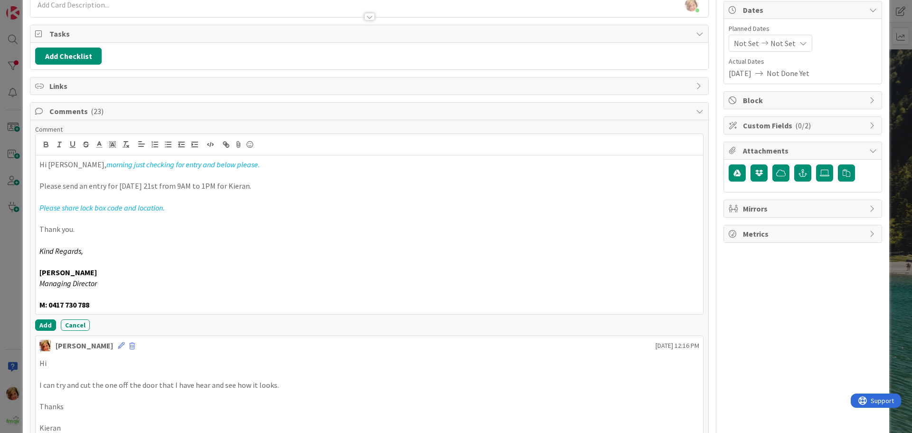
scroll to position [95, 0]
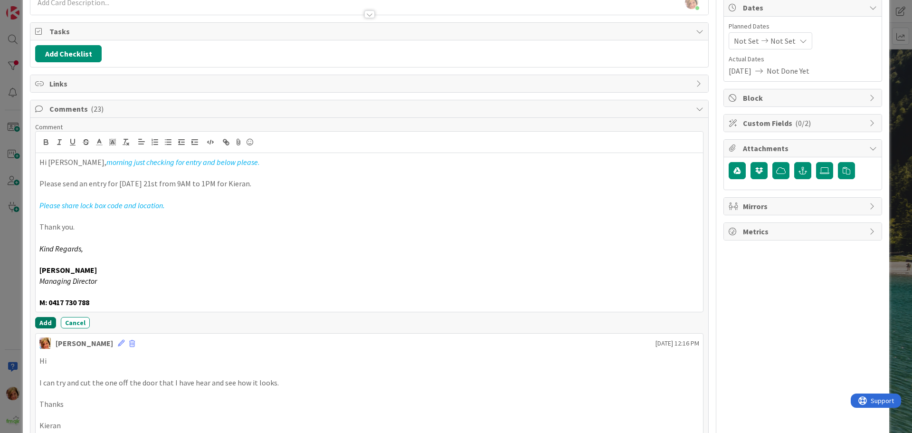
click at [43, 324] on button "Add" at bounding box center [45, 322] width 21 height 11
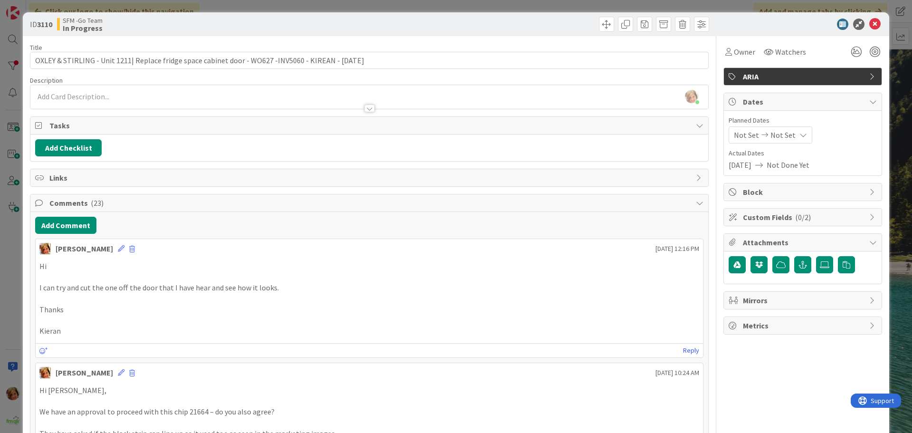
scroll to position [0, 0]
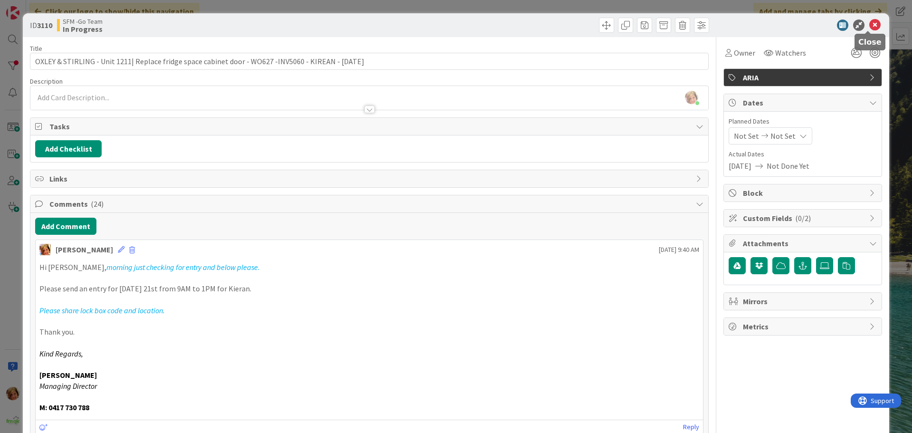
click at [869, 24] on icon at bounding box center [874, 24] width 11 height 11
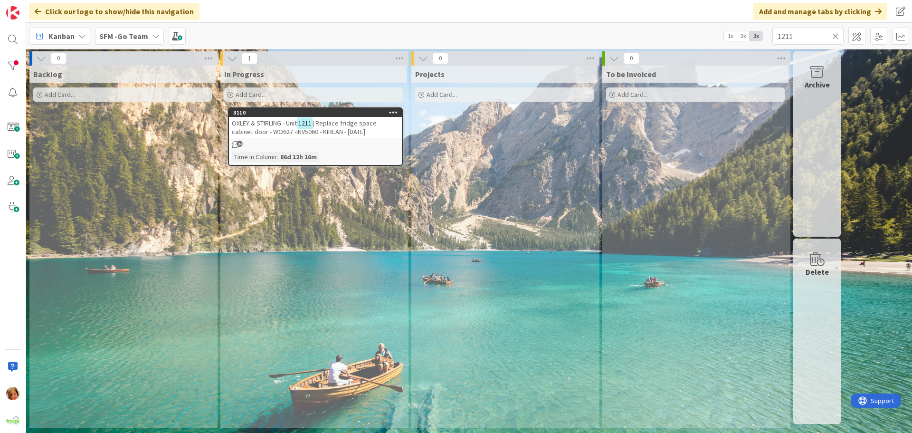
drag, startPoint x: 866, startPoint y: 24, endPoint x: 511, endPoint y: 165, distance: 382.8
click at [511, 165] on div "Projects Add Card..." at bounding box center [504, 247] width 186 height 362
click at [835, 36] on icon at bounding box center [835, 36] width 7 height 9
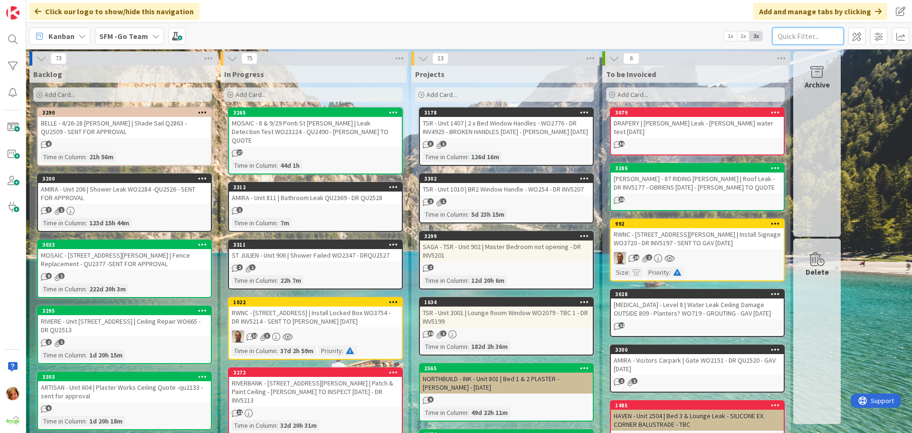
click at [796, 35] on input "text" at bounding box center [807, 36] width 71 height 17
type input "c"
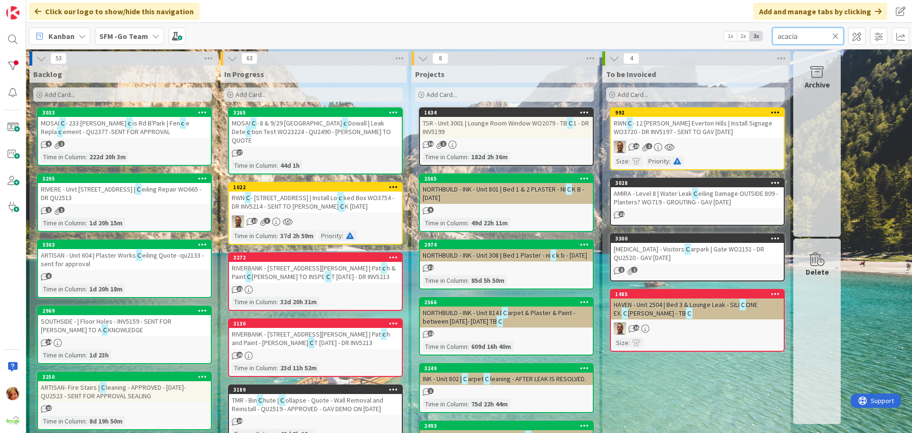
type input "acacia"
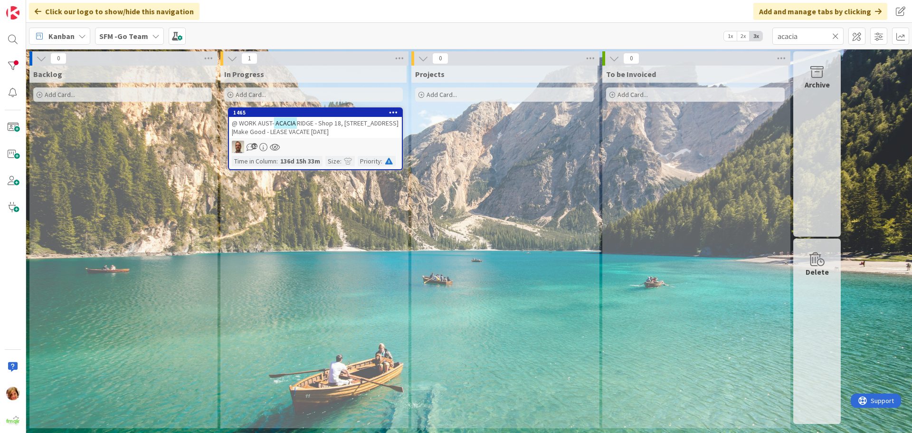
click at [335, 124] on span "RIDGE - Shop 18, [STREET_ADDRESS] |Make Good - LEASE VACATE [DATE]" at bounding box center [315, 127] width 167 height 17
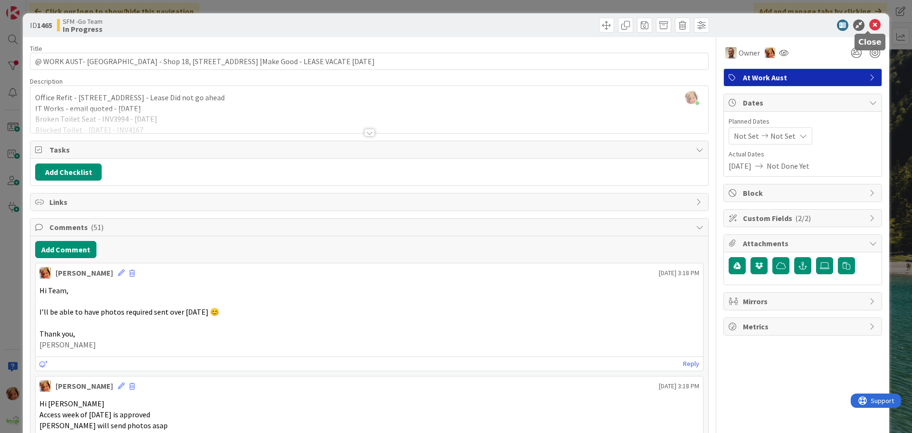
click at [869, 23] on icon at bounding box center [874, 24] width 11 height 11
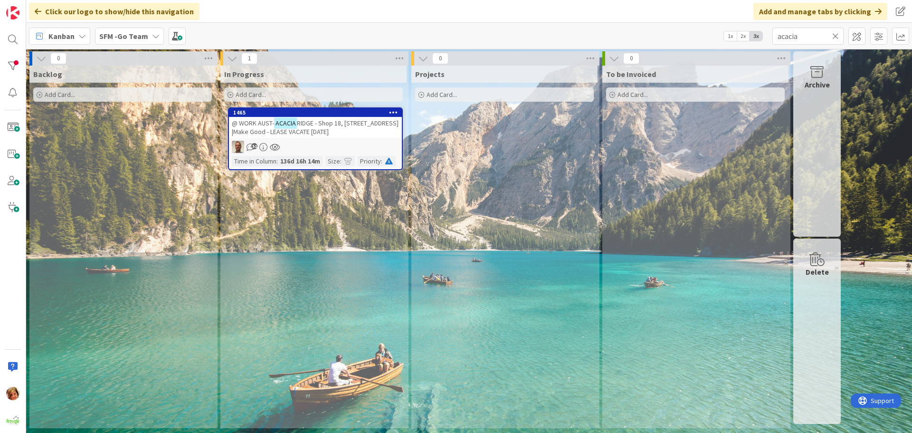
click at [835, 36] on icon at bounding box center [835, 36] width 7 height 9
